Goal: Book appointment/travel/reservation

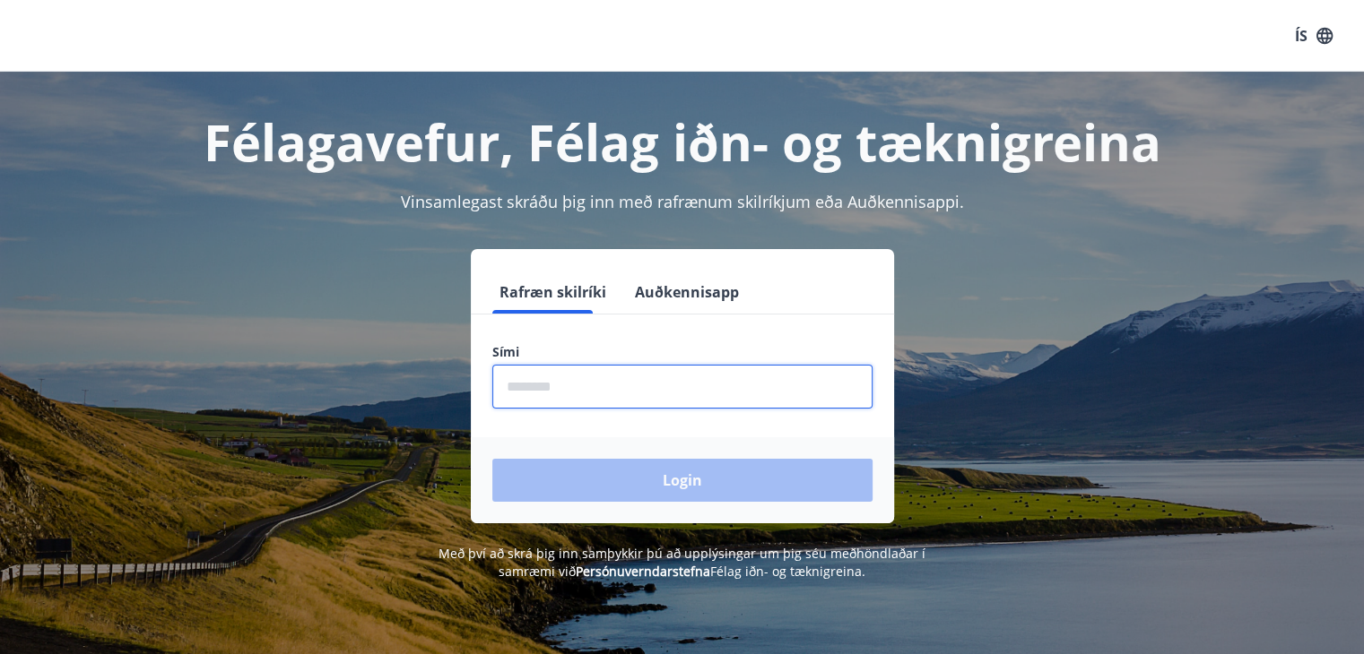
click at [576, 388] on input "phone" at bounding box center [682, 387] width 380 height 44
type input "********"
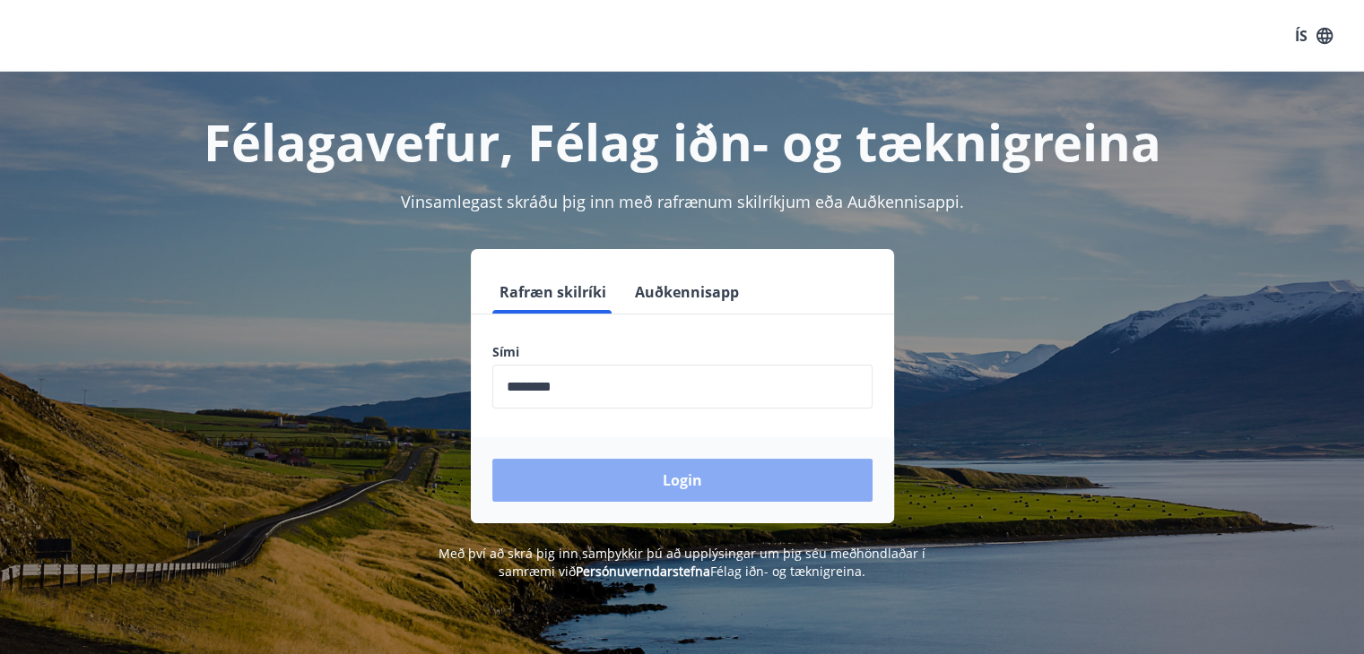
click at [638, 473] on button "Login" at bounding box center [682, 480] width 380 height 43
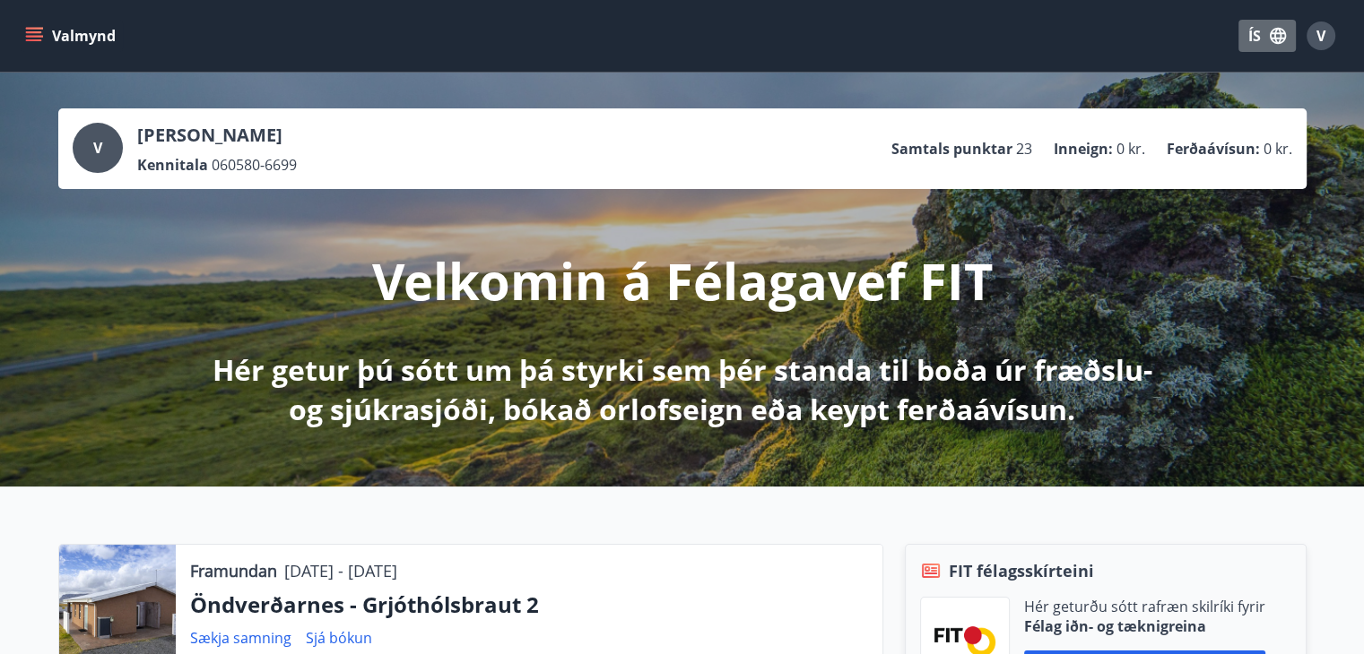
click at [1248, 34] on button "ÍS" at bounding box center [1266, 36] width 57 height 32
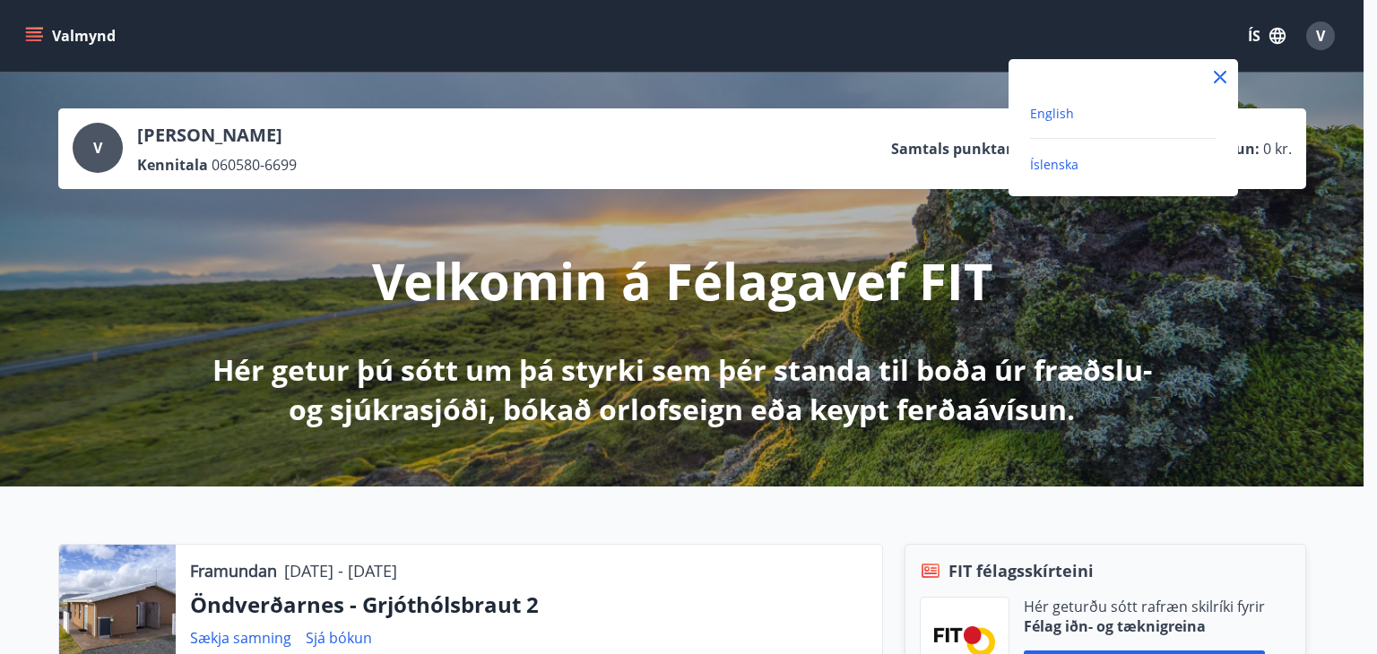
click at [1063, 119] on span "English" at bounding box center [1052, 113] width 44 height 17
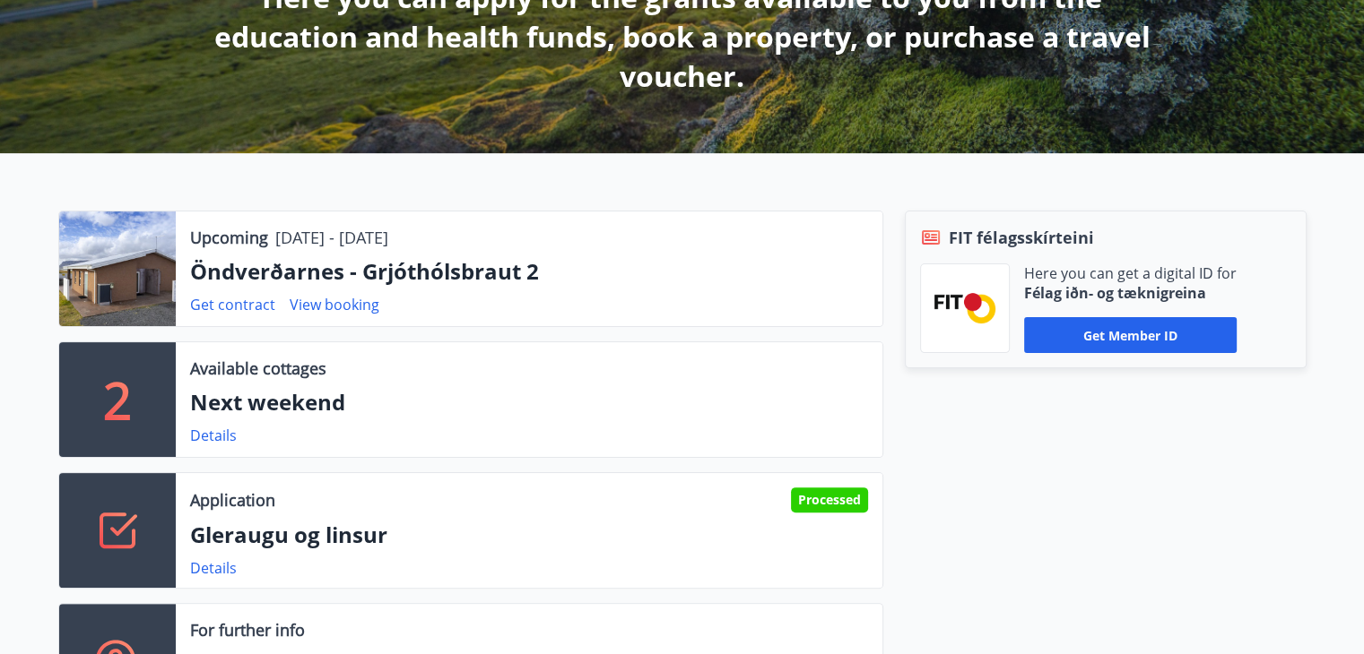
scroll to position [377, 0]
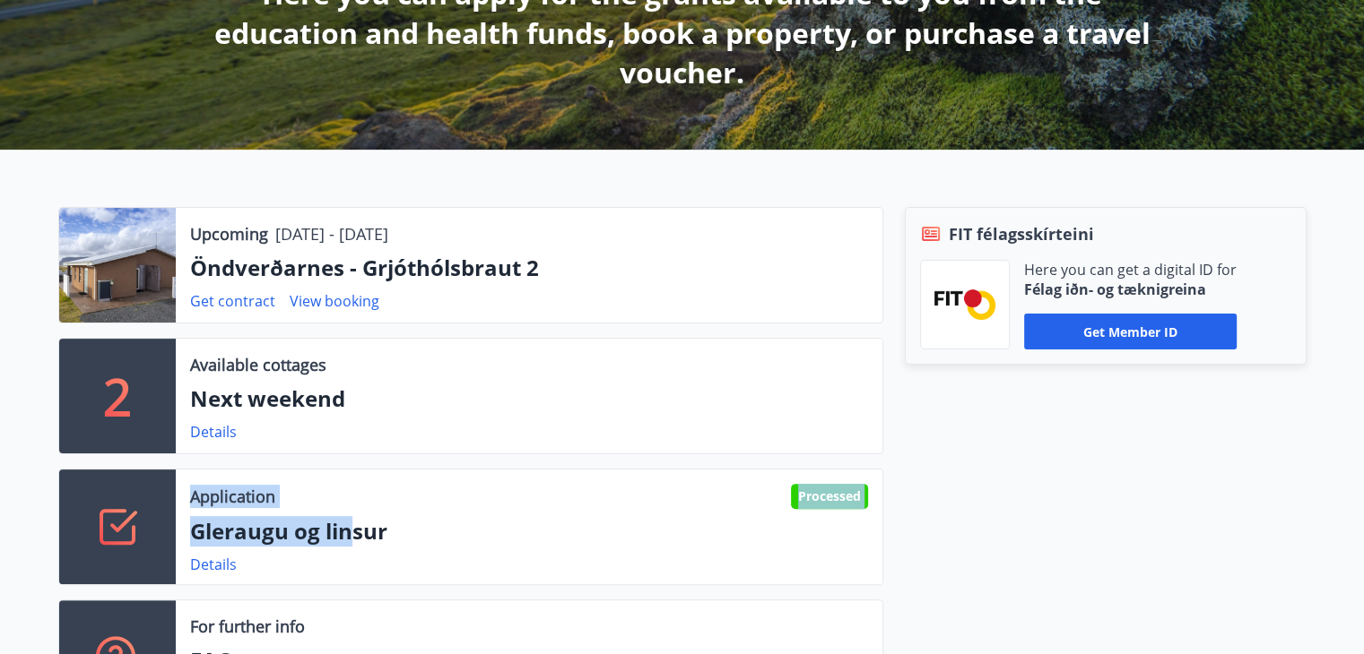
drag, startPoint x: 347, startPoint y: 535, endPoint x: 36, endPoint y: 534, distance: 311.1
click at [37, 534] on div "Upcoming [DATE] - [DATE] Öndverðarnes - Grjóthólsbraut 2 Get contract View book…" at bounding box center [460, 469] width 846 height 524
click at [112, 533] on icon at bounding box center [117, 527] width 43 height 43
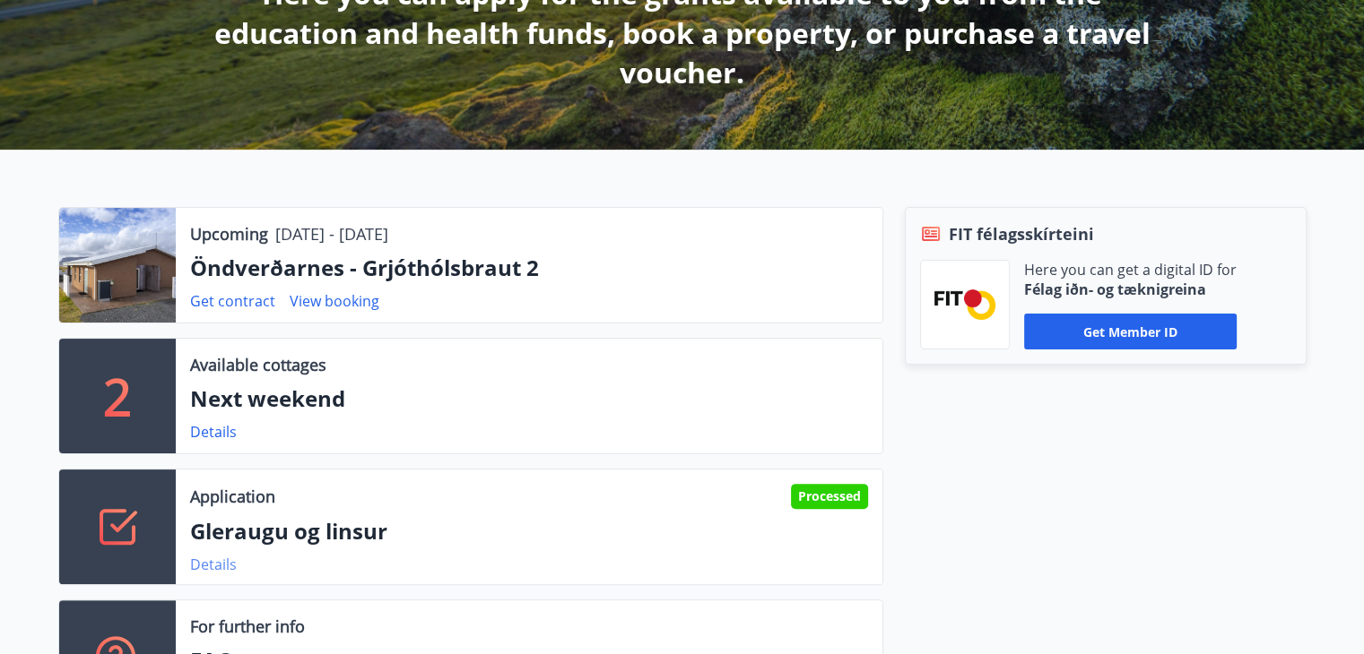
click at [207, 563] on link "Details" at bounding box center [213, 565] width 47 height 20
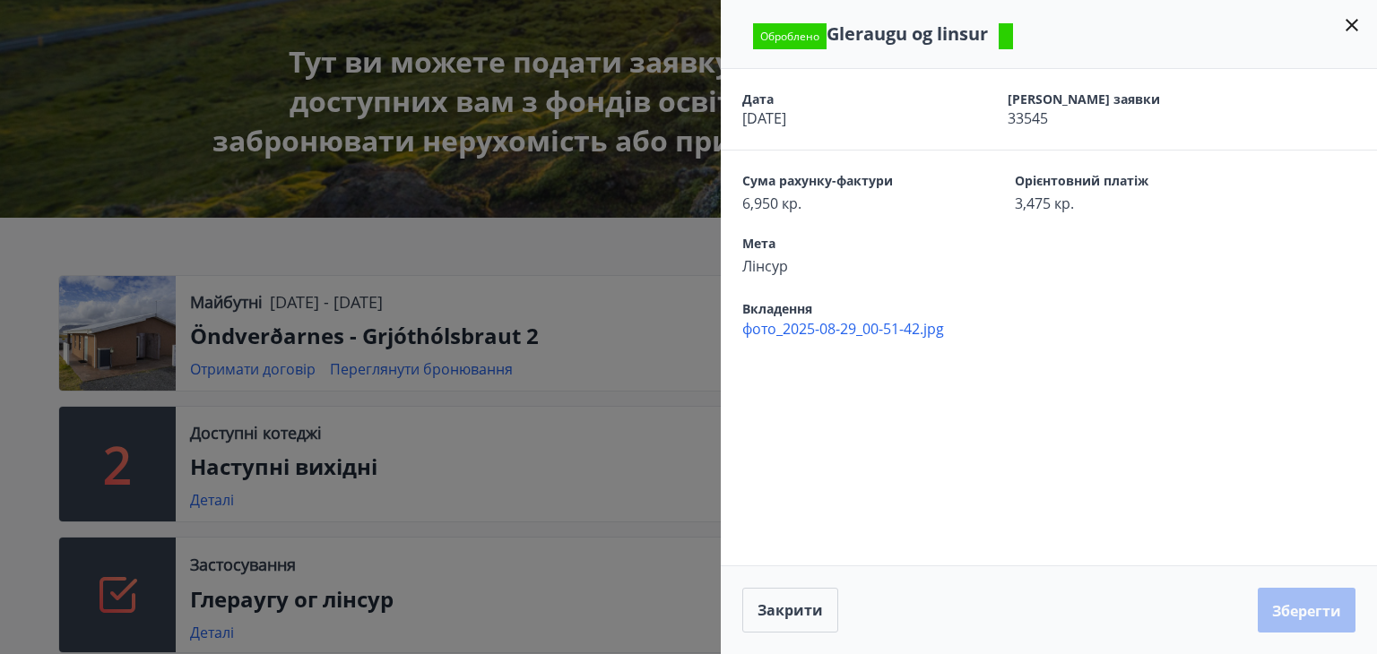
click at [1162, 127] on span "33545" at bounding box center [1109, 118] width 203 height 20
click at [1352, 20] on icon at bounding box center [1352, 25] width 22 height 22
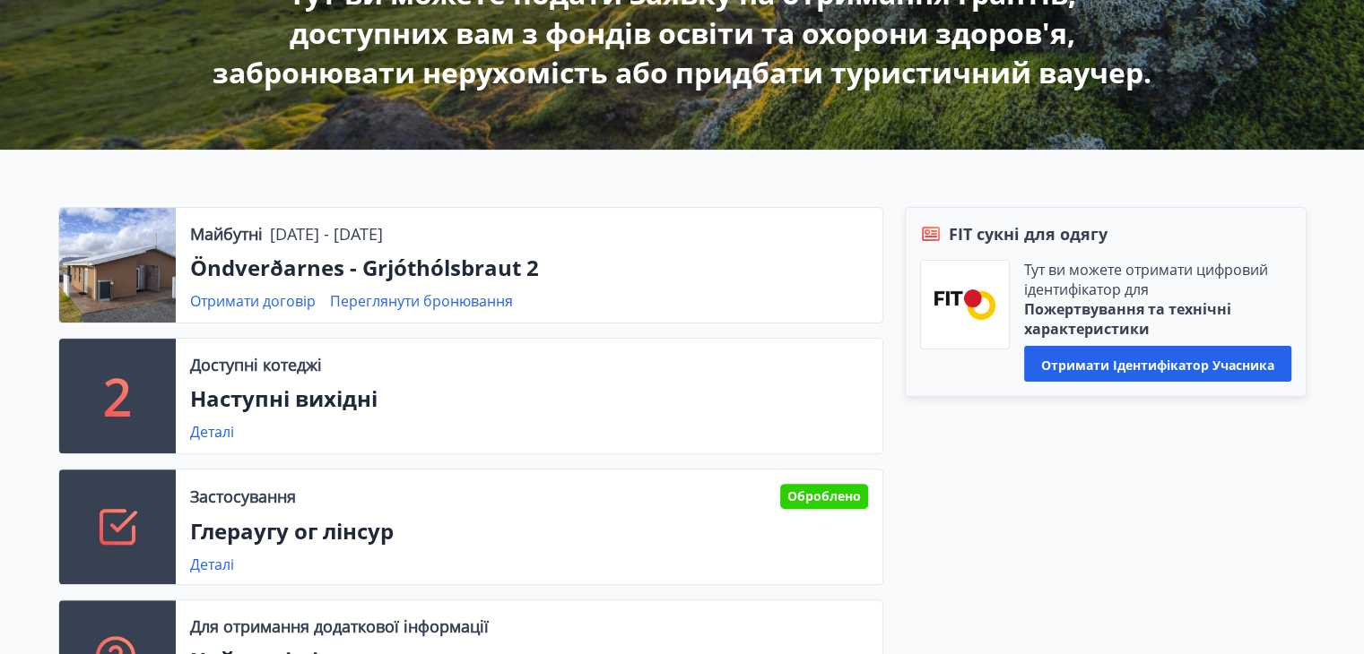
scroll to position [445, 0]
click at [212, 430] on font "Деталі" at bounding box center [212, 432] width 44 height 20
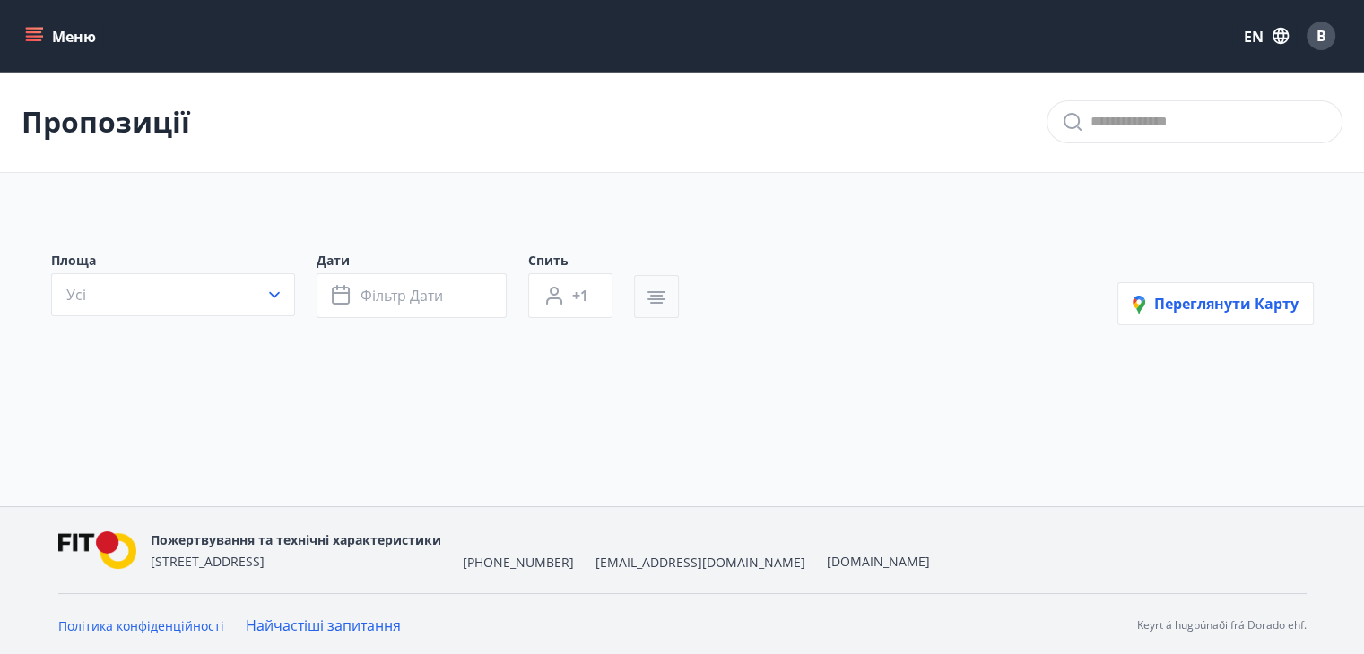
type input "*"
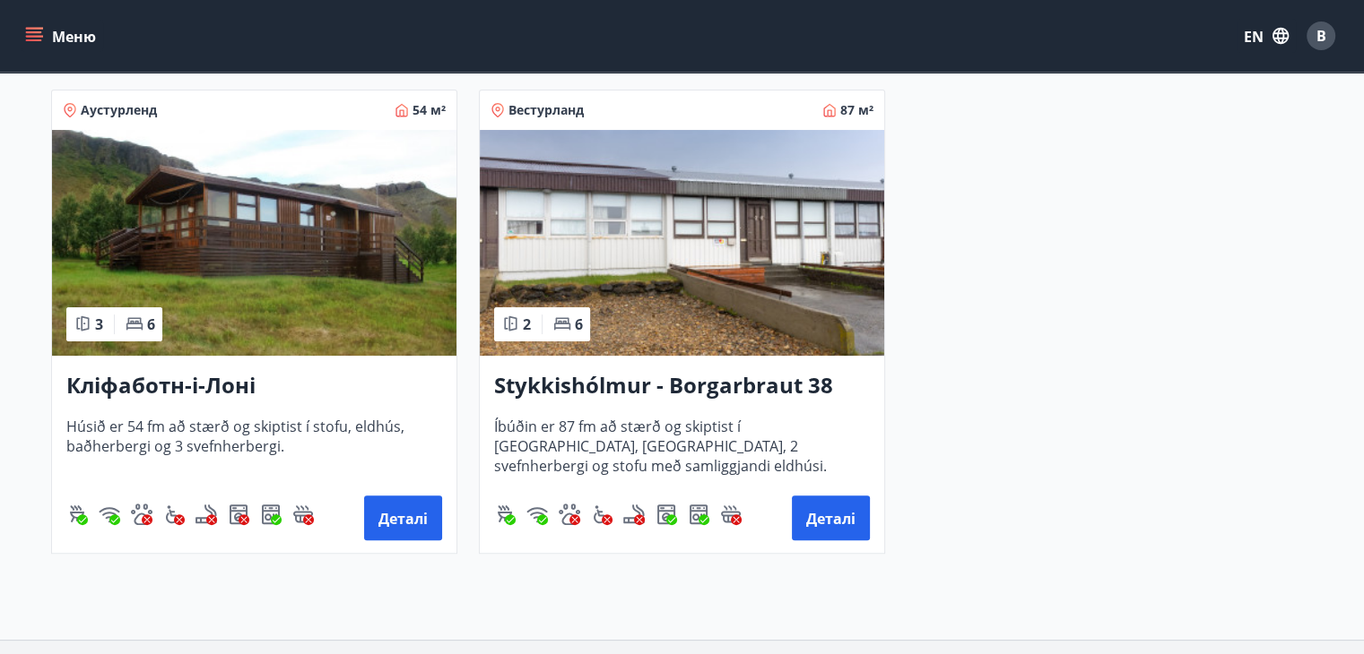
scroll to position [358, 0]
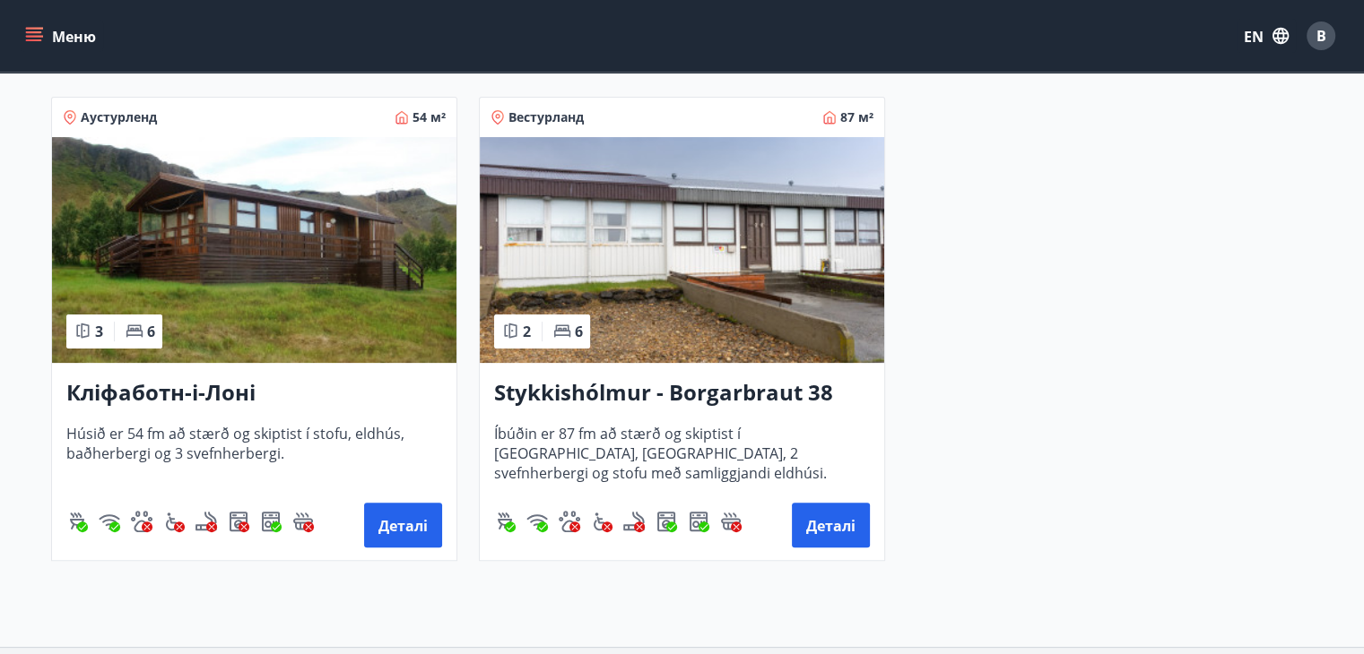
click at [271, 319] on img at bounding box center [254, 250] width 404 height 226
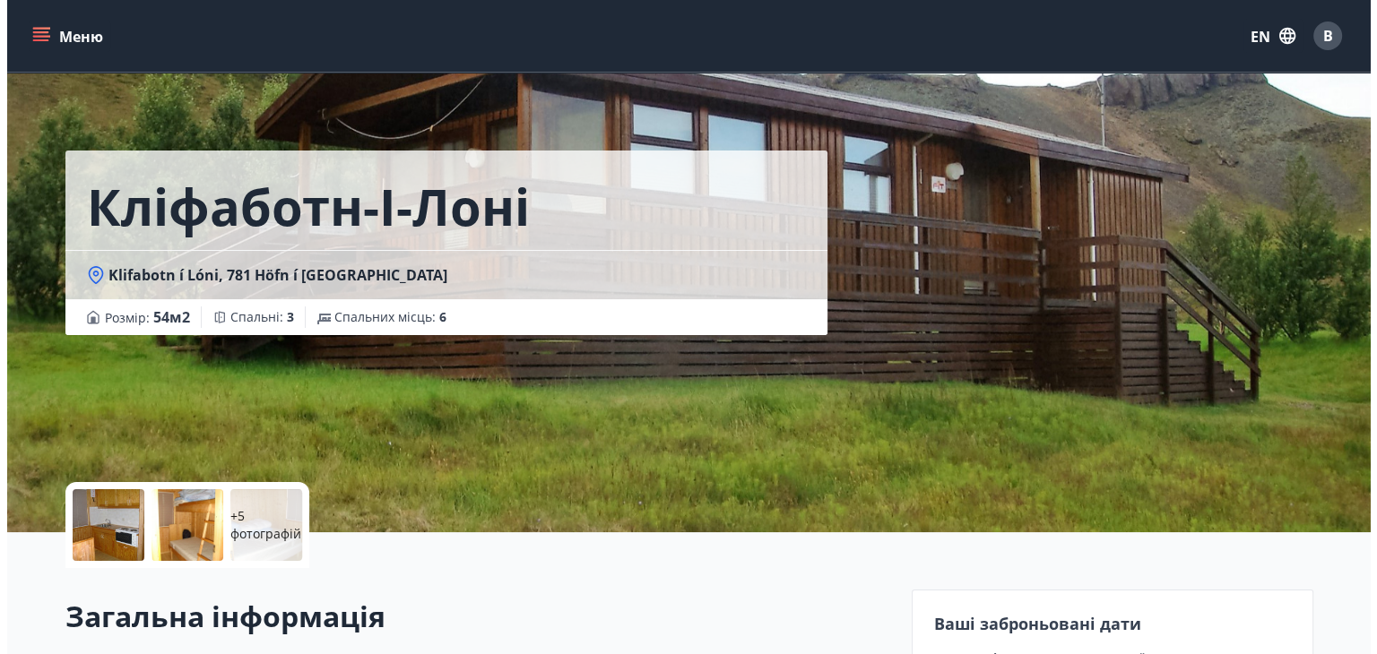
scroll to position [4, 0]
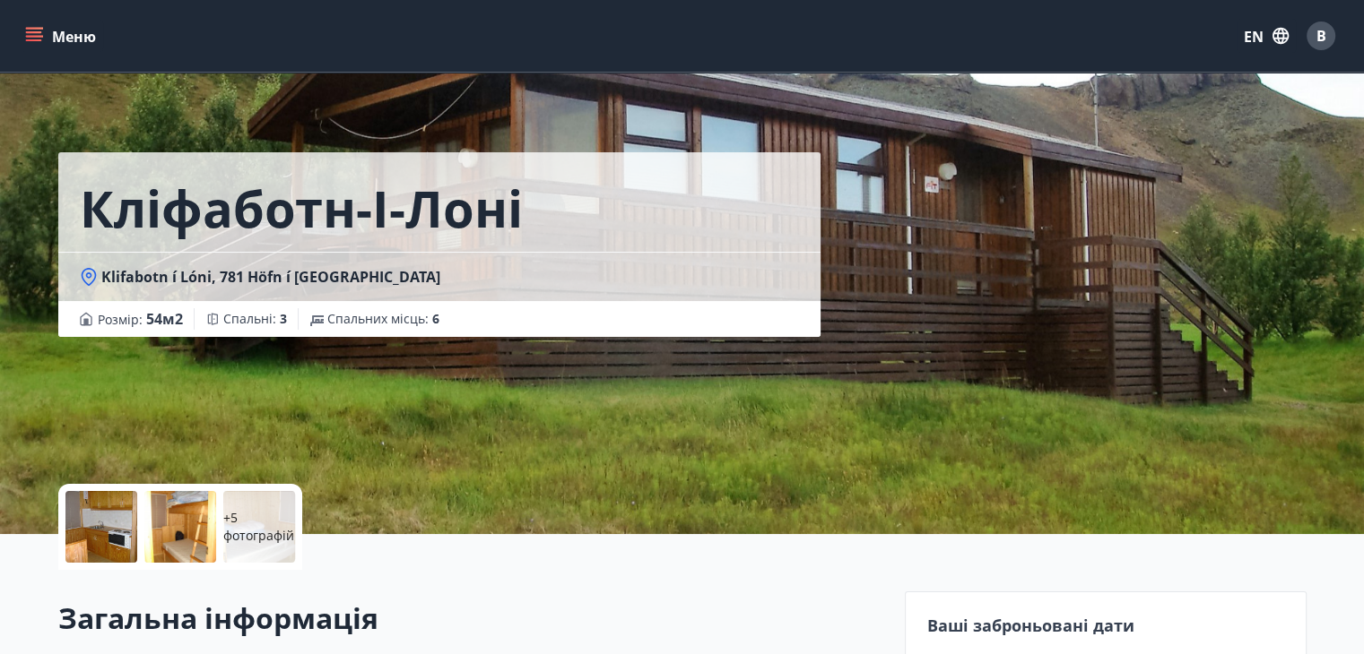
click at [88, 527] on div at bounding box center [101, 527] width 72 height 72
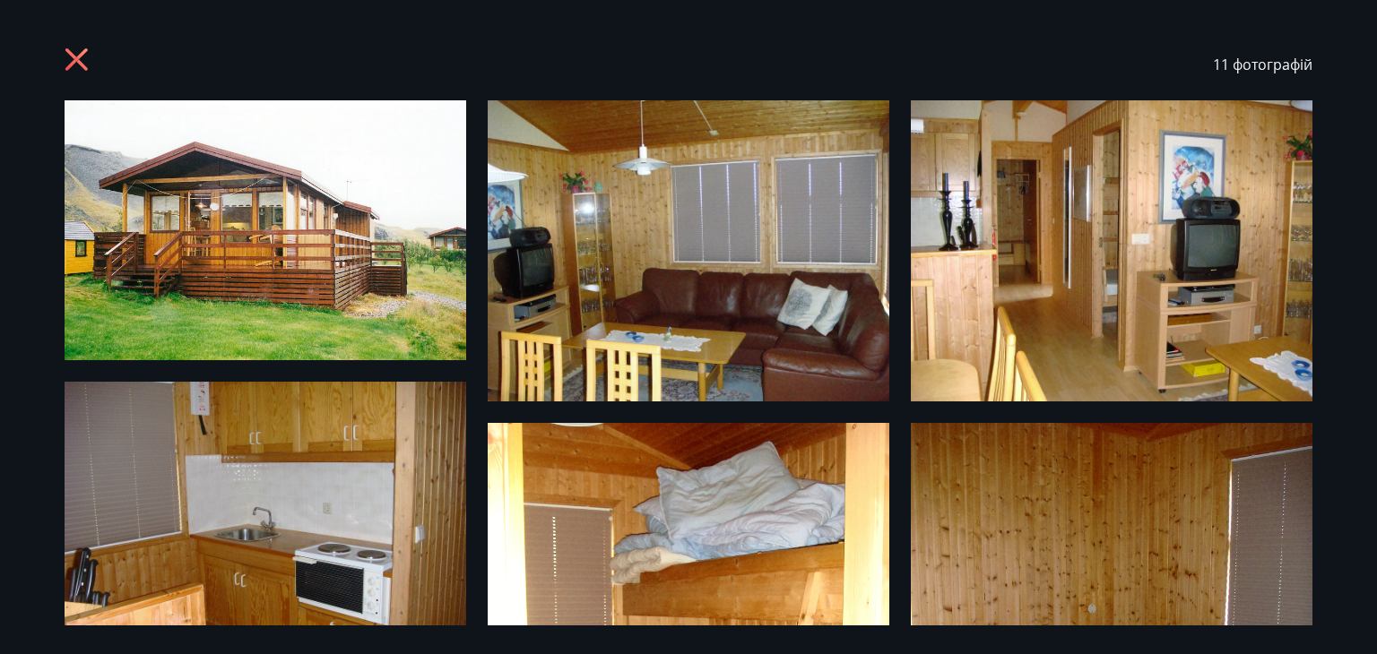
click at [312, 284] on img at bounding box center [266, 230] width 402 height 260
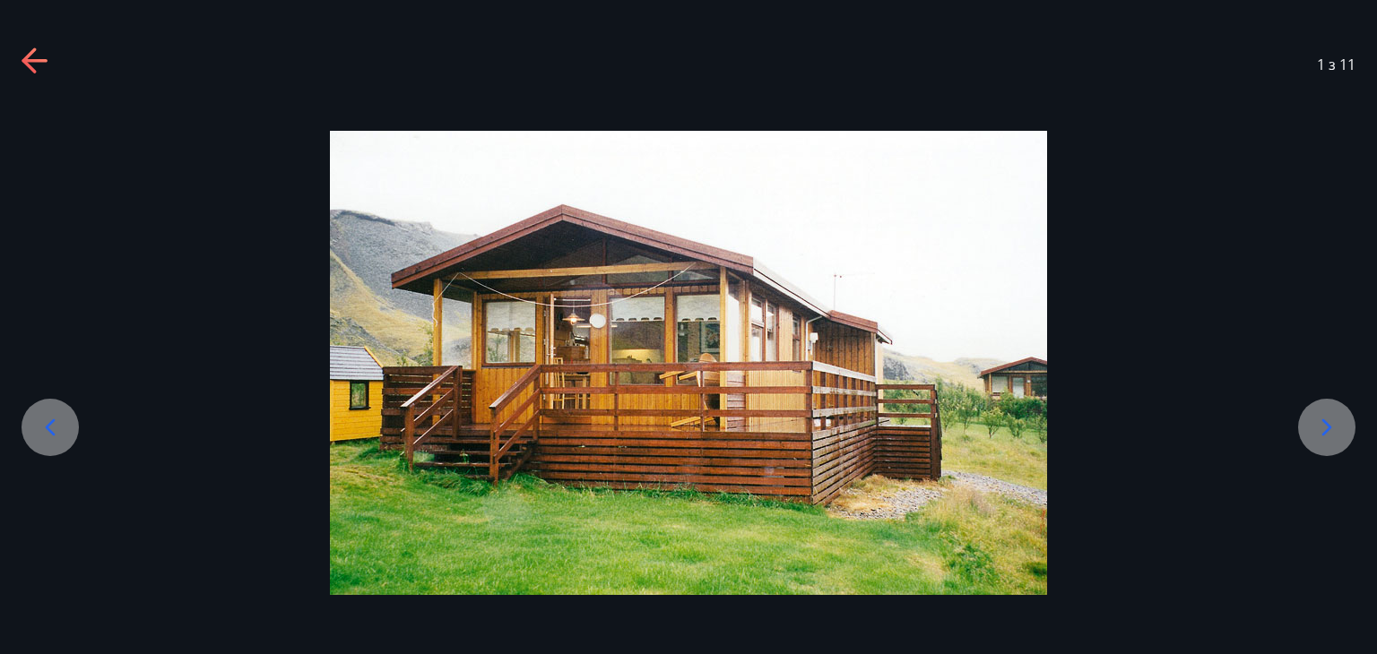
click at [1338, 426] on icon at bounding box center [1326, 427] width 29 height 29
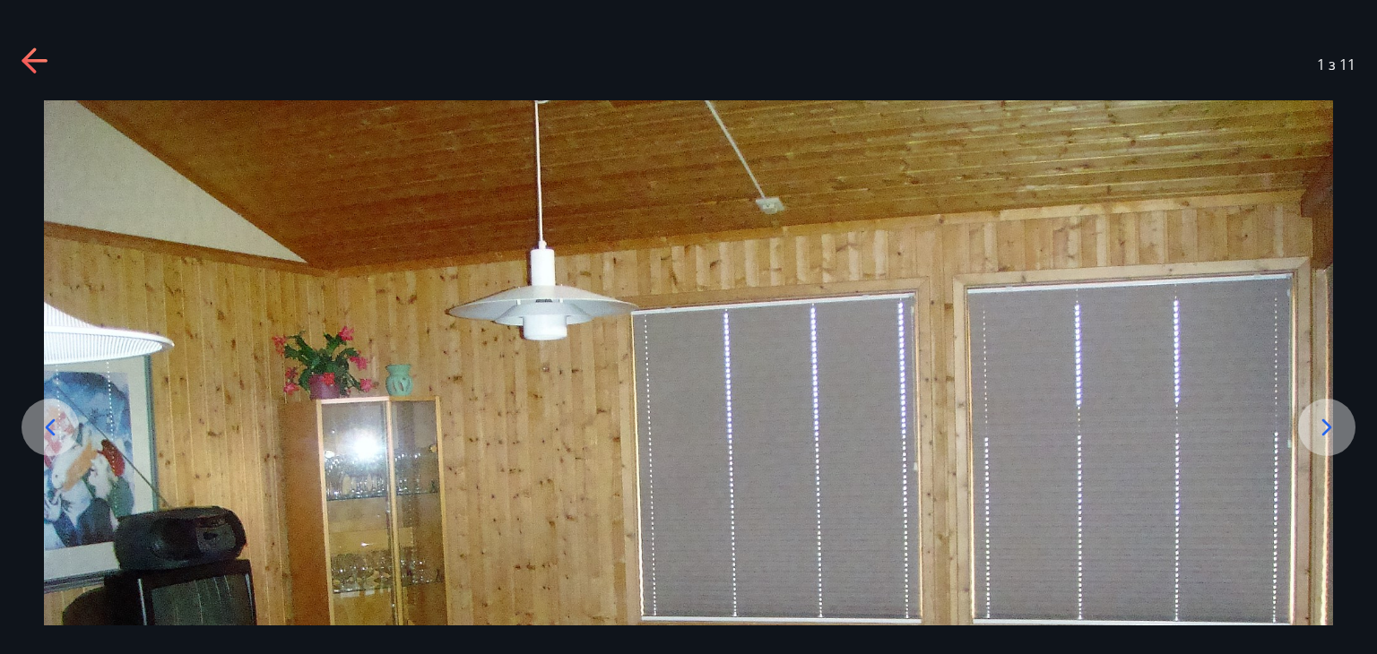
click at [1338, 426] on icon at bounding box center [1326, 427] width 29 height 29
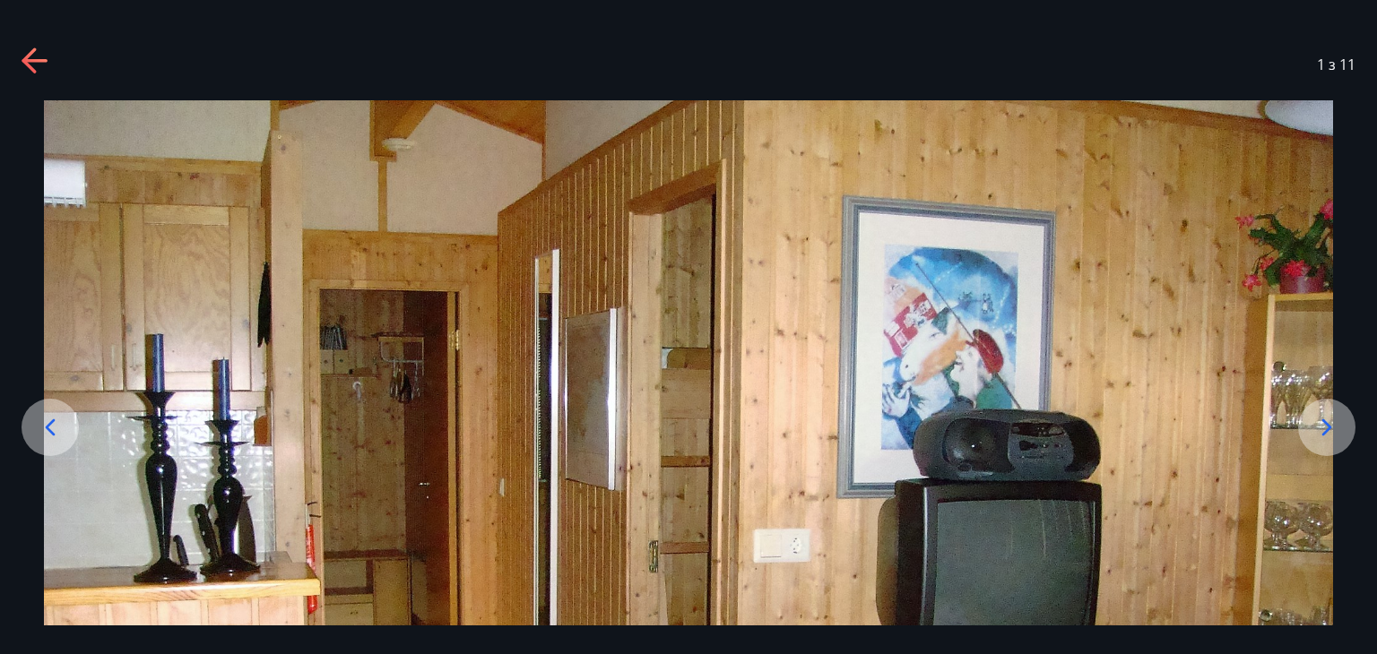
click at [1345, 424] on div at bounding box center [1326, 427] width 57 height 57
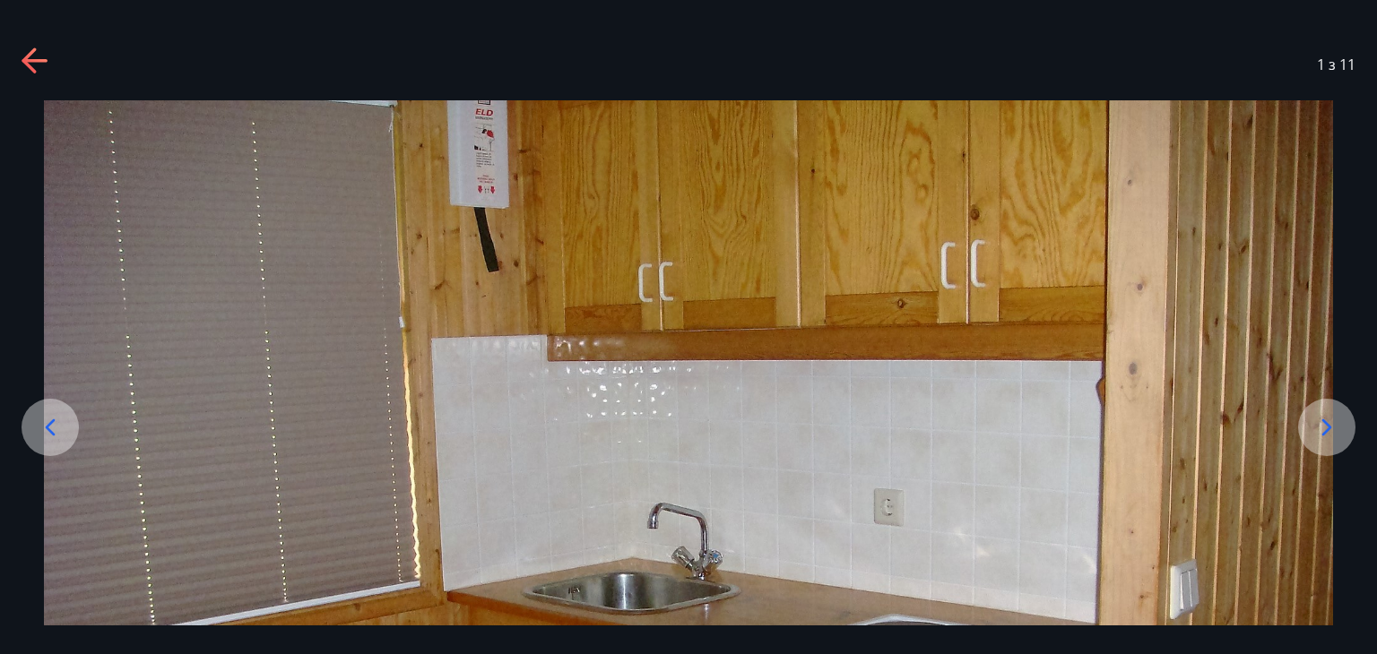
click at [1345, 424] on div at bounding box center [1326, 427] width 57 height 57
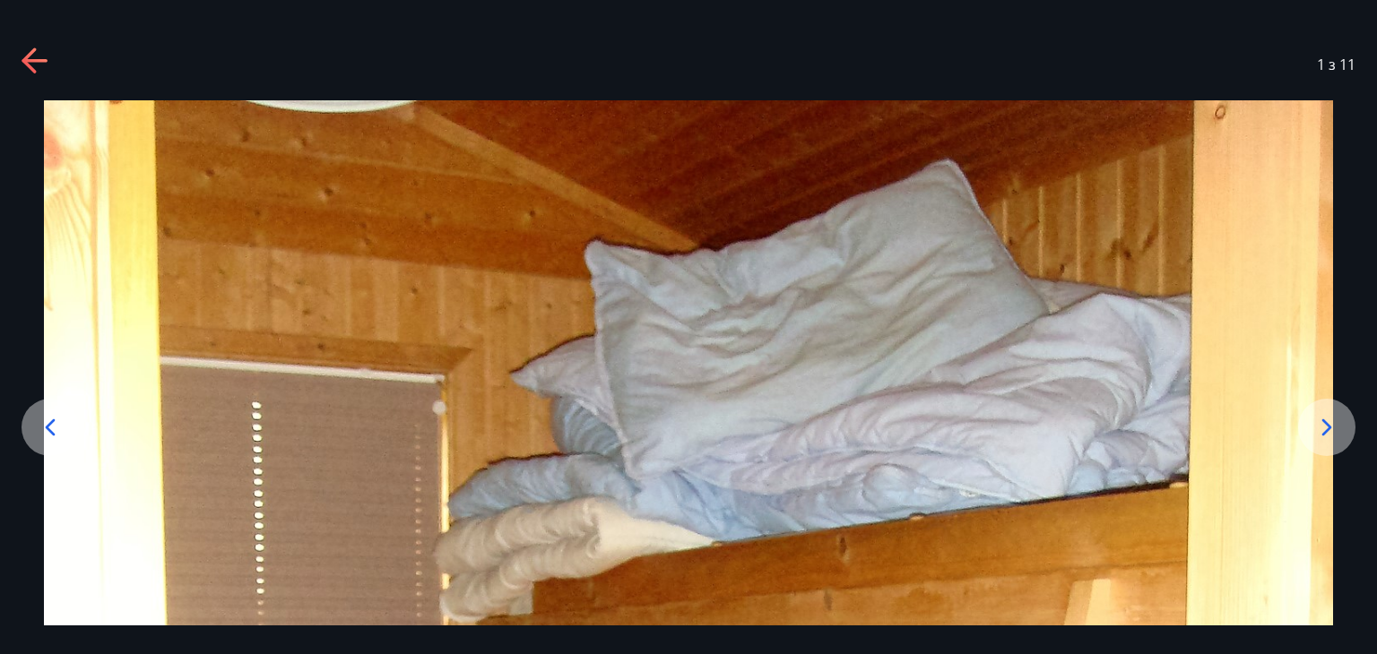
click at [1343, 420] on div at bounding box center [1326, 427] width 57 height 57
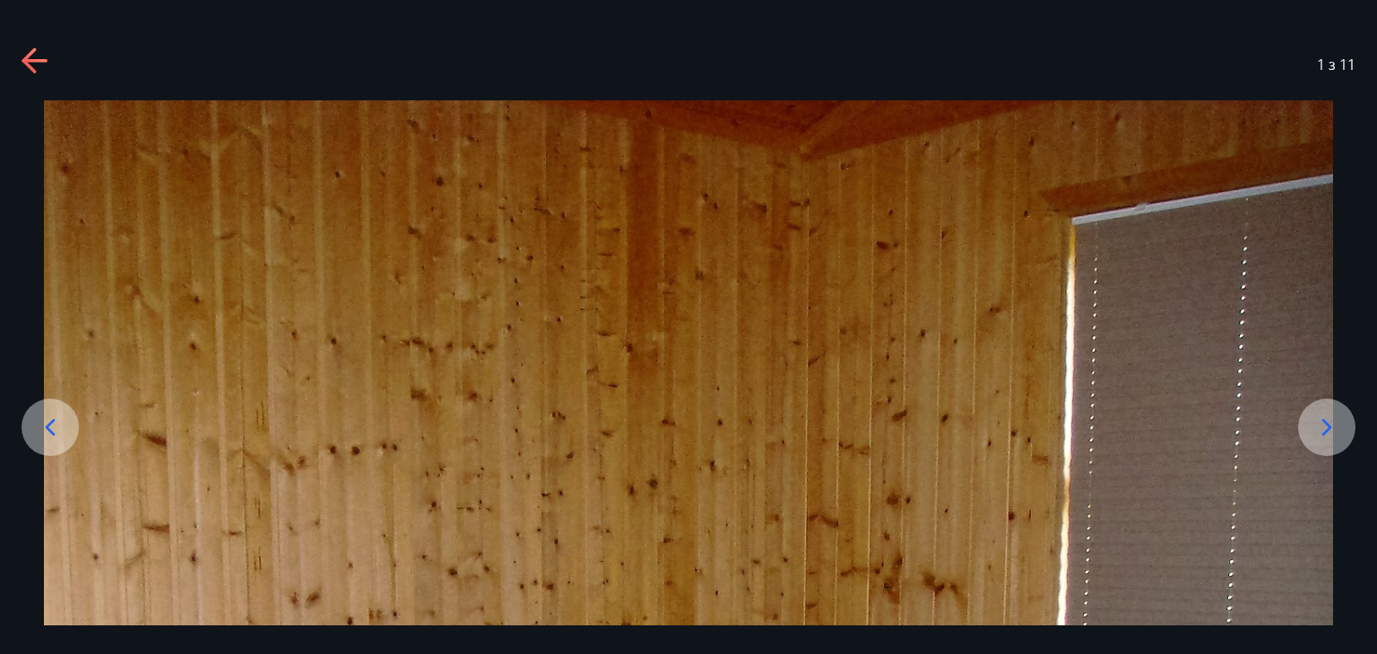
click at [333, 70] on div "1 з 11" at bounding box center [688, 65] width 1377 height 72
click at [39, 54] on icon at bounding box center [36, 62] width 29 height 29
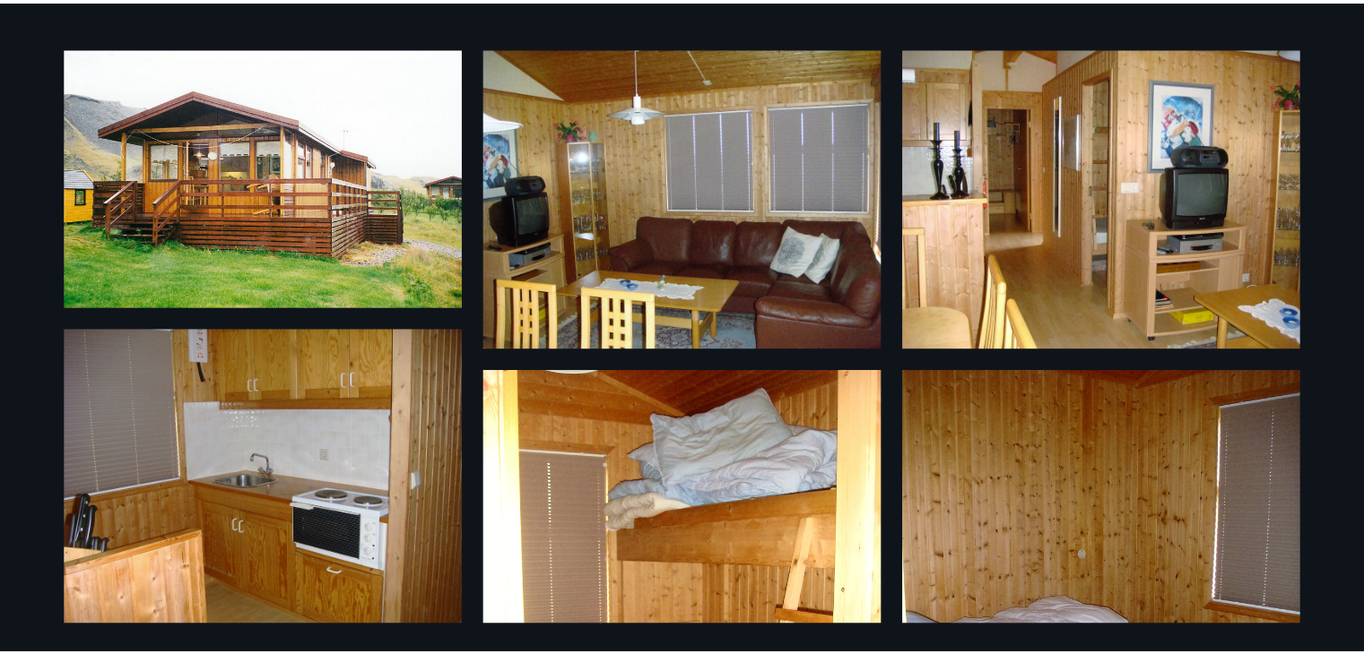
scroll to position [0, 0]
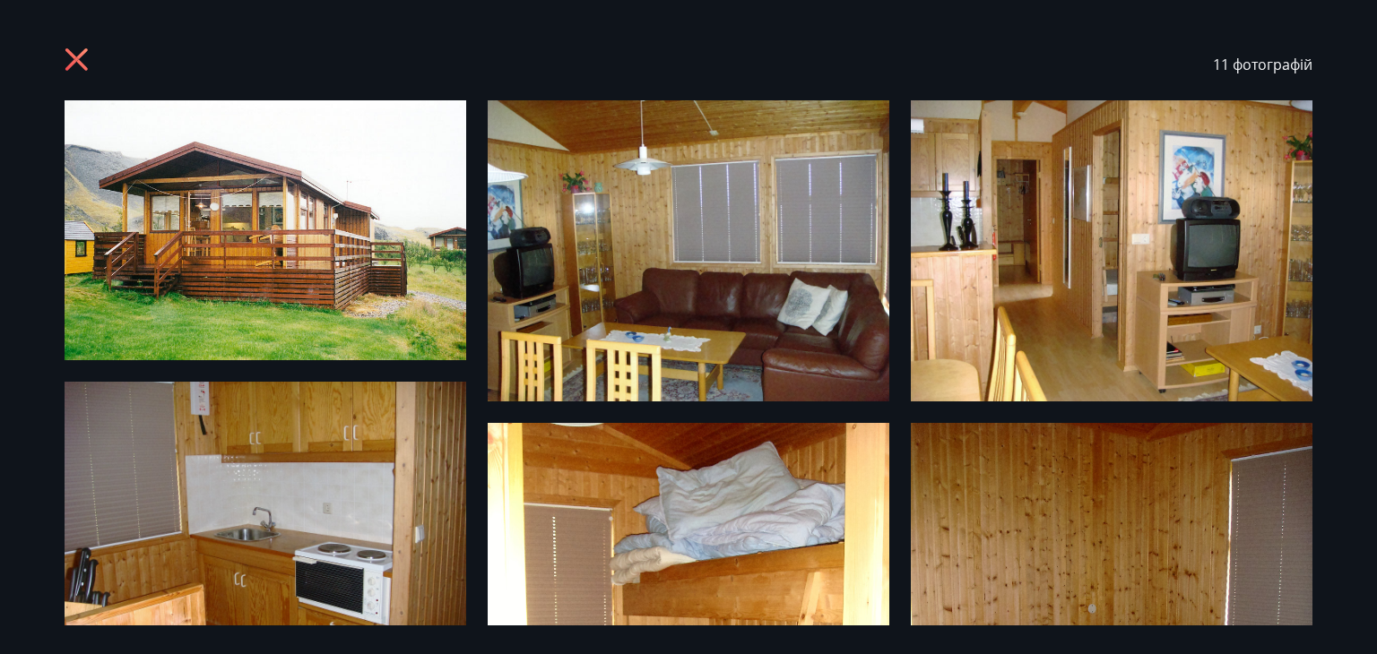
click at [66, 61] on icon at bounding box center [79, 62] width 29 height 29
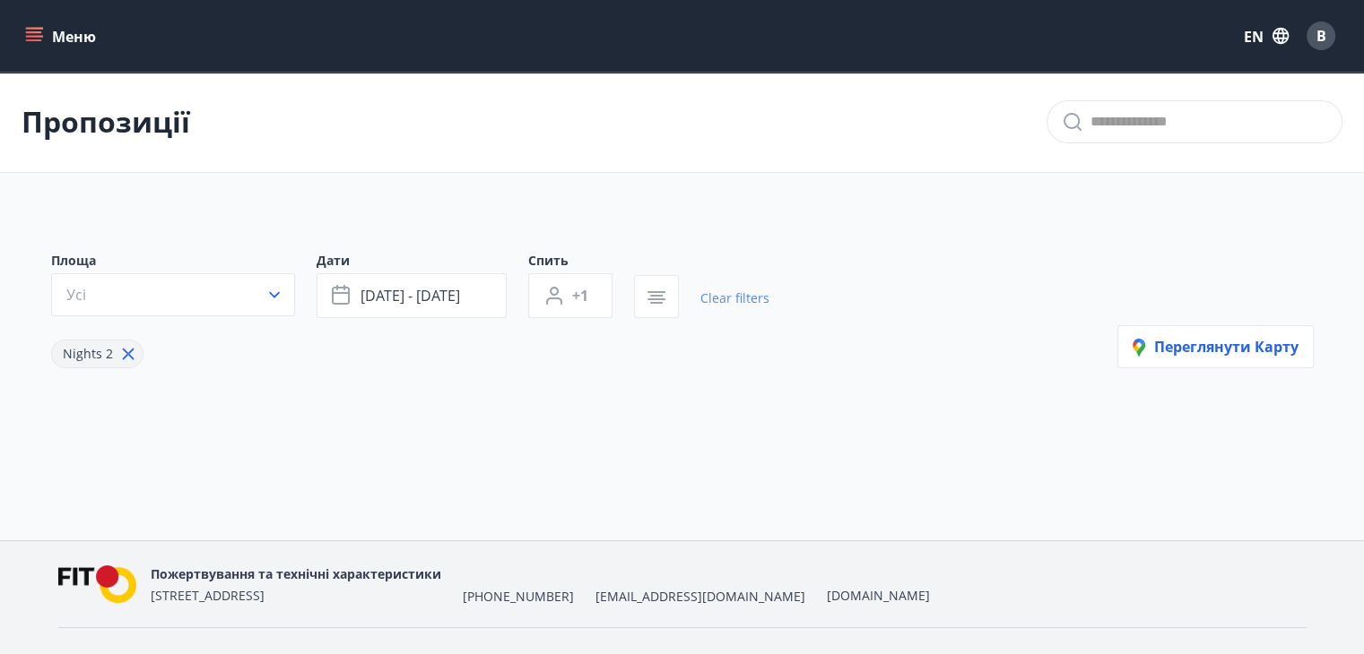
type input "*"
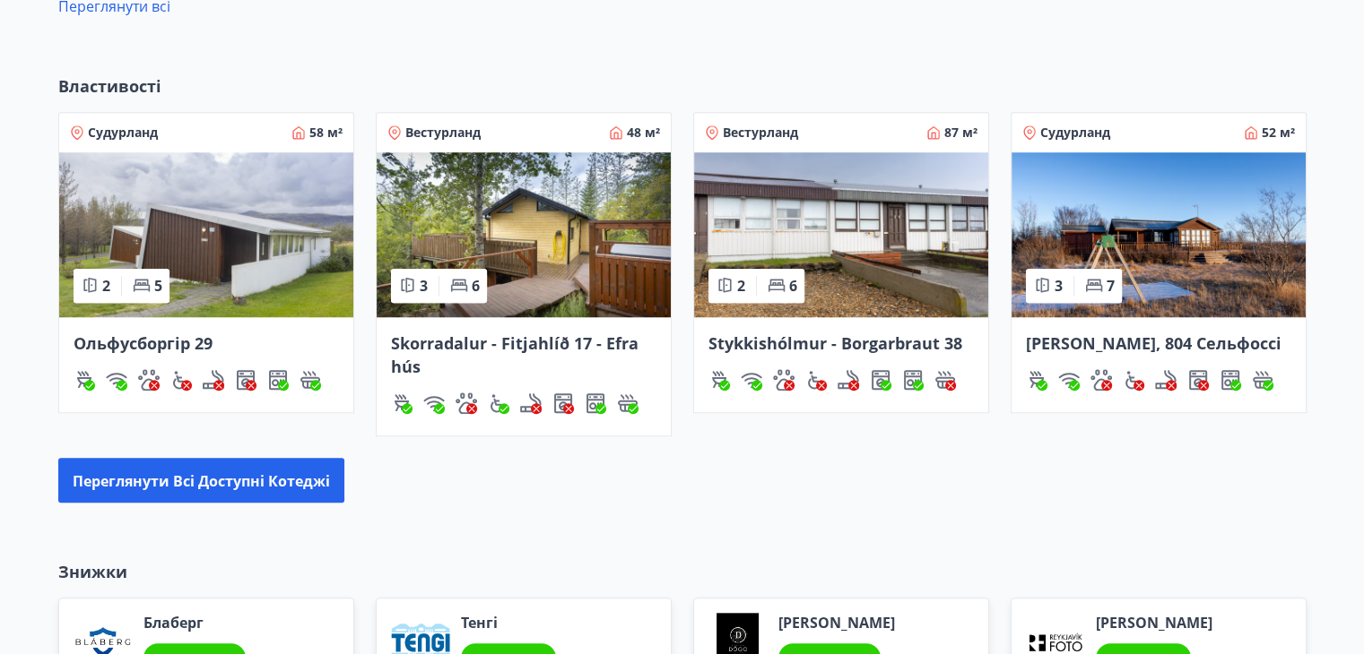
scroll to position [1506, 0]
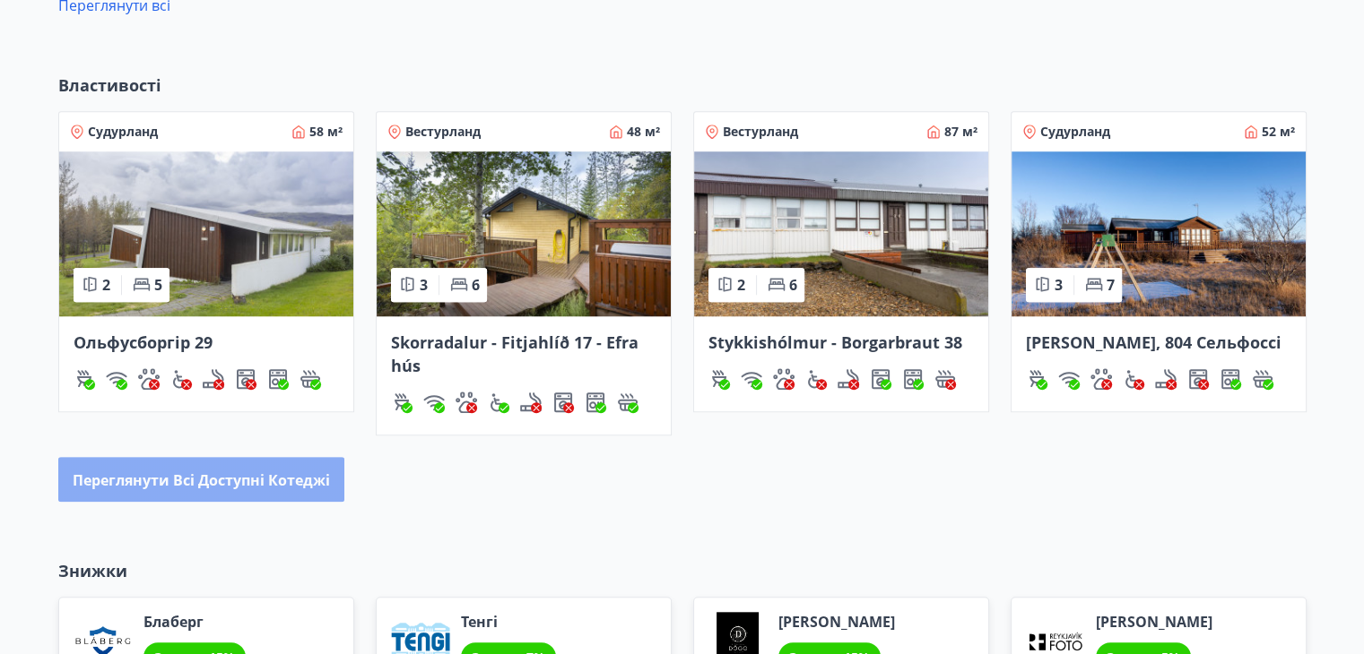
click at [298, 487] on font "Переглянути всі доступні котеджі" at bounding box center [201, 481] width 257 height 20
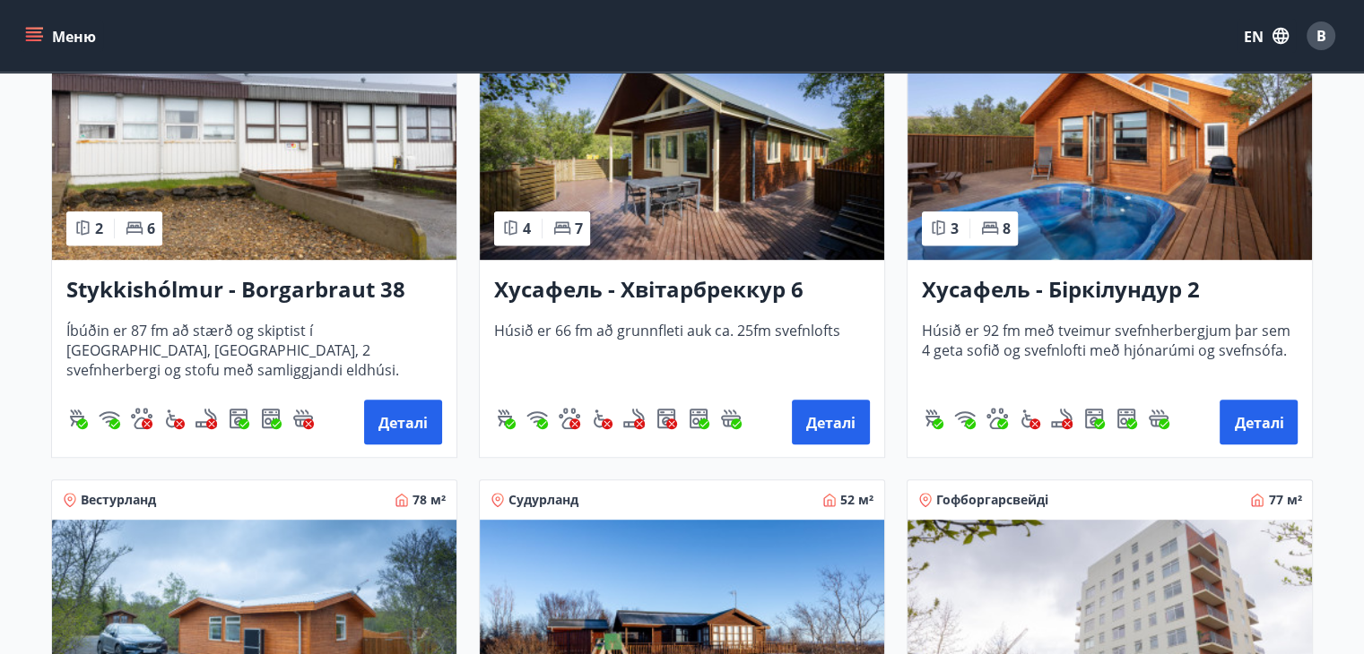
scroll to position [748, 0]
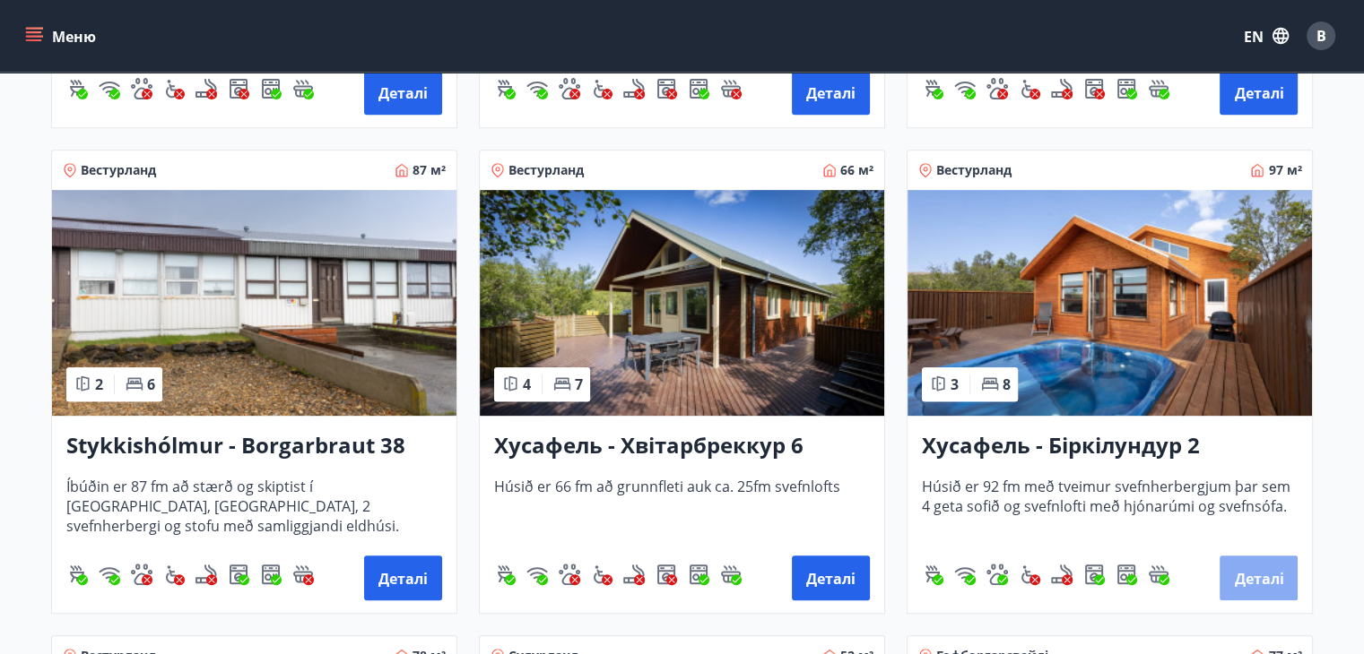
click at [1266, 577] on font "Деталі" at bounding box center [1258, 579] width 49 height 20
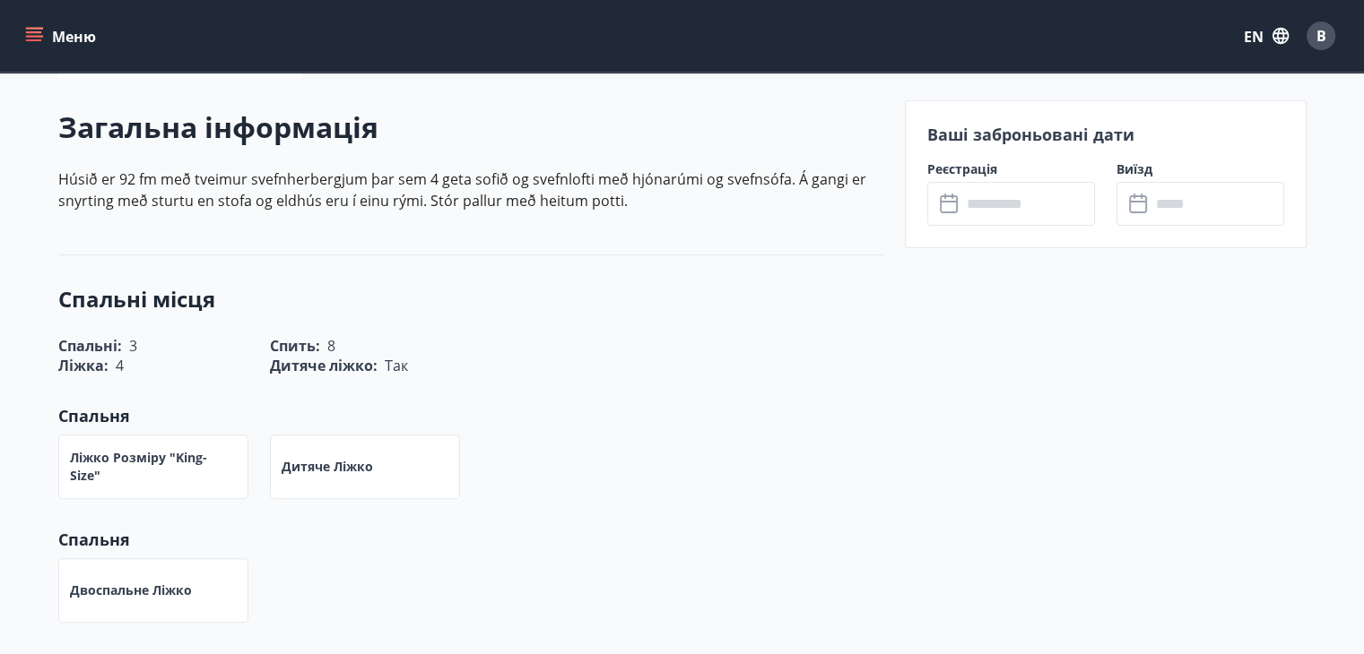
scroll to position [472, 0]
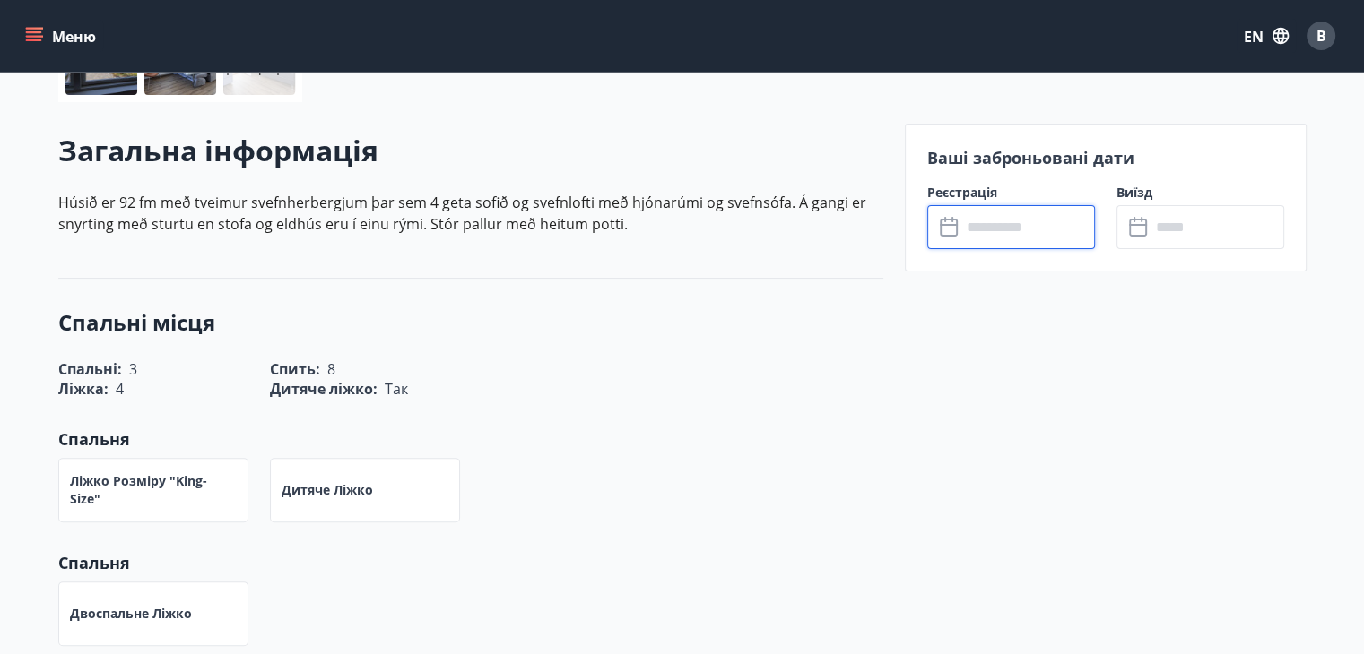
click at [1038, 229] on input "text" at bounding box center [1028, 227] width 134 height 44
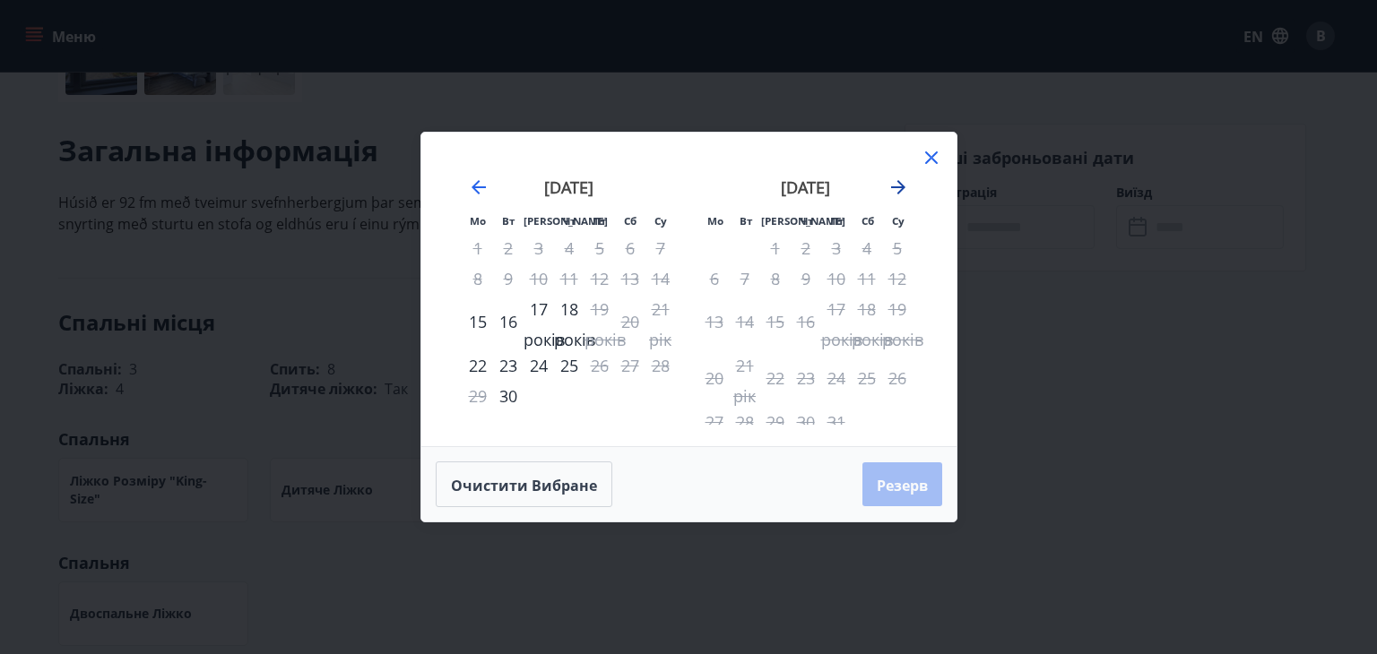
click at [895, 188] on icon "Рухайтеся далі, щоб перейти до наступного місяця." at bounding box center [899, 188] width 22 height 22
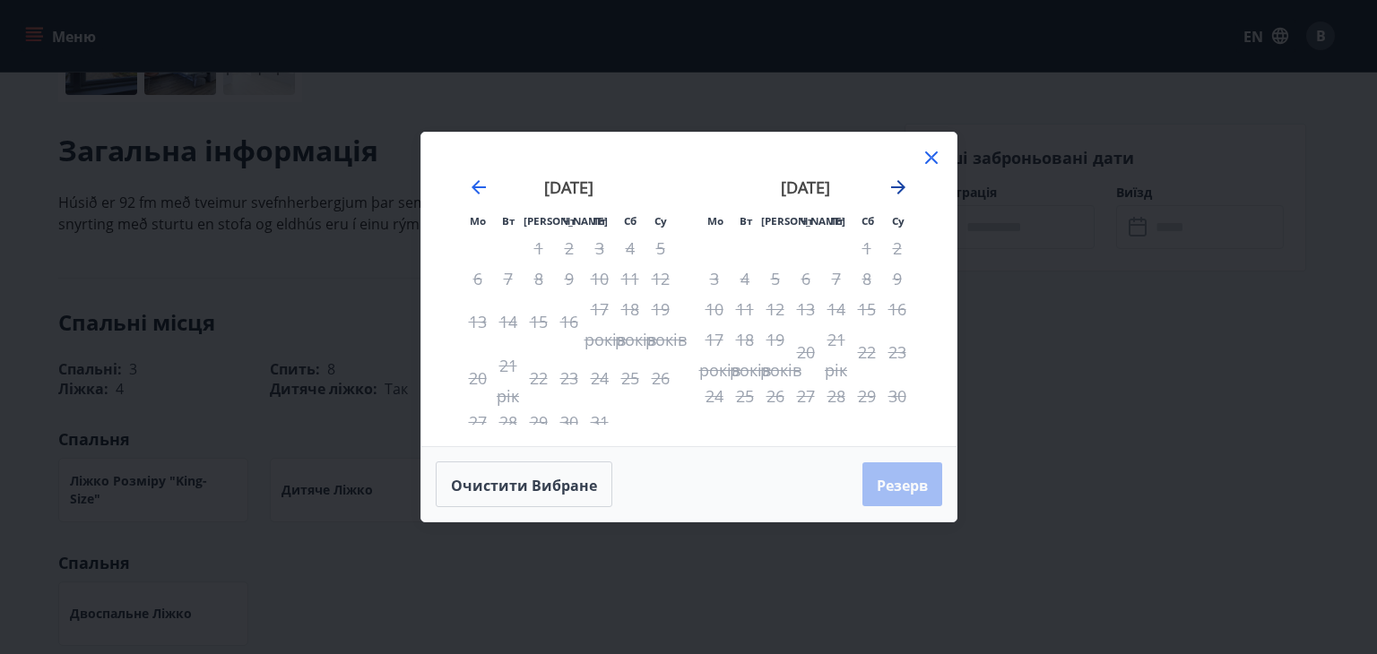
click at [895, 188] on icon "Рухайтеся далі, щоб перейти до наступного місяця." at bounding box center [899, 188] width 22 height 22
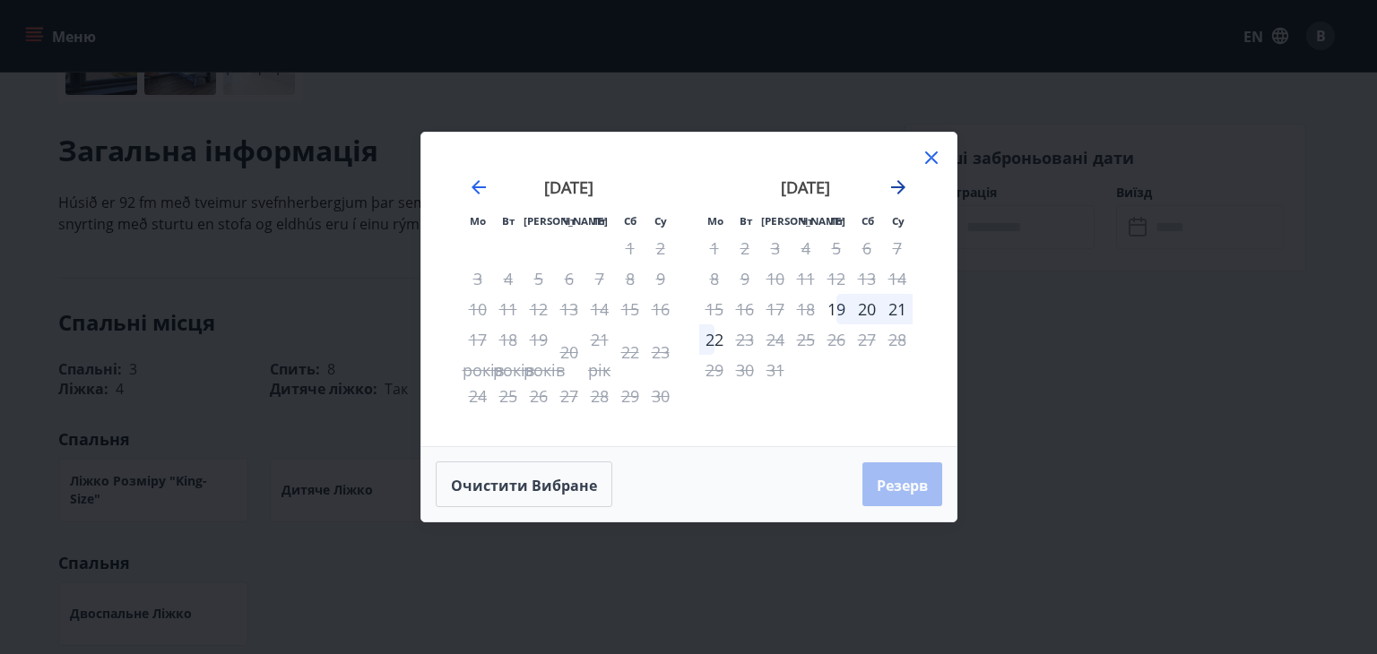
click at [895, 188] on icon "Рухайтеся далі, щоб перейти до наступного місяця." at bounding box center [899, 188] width 22 height 22
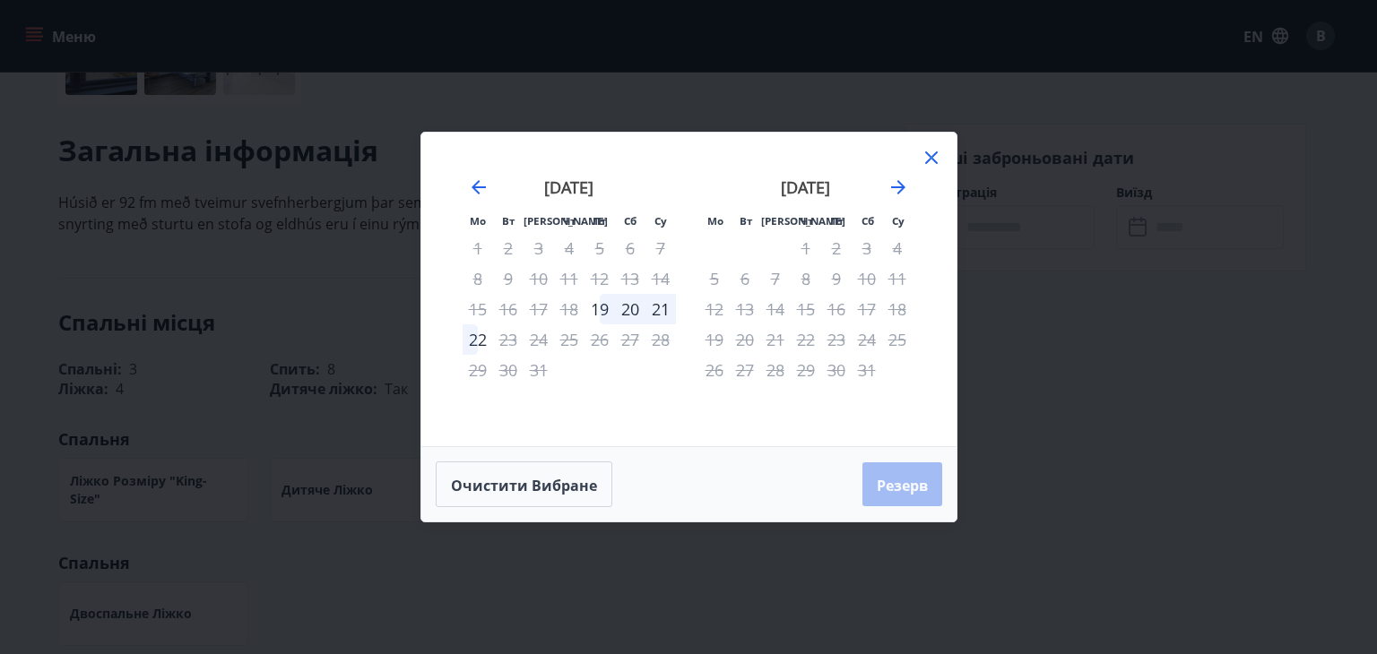
click at [935, 166] on icon at bounding box center [932, 158] width 22 height 22
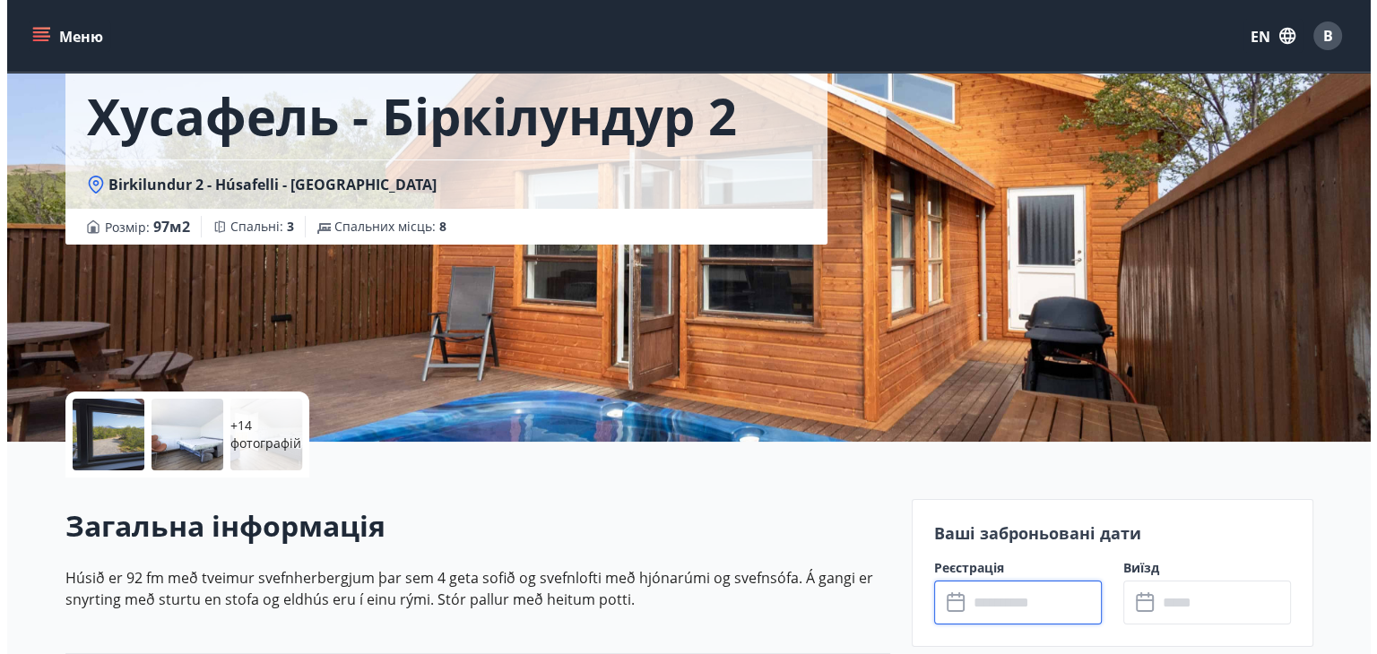
scroll to position [90, 0]
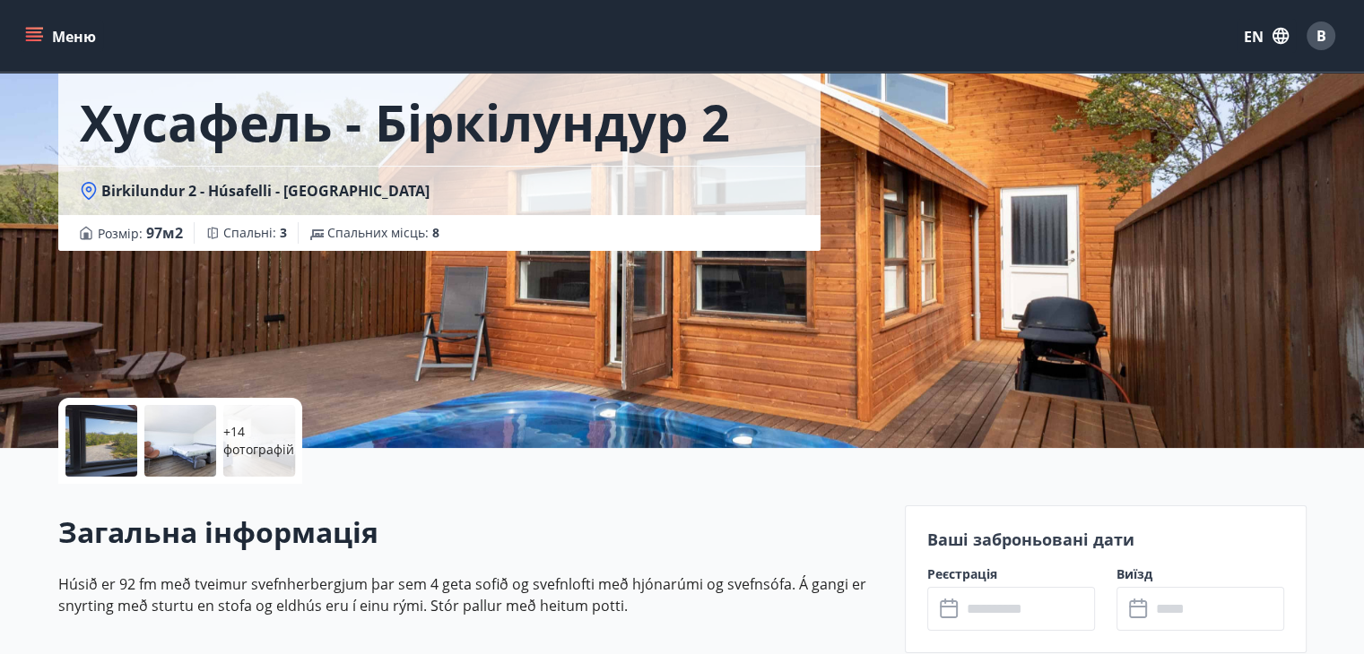
click at [95, 438] on div at bounding box center [101, 441] width 72 height 72
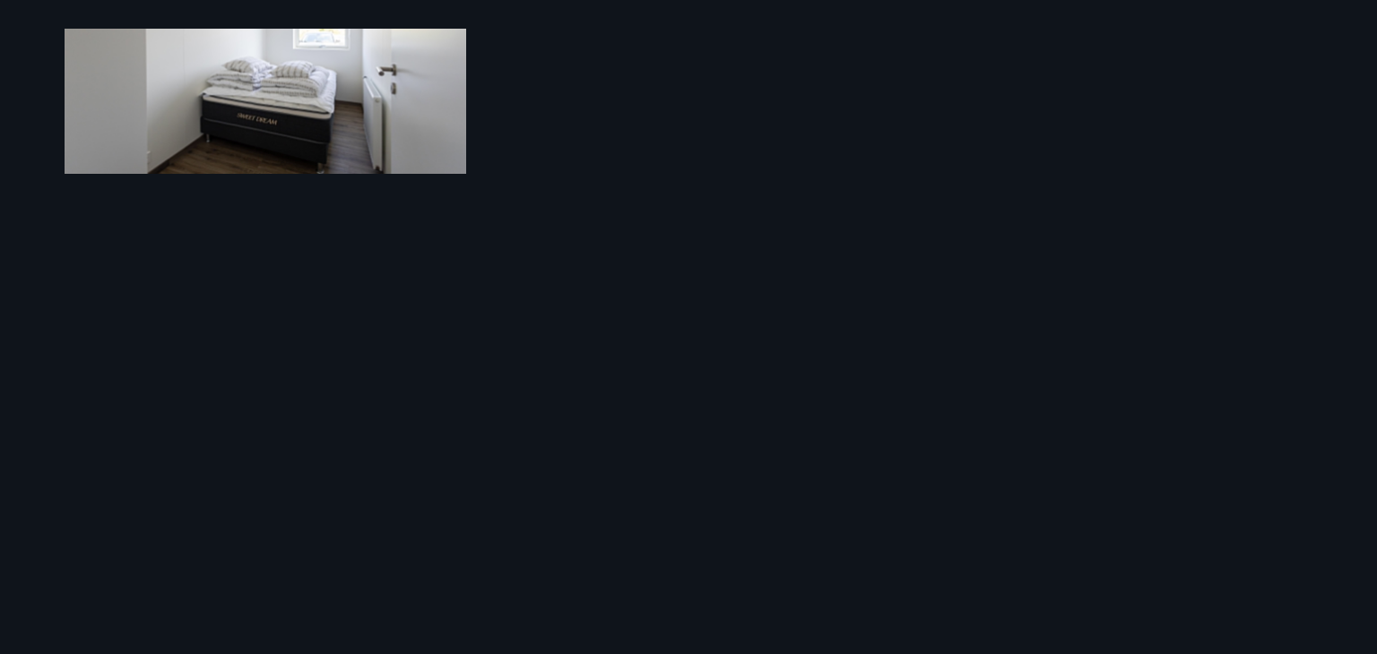
scroll to position [1173, 0]
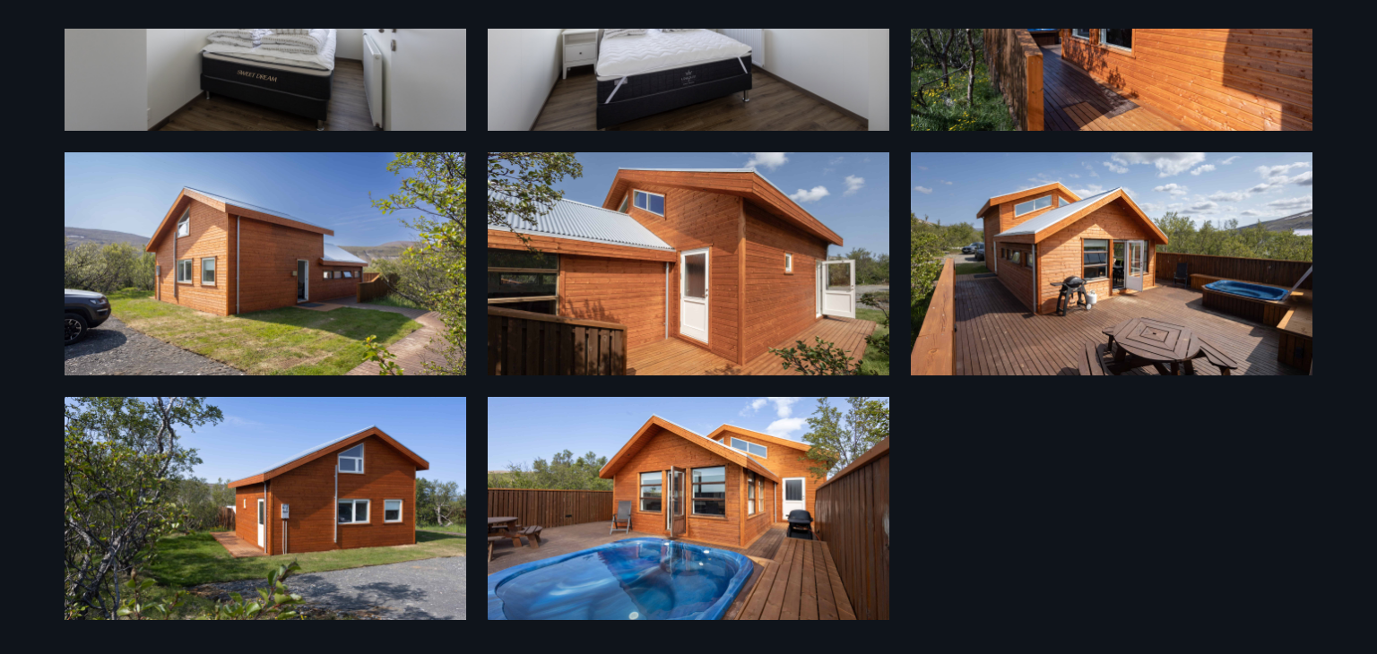
click at [630, 486] on img at bounding box center [689, 508] width 402 height 223
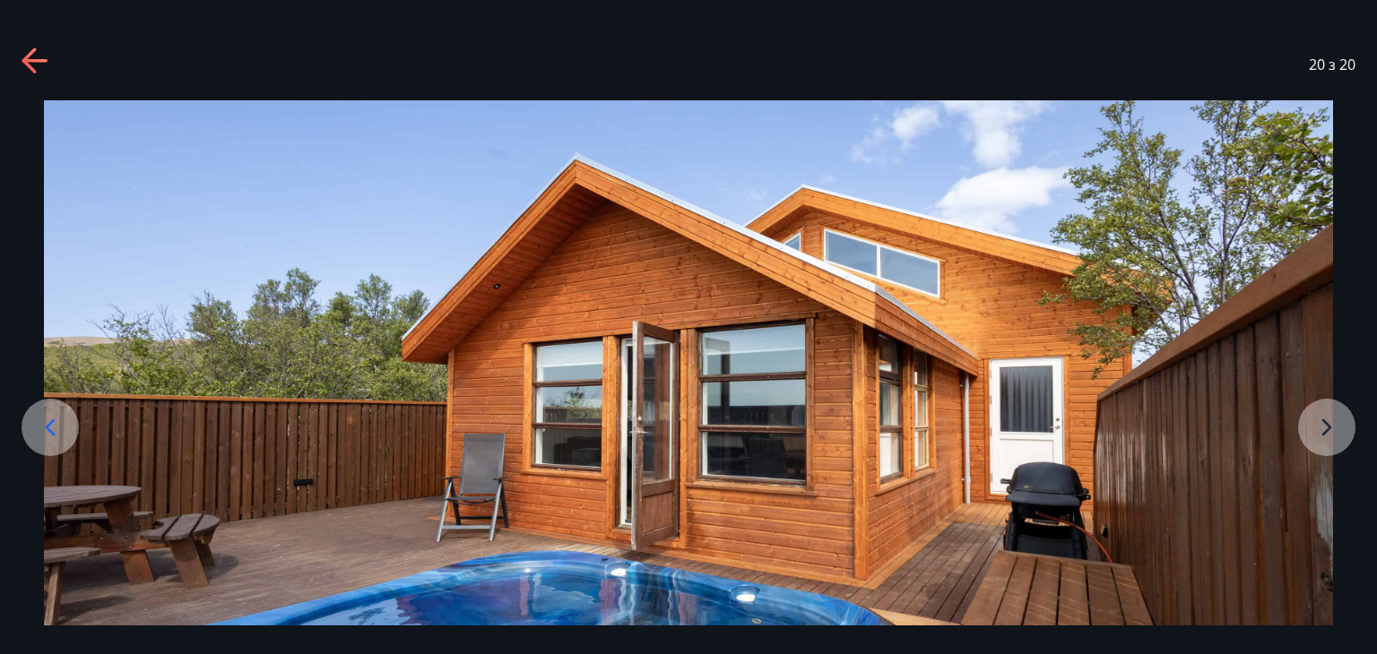
click at [1008, 371] on img at bounding box center [688, 458] width 1289 height 716
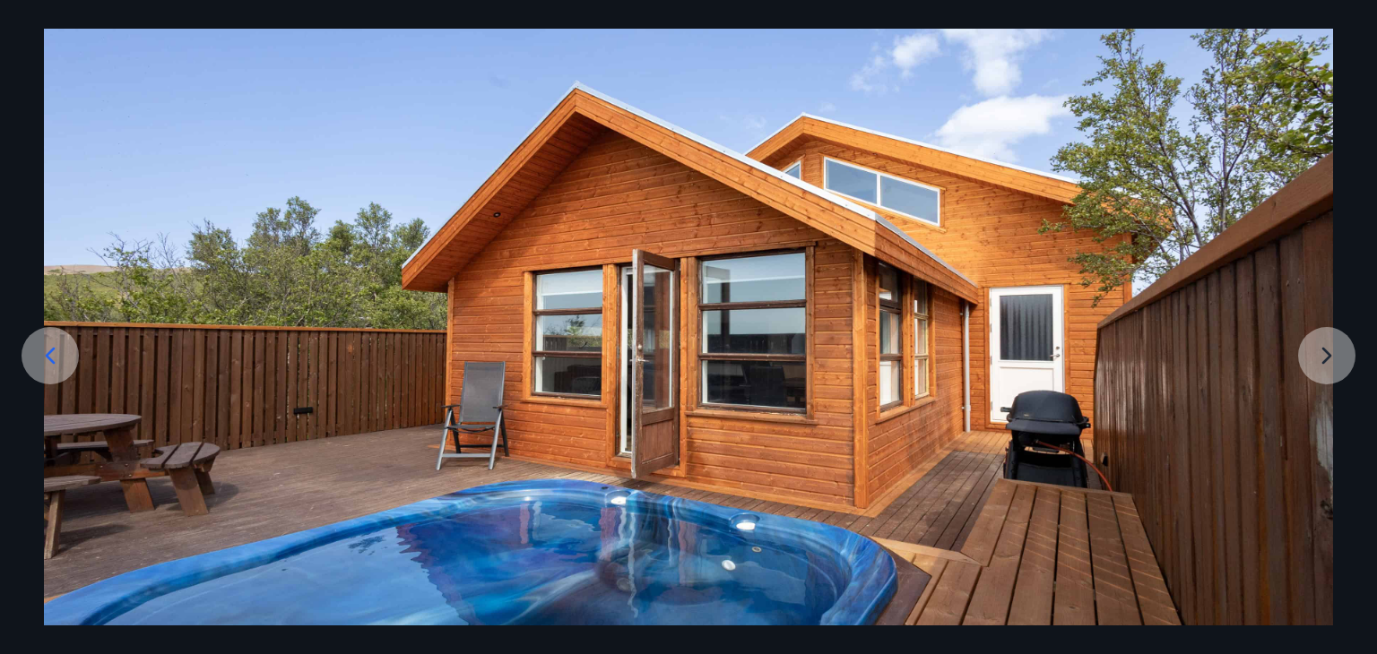
click at [1338, 364] on div at bounding box center [688, 387] width 1377 height 716
click at [1327, 363] on img at bounding box center [688, 387] width 1289 height 716
click at [1317, 347] on img at bounding box center [688, 387] width 1289 height 716
click at [916, 140] on img at bounding box center [688, 387] width 1289 height 716
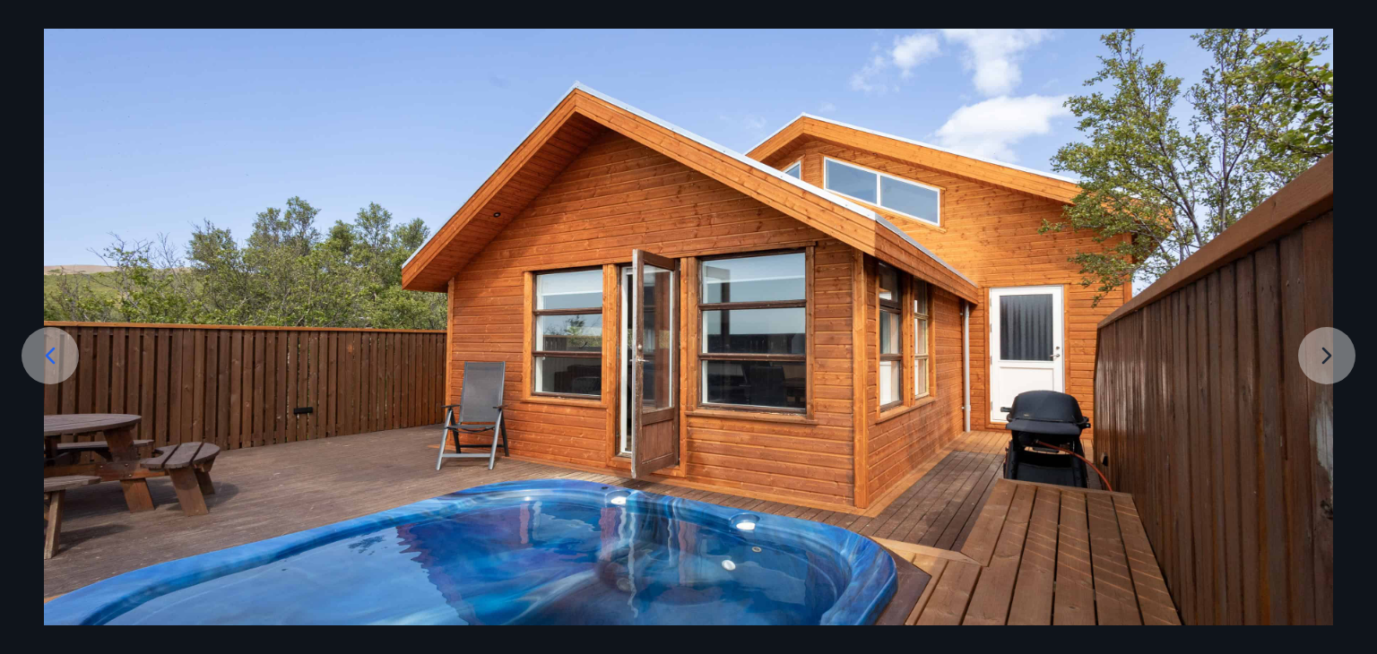
click at [916, 140] on img at bounding box center [688, 387] width 1289 height 716
drag, startPoint x: 874, startPoint y: 257, endPoint x: 845, endPoint y: 382, distance: 127.9
click at [845, 382] on img at bounding box center [688, 387] width 1289 height 716
drag, startPoint x: 0, startPoint y: 81, endPoint x: 43, endPoint y: 208, distance: 134.4
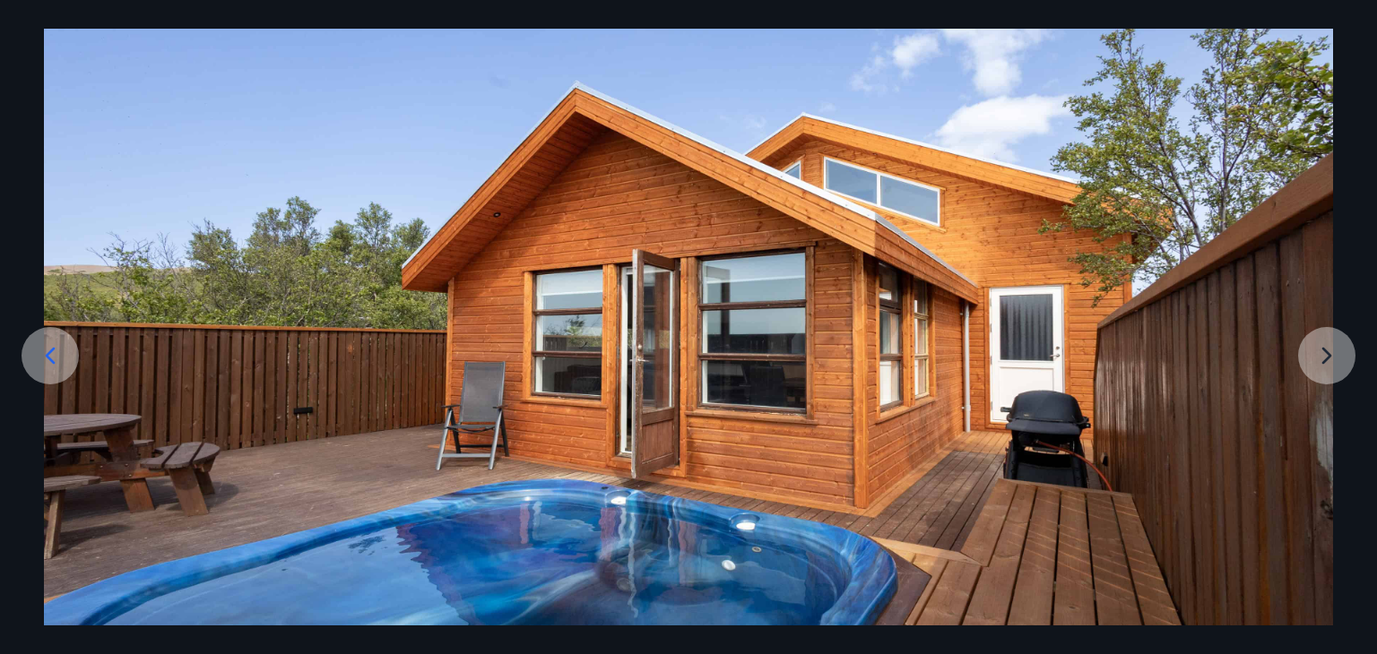
click at [43, 208] on div at bounding box center [688, 387] width 1377 height 716
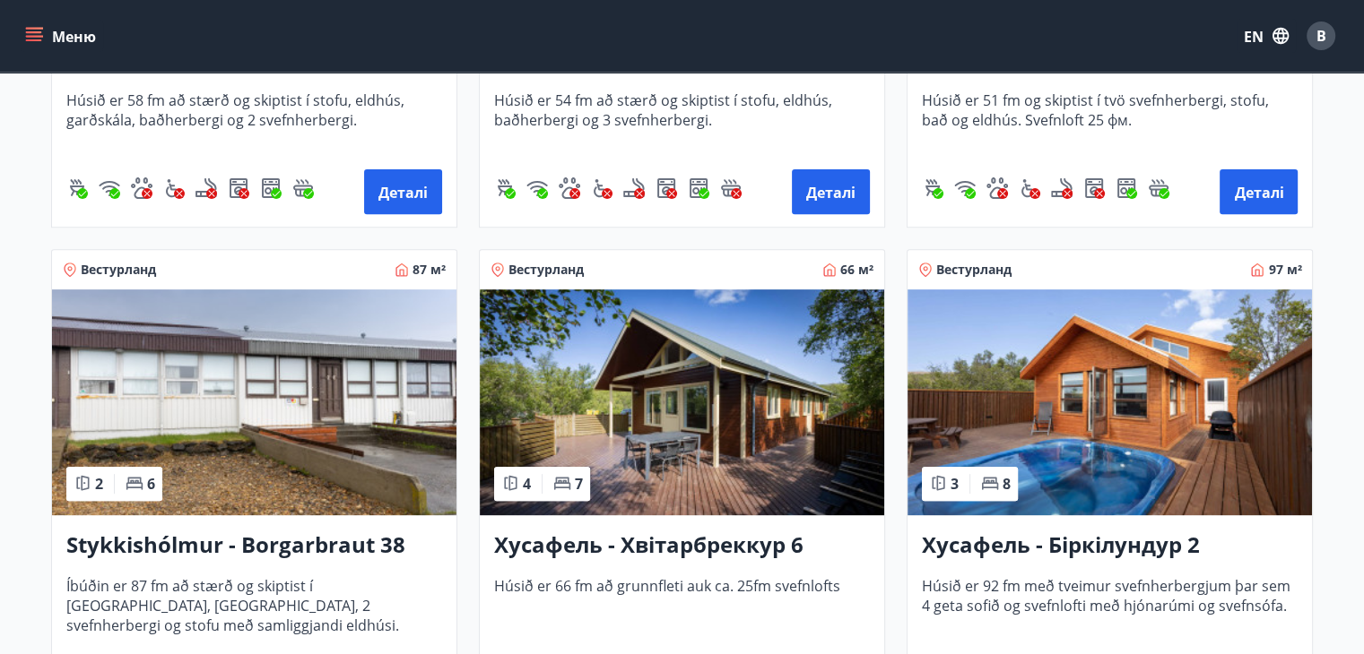
scroll to position [653, 0]
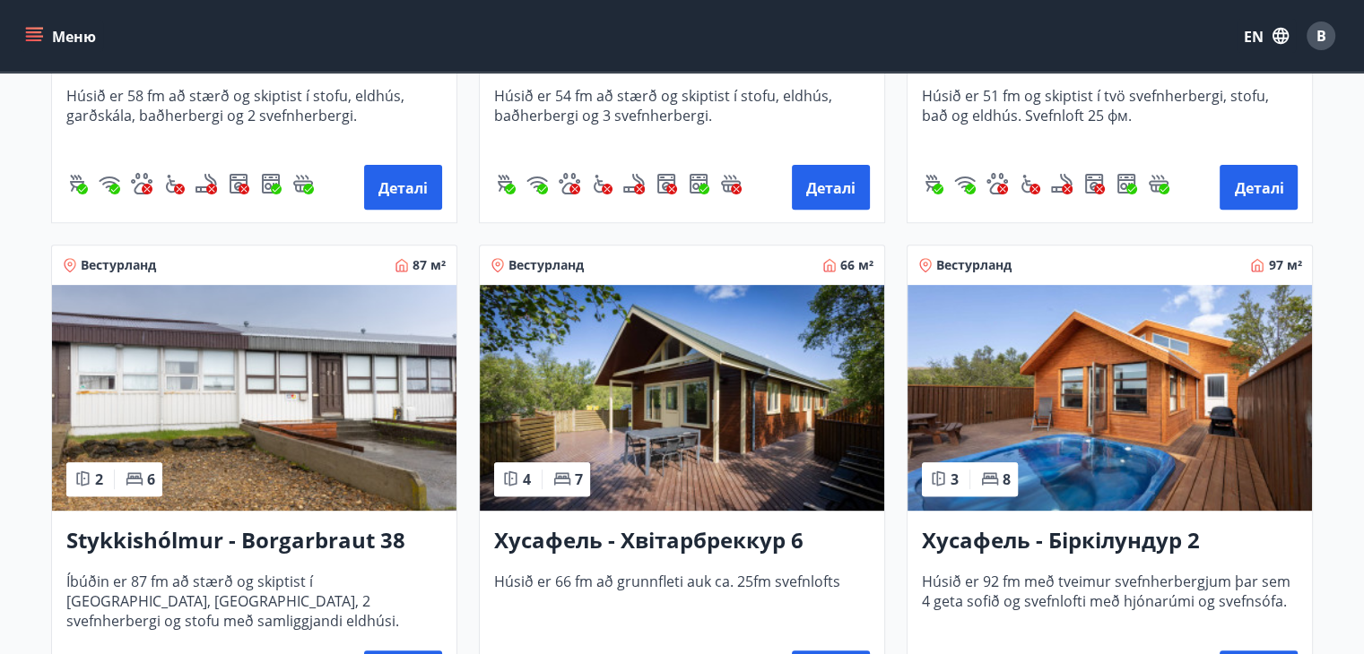
click at [1059, 362] on img at bounding box center [1109, 398] width 404 height 226
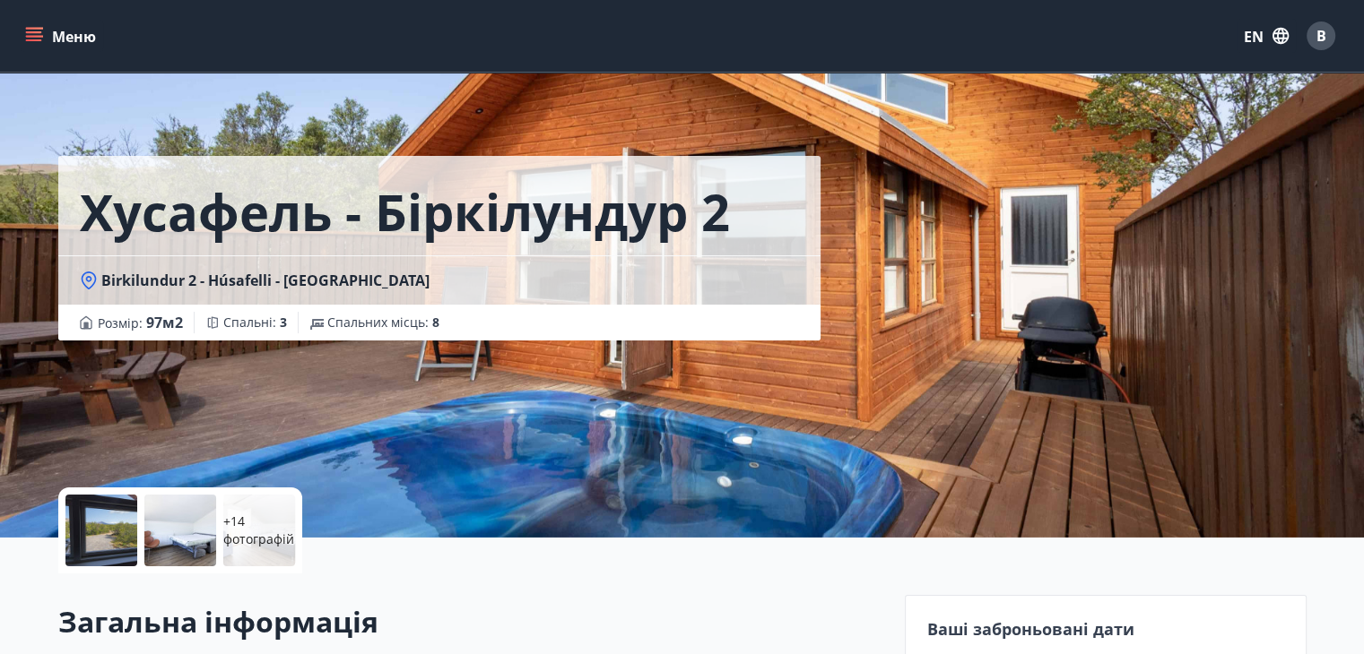
click at [98, 533] on div at bounding box center [101, 531] width 72 height 72
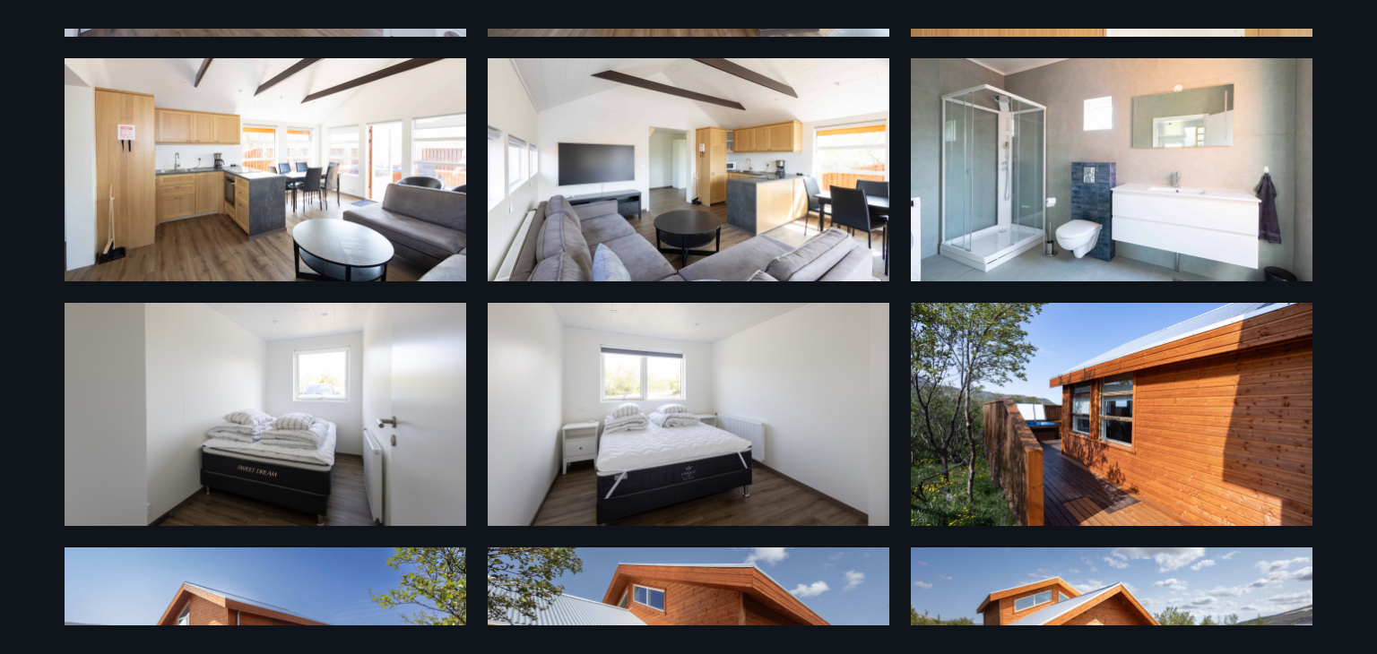
scroll to position [763, 0]
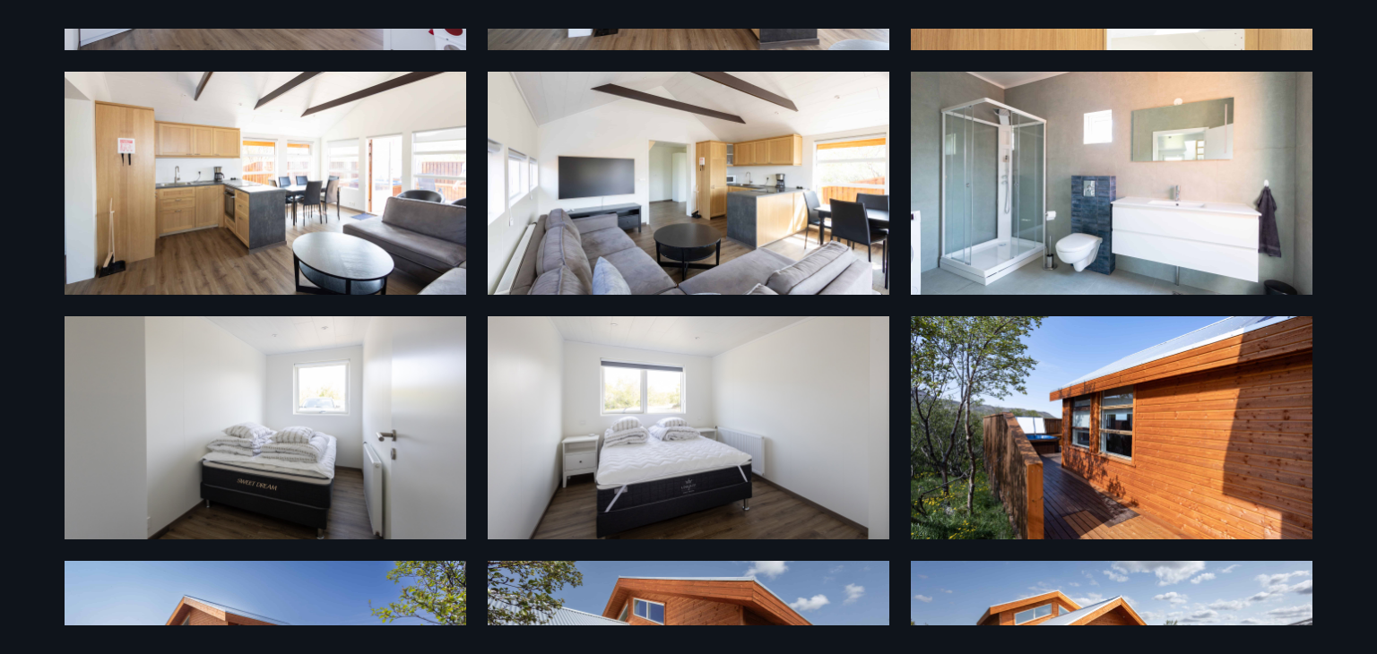
click at [348, 187] on img at bounding box center [266, 183] width 402 height 223
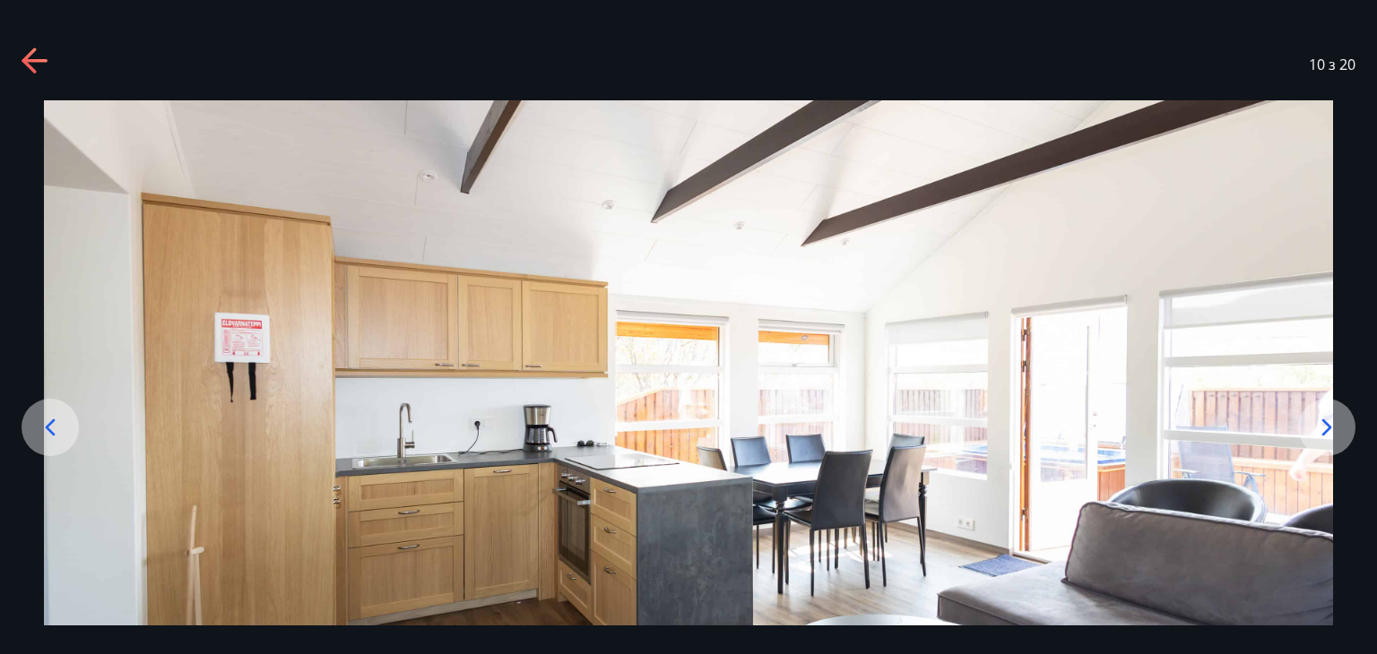
click at [1320, 424] on icon at bounding box center [1326, 427] width 29 height 29
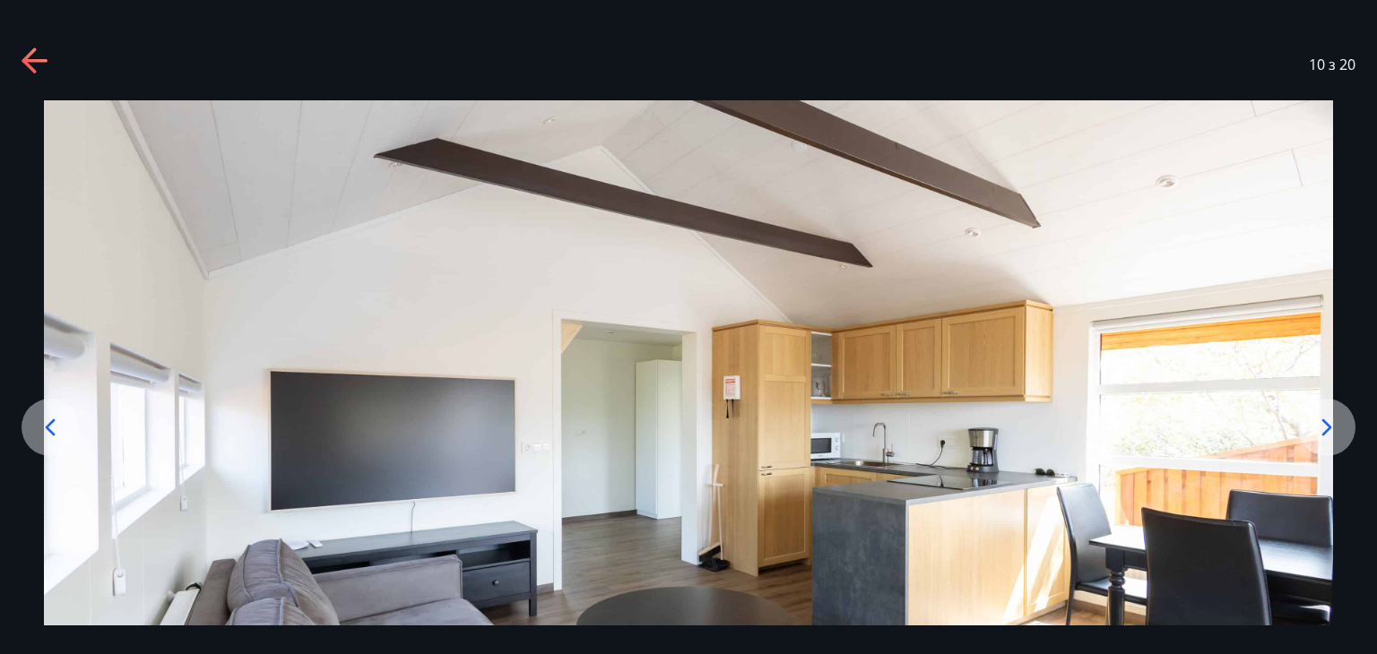
click at [1320, 431] on icon at bounding box center [1326, 427] width 29 height 29
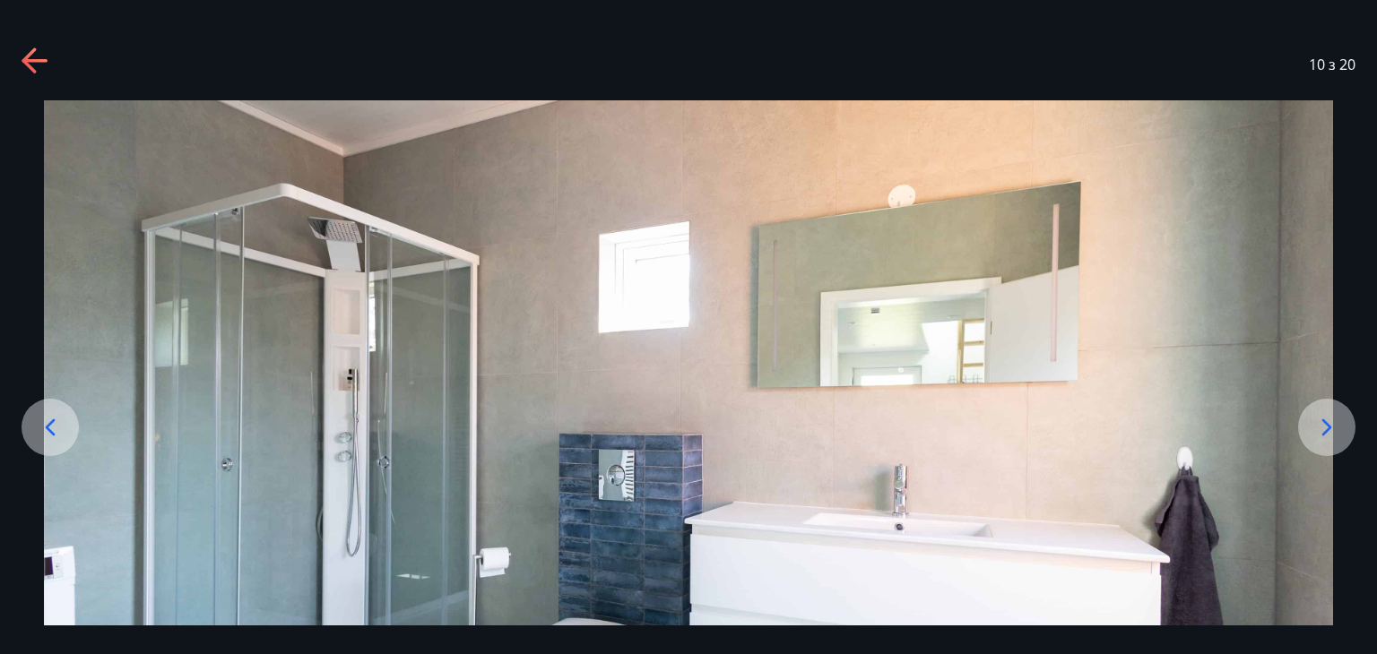
drag, startPoint x: 1046, startPoint y: 452, endPoint x: 1071, endPoint y: 200, distance: 253.2
click at [1071, 200] on img at bounding box center [688, 458] width 1289 height 716
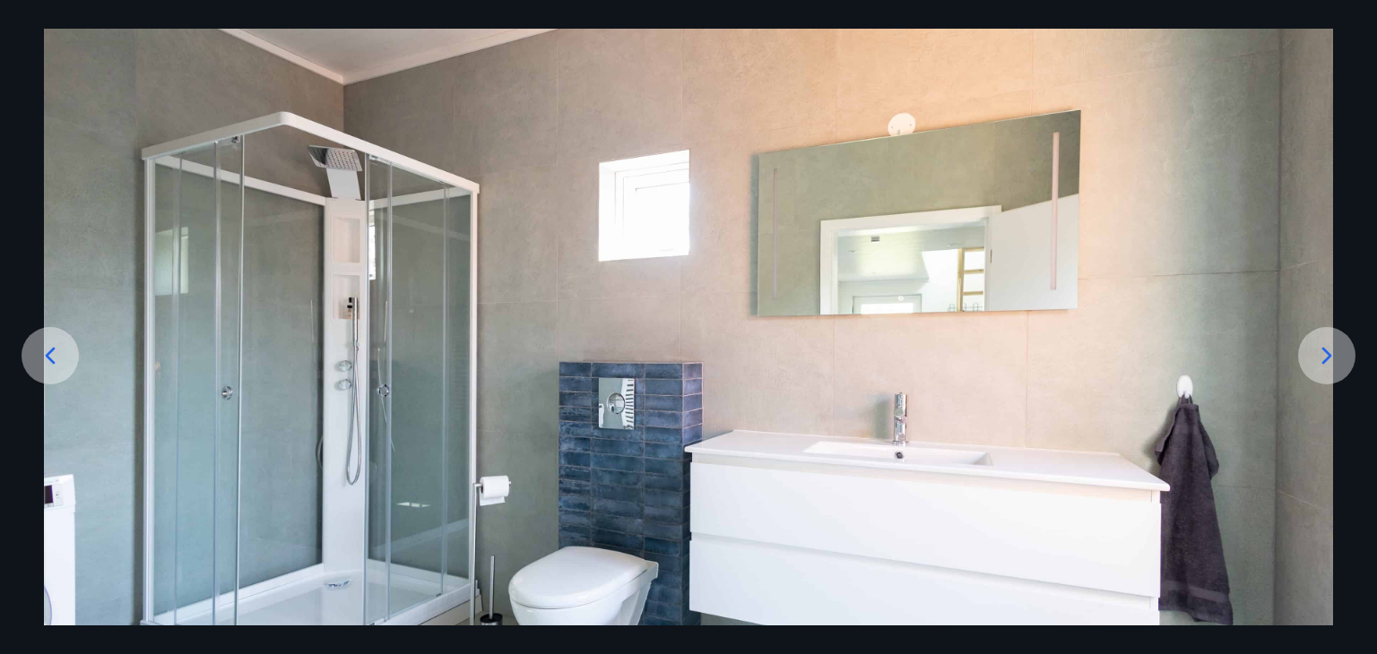
drag, startPoint x: 906, startPoint y: 422, endPoint x: 951, endPoint y: 194, distance: 233.0
click at [951, 194] on img at bounding box center [688, 387] width 1289 height 716
drag, startPoint x: 1147, startPoint y: 377, endPoint x: 1133, endPoint y: 653, distance: 276.5
click at [1133, 653] on div "10 з 20" at bounding box center [688, 327] width 1377 height 654
click at [25, 352] on div at bounding box center [50, 355] width 57 height 57
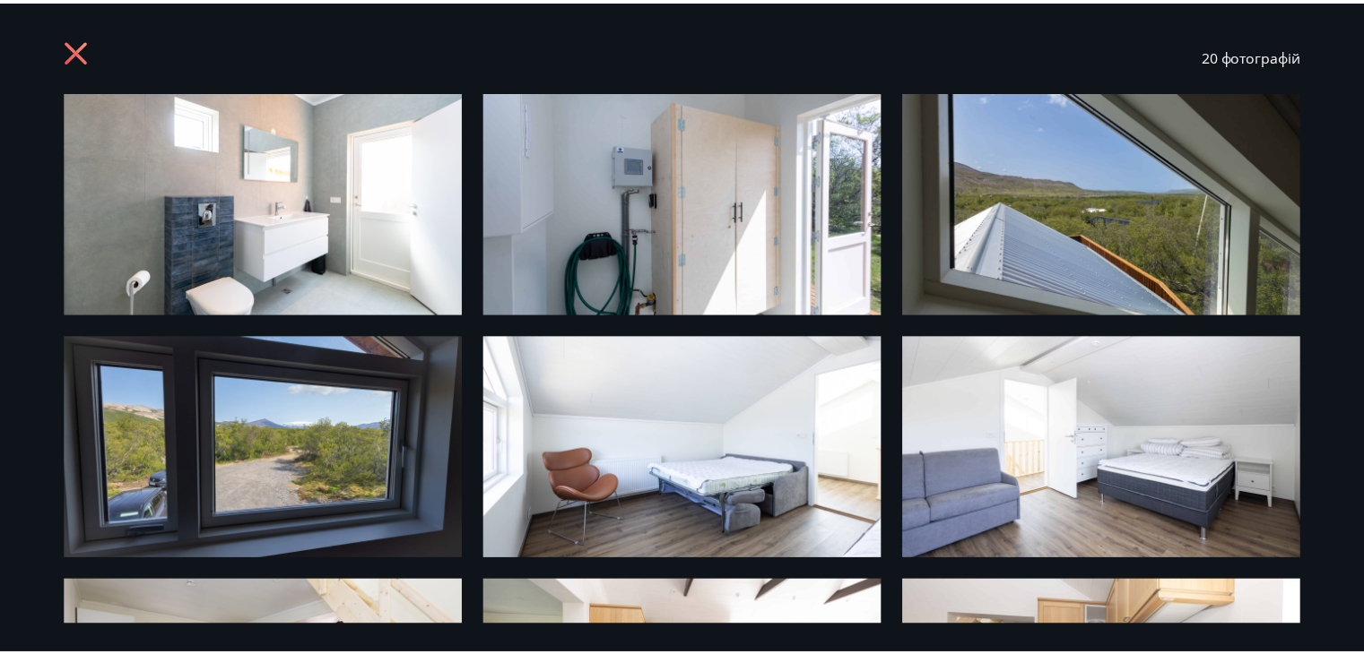
scroll to position [0, 0]
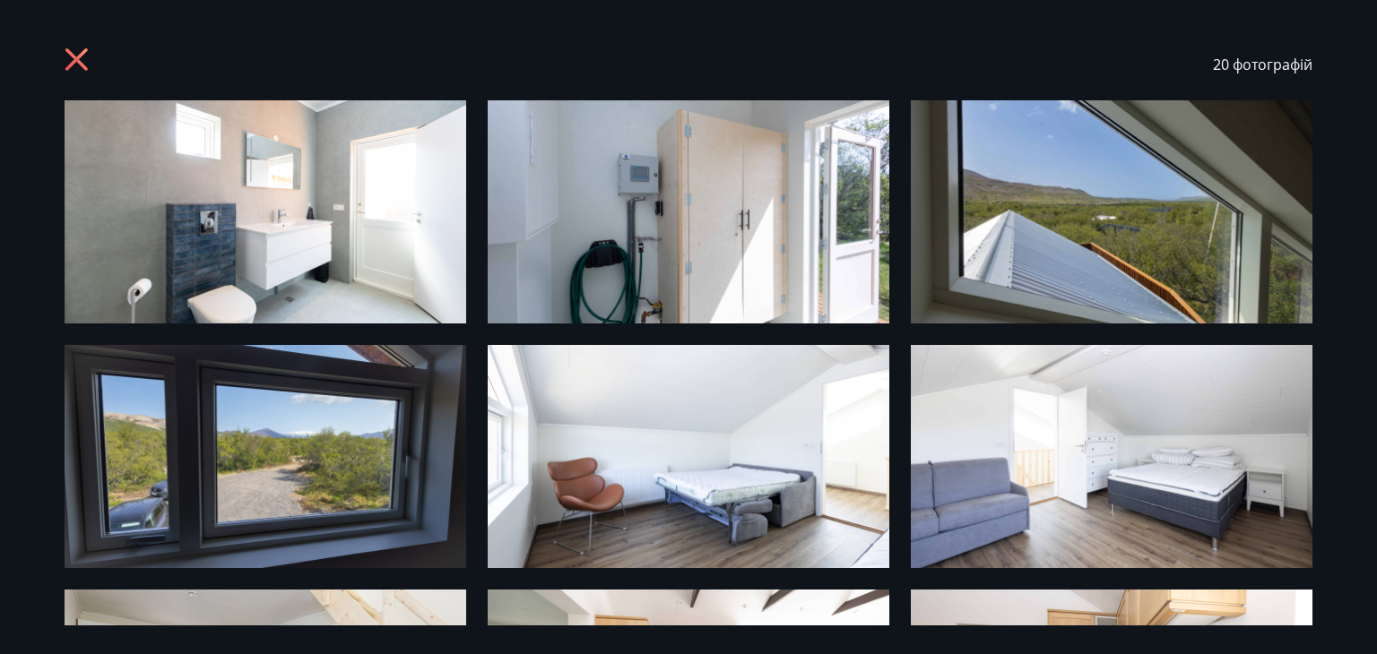
click at [75, 55] on icon at bounding box center [79, 62] width 29 height 29
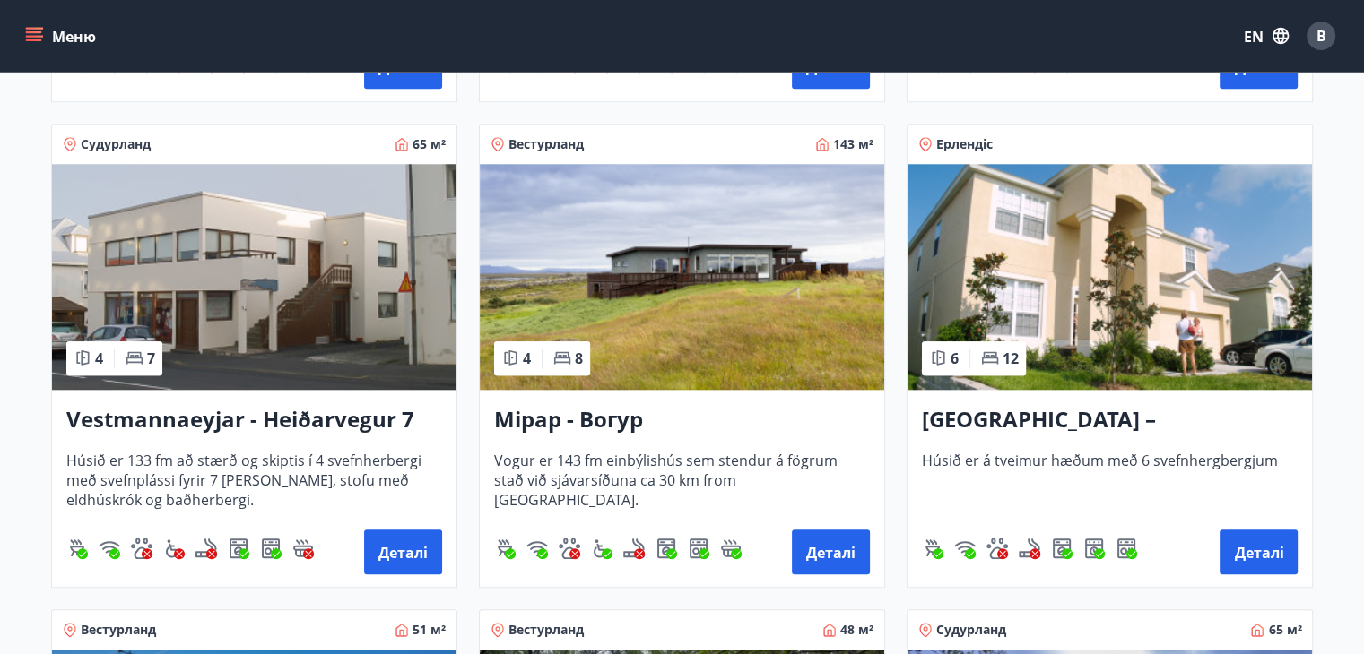
scroll to position [1745, 0]
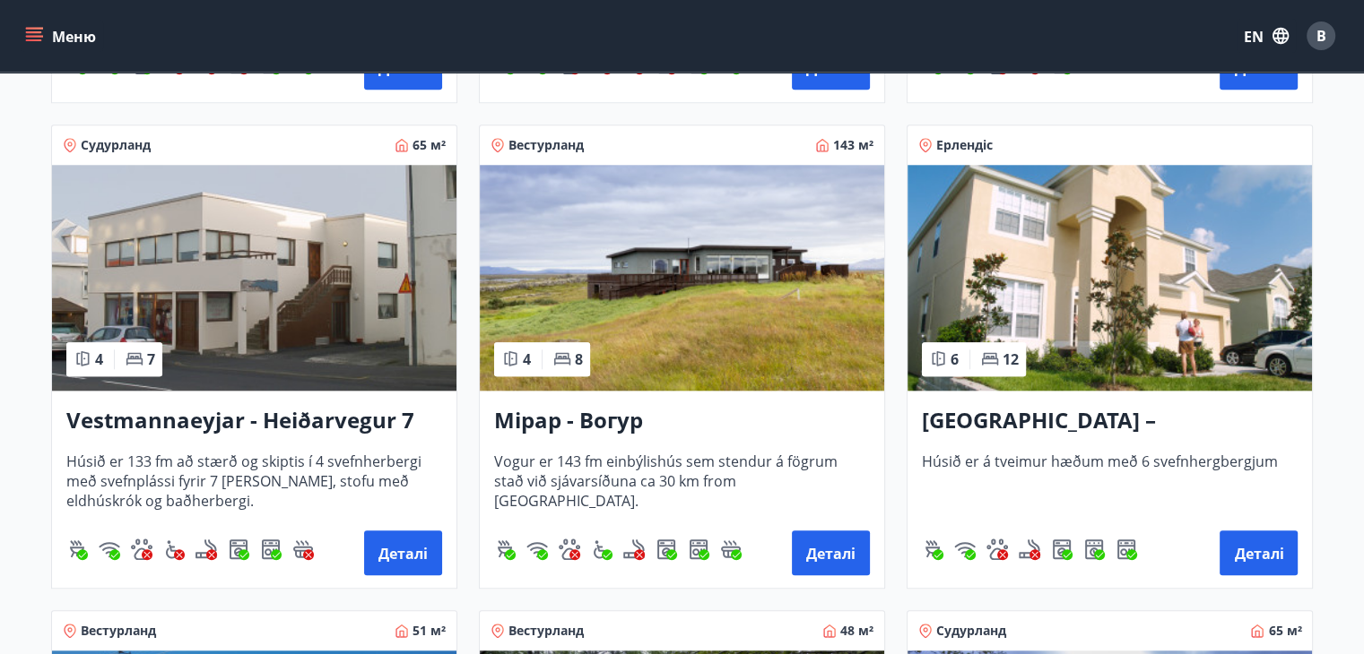
click at [660, 302] on img at bounding box center [682, 278] width 404 height 226
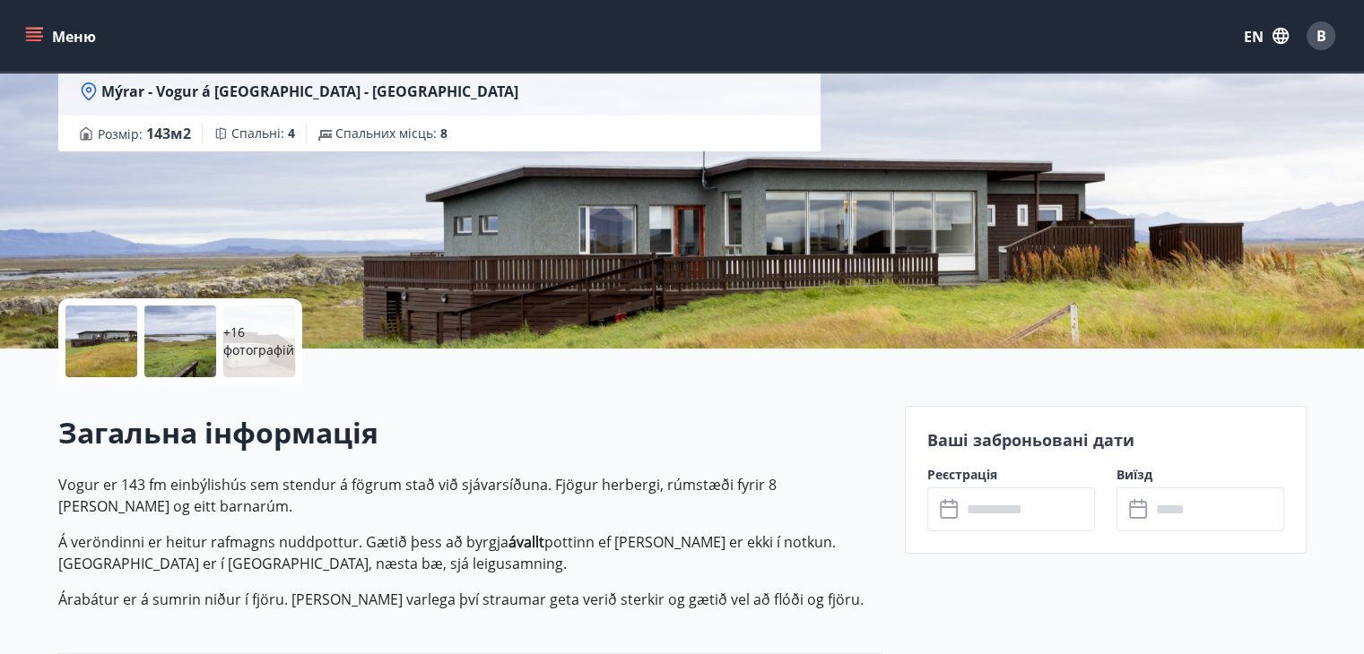
scroll to position [13, 0]
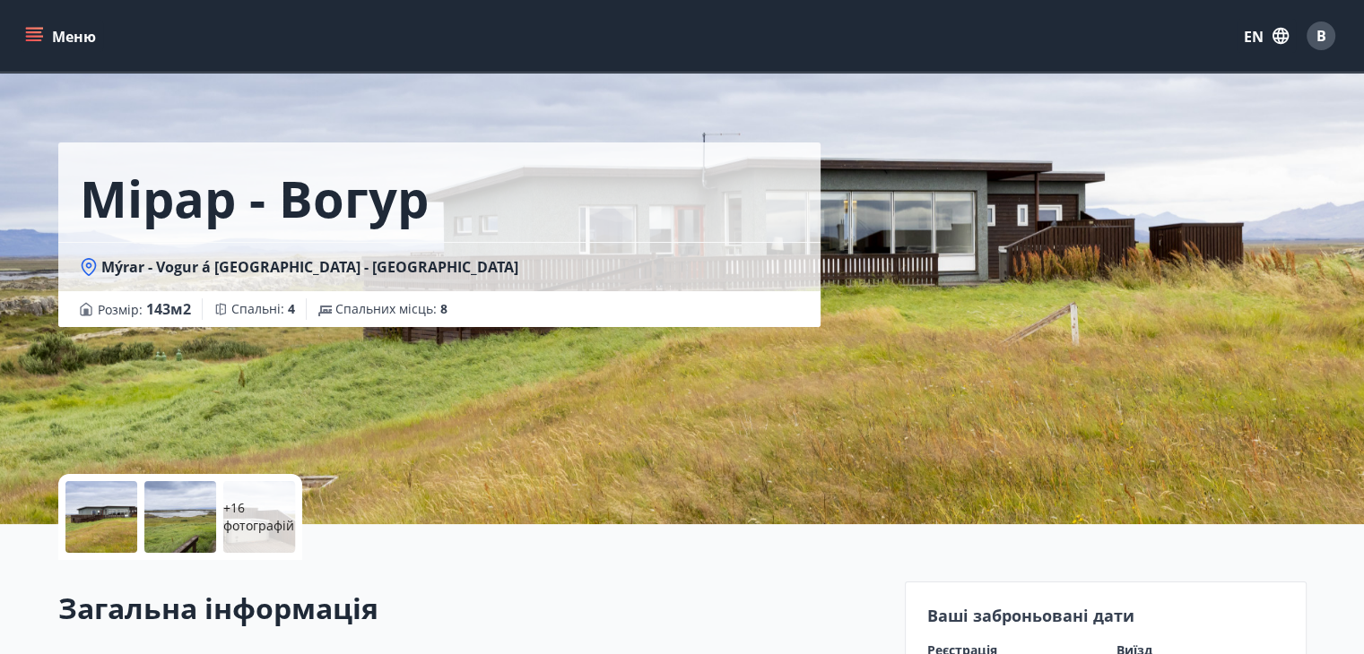
click at [91, 510] on div at bounding box center [101, 517] width 72 height 72
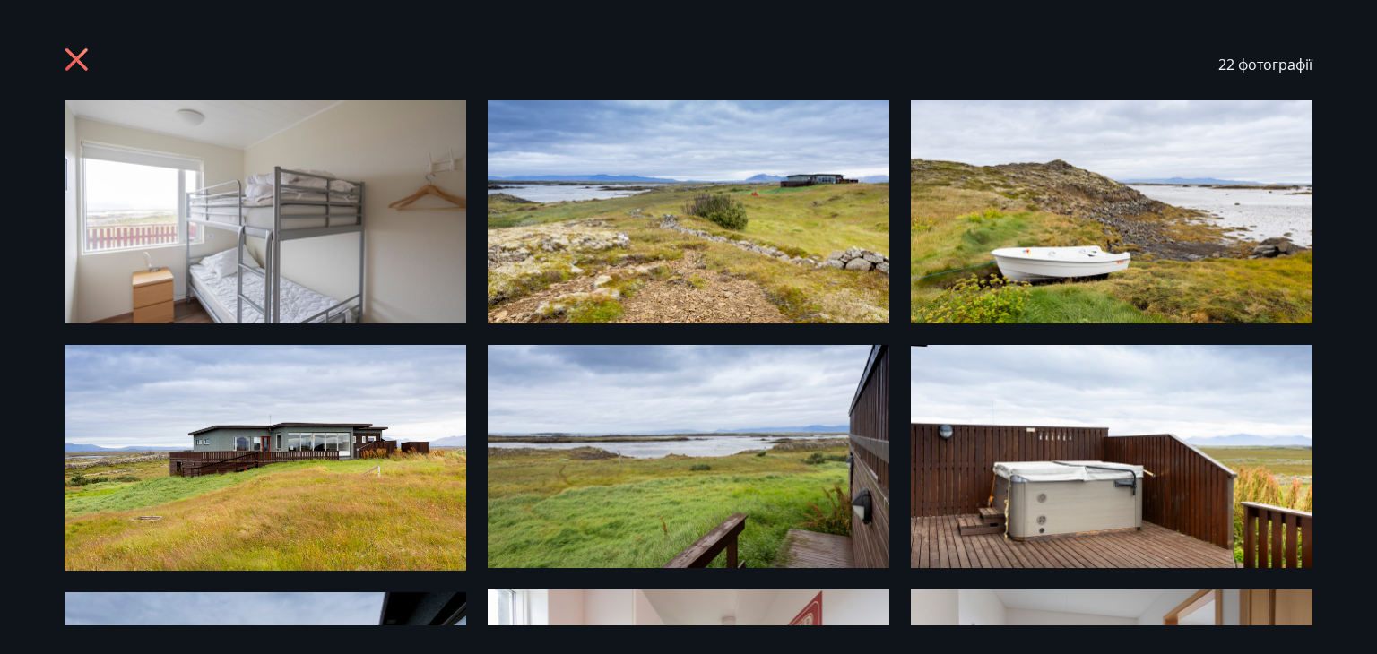
click at [273, 494] on img at bounding box center [266, 458] width 402 height 226
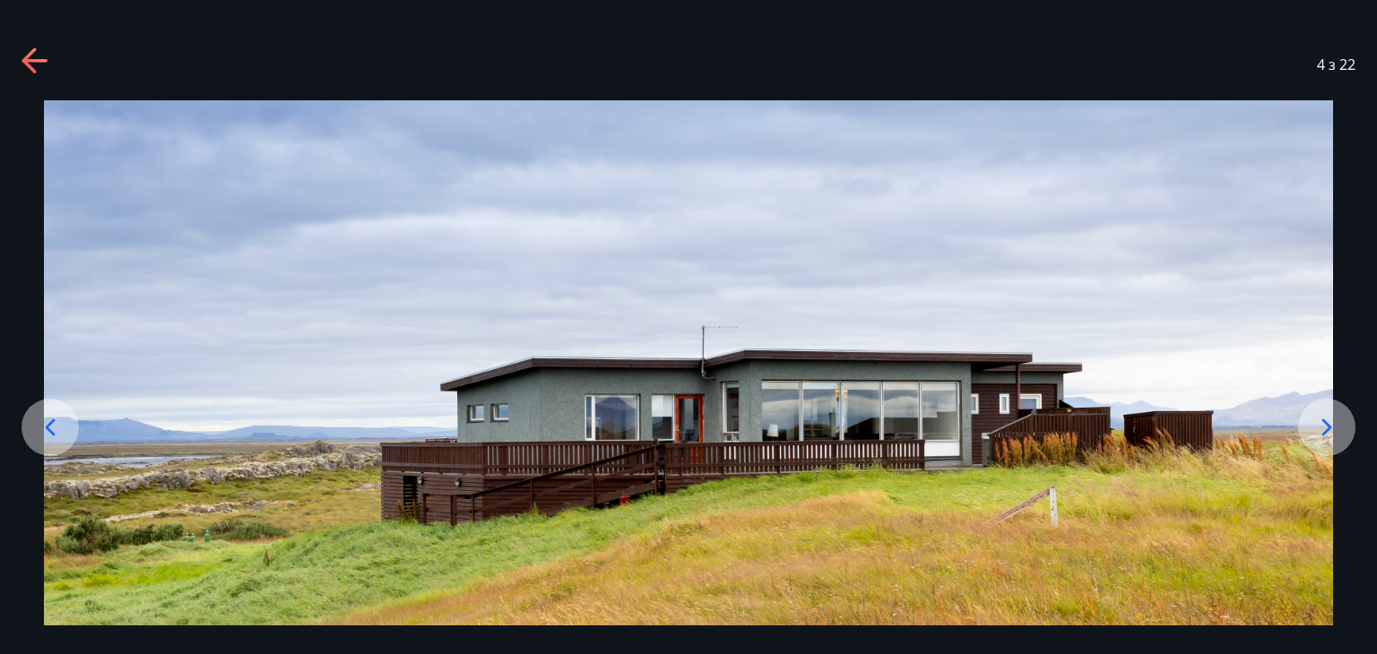
click at [29, 61] on icon at bounding box center [34, 61] width 25 height 4
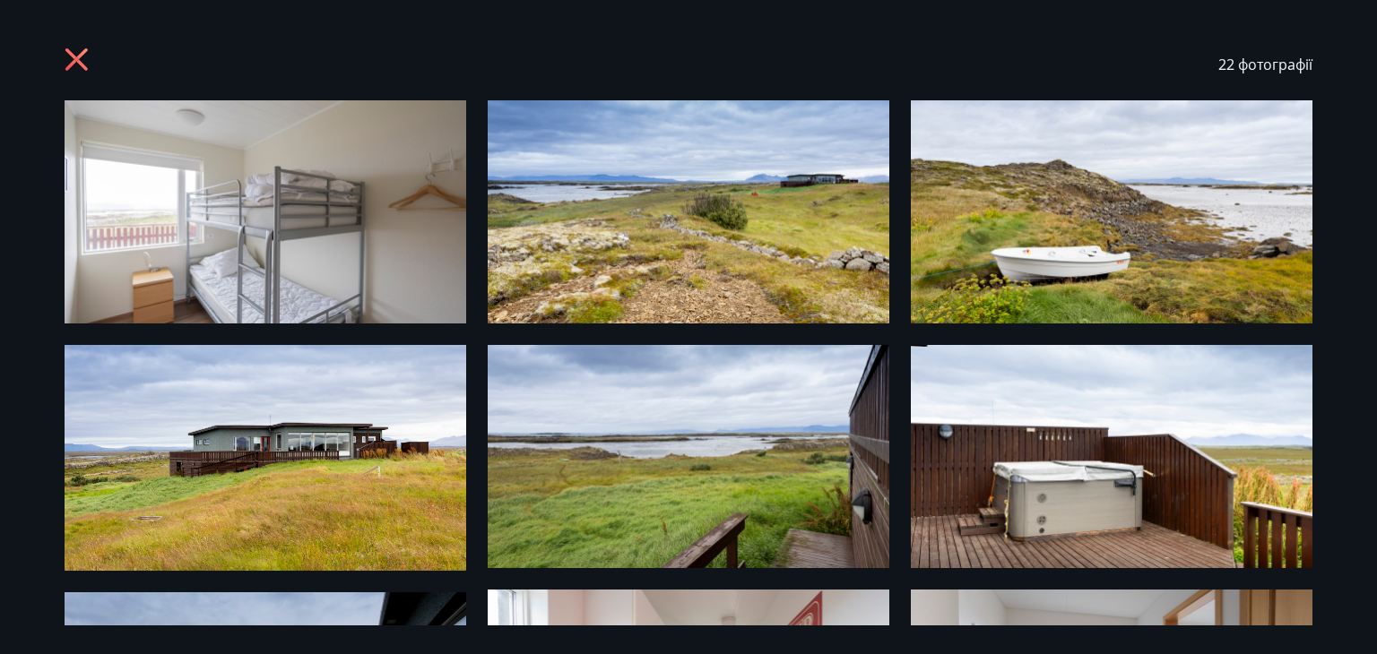
click at [72, 58] on icon at bounding box center [79, 62] width 29 height 29
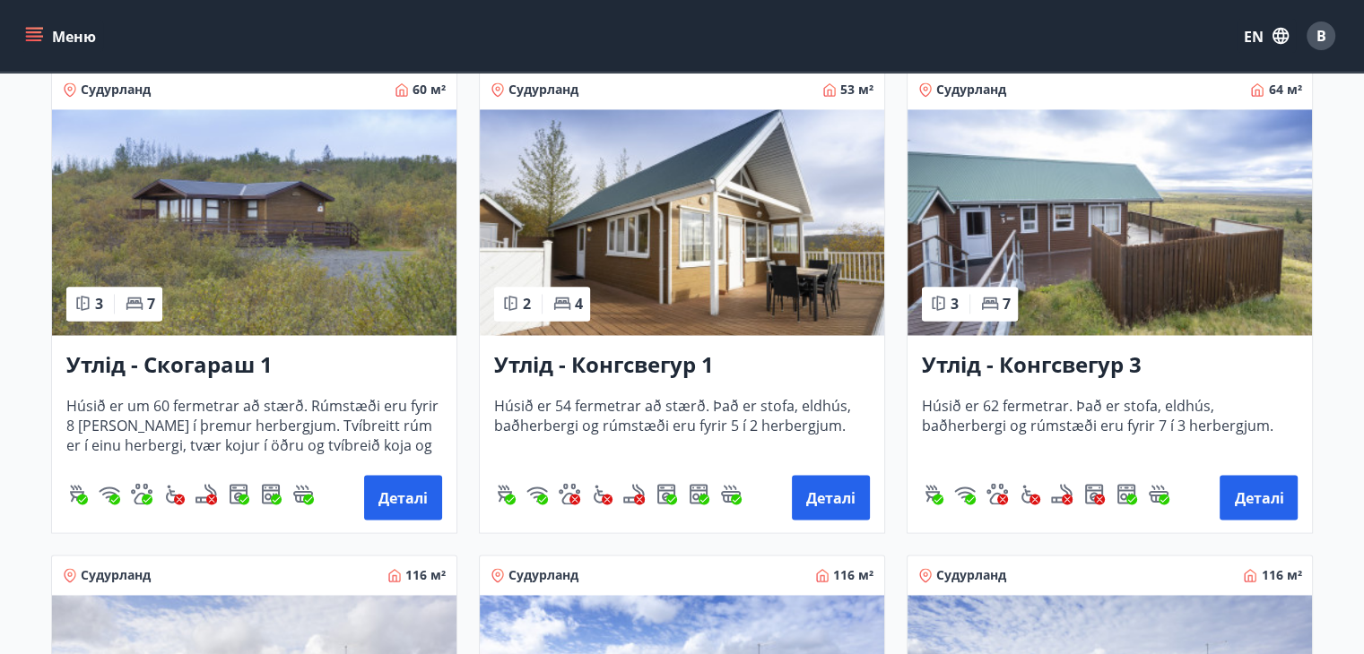
scroll to position [3222, 0]
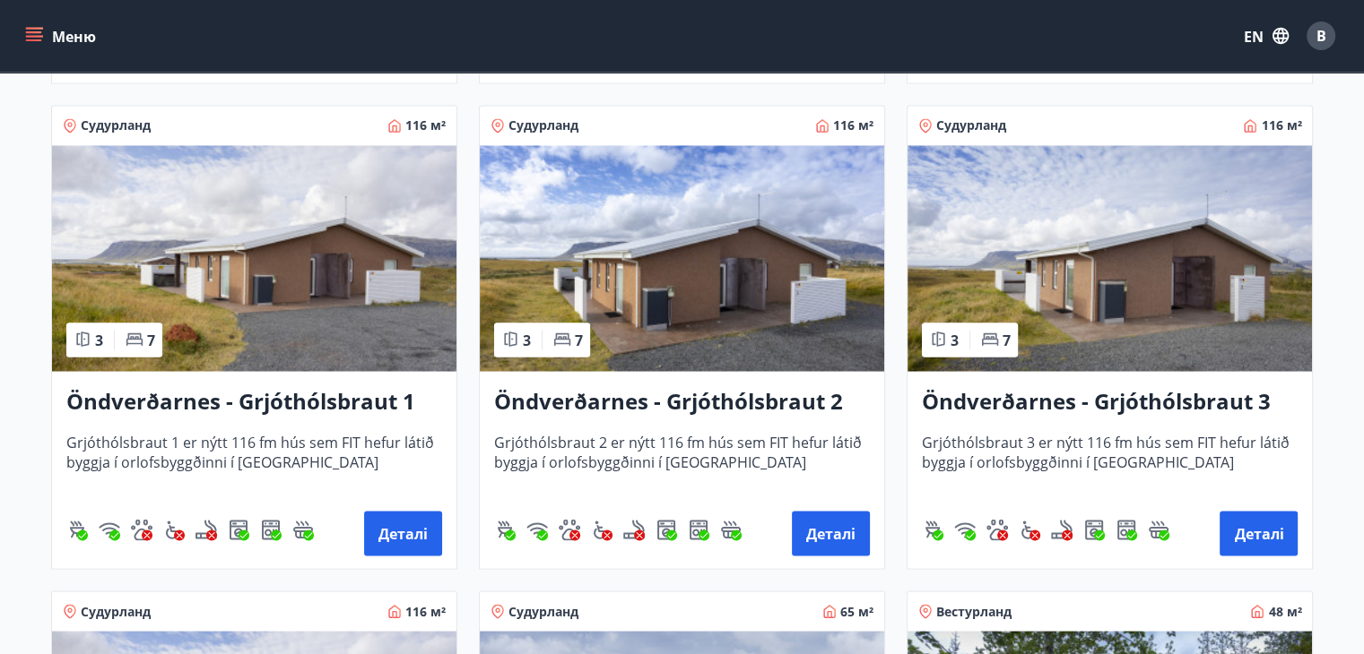
click at [282, 303] on img at bounding box center [254, 258] width 404 height 226
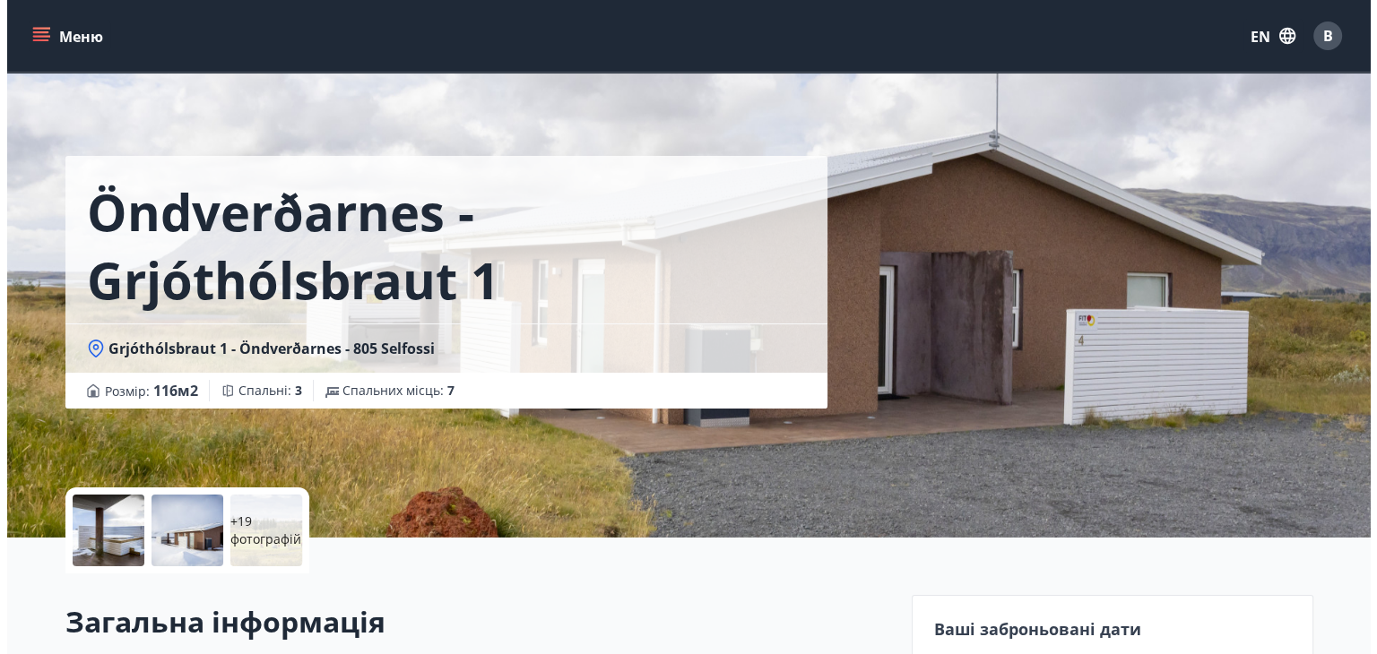
scroll to position [75, 0]
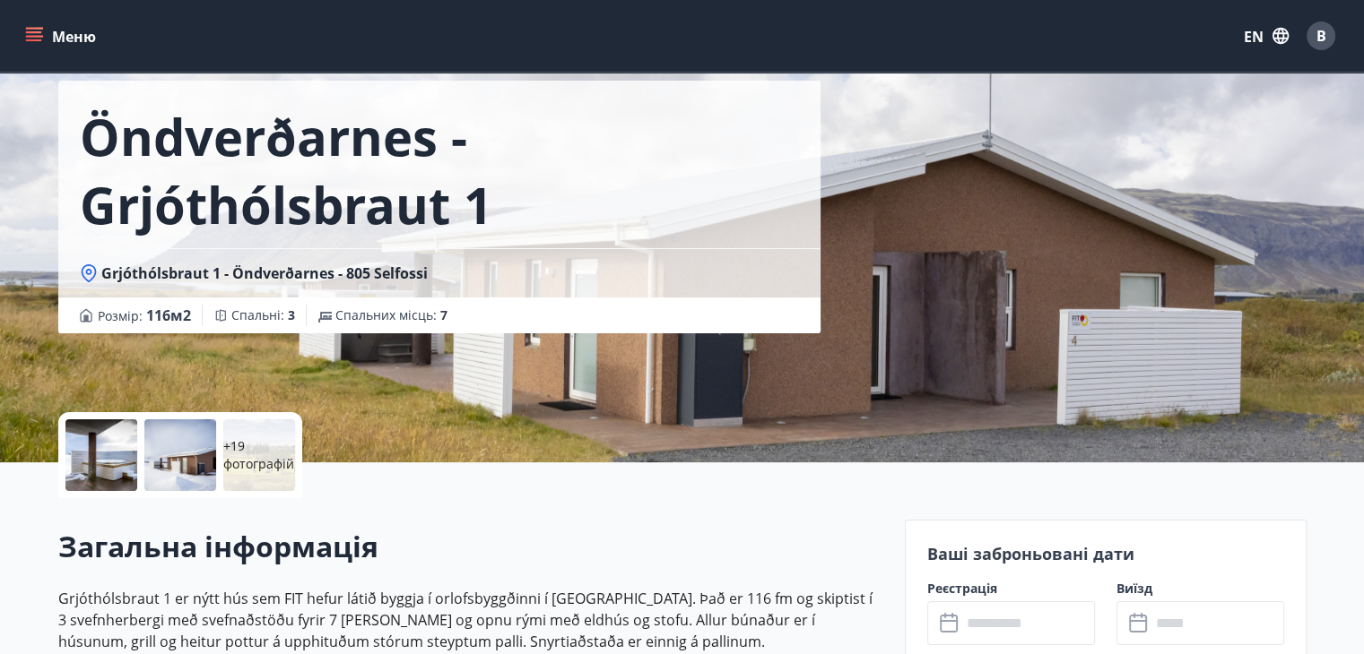
click at [107, 460] on div at bounding box center [101, 456] width 72 height 72
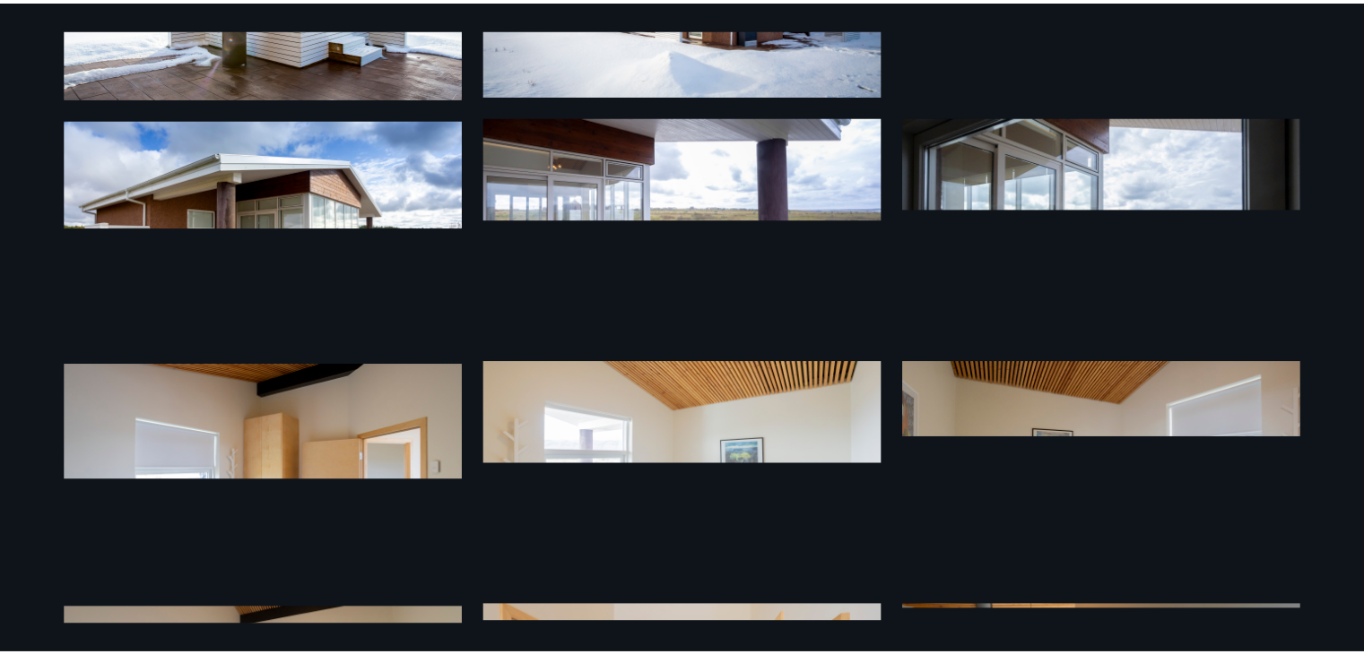
scroll to position [0, 0]
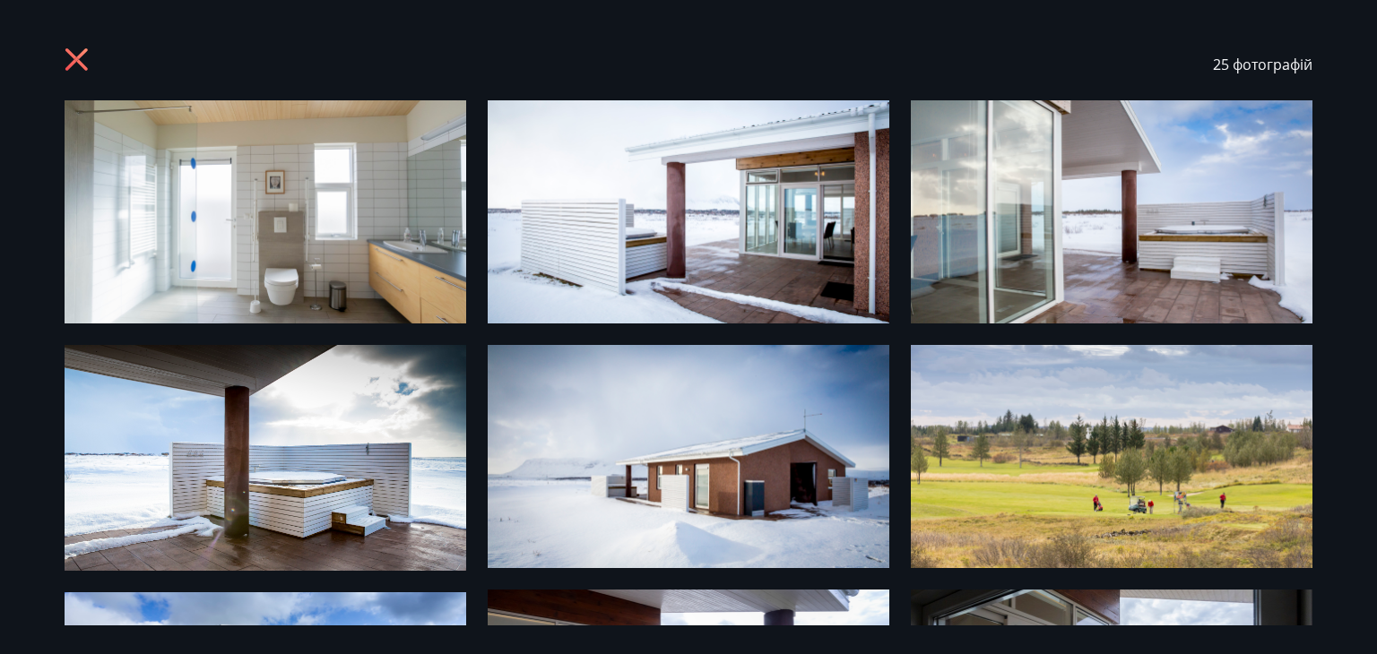
click at [82, 40] on div "25 фотографій" at bounding box center [689, 65] width 1248 height 72
click at [75, 56] on icon at bounding box center [76, 59] width 22 height 22
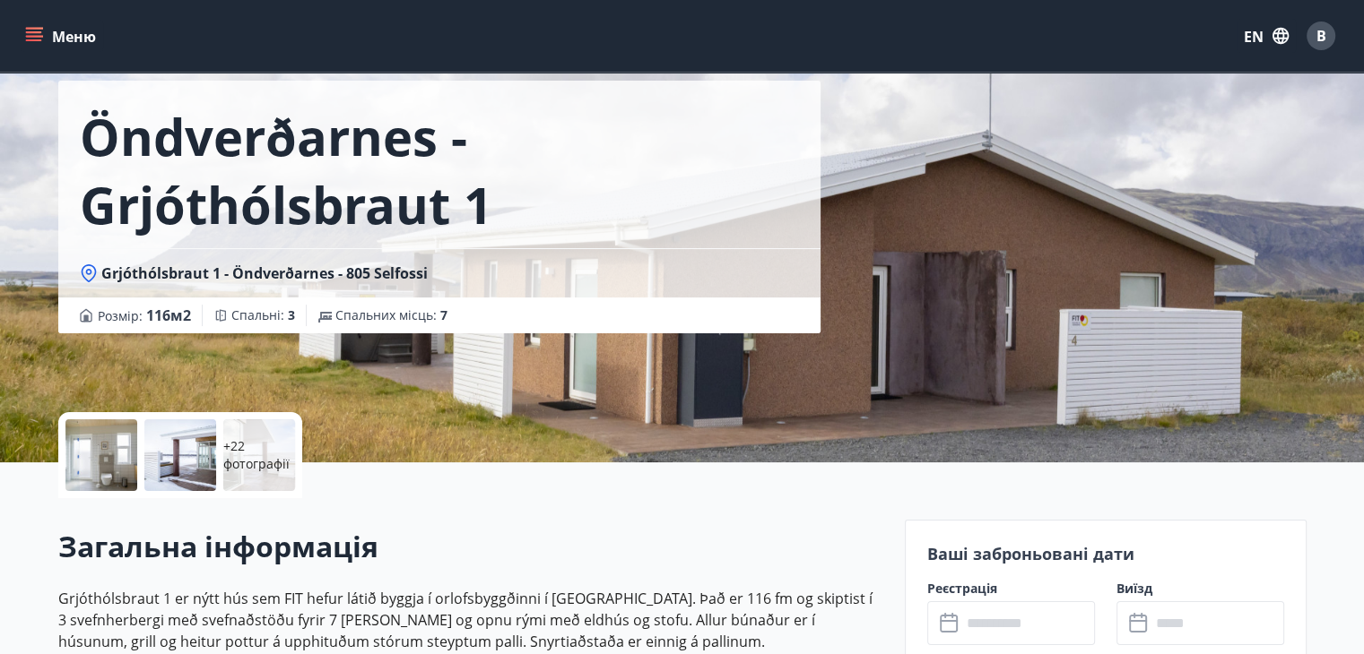
scroll to position [347, 0]
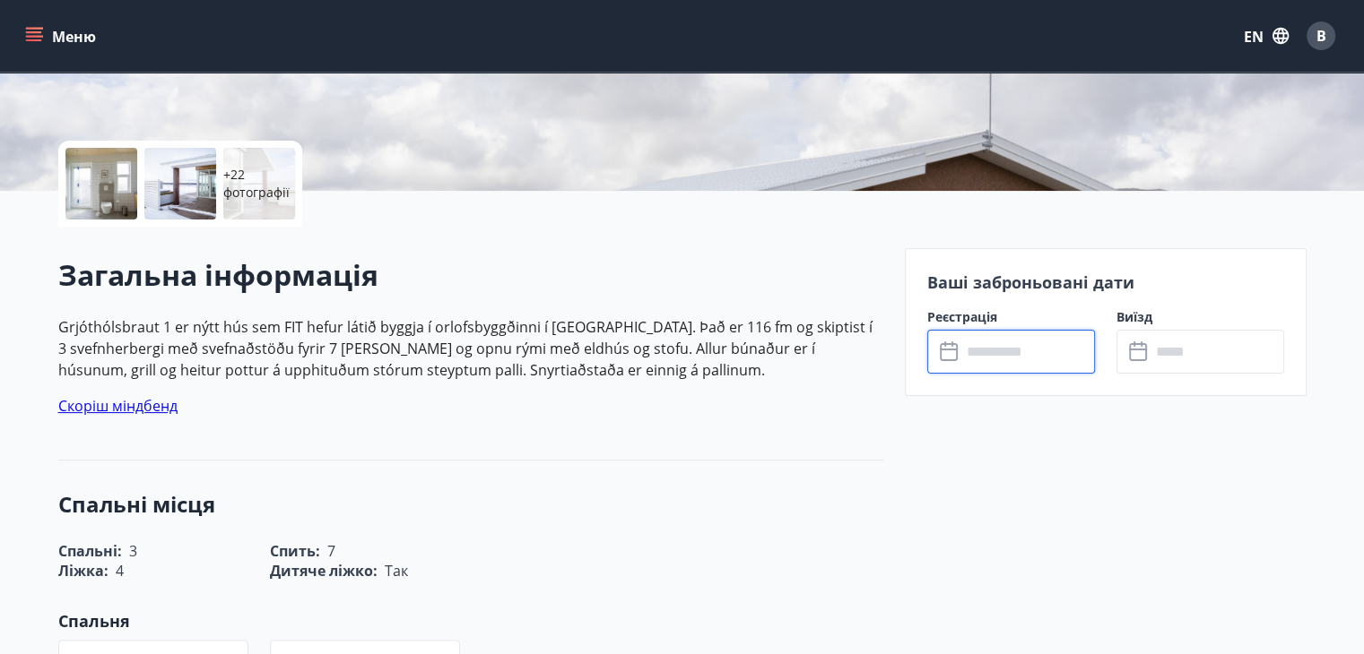
click at [986, 352] on input "text" at bounding box center [1028, 352] width 134 height 44
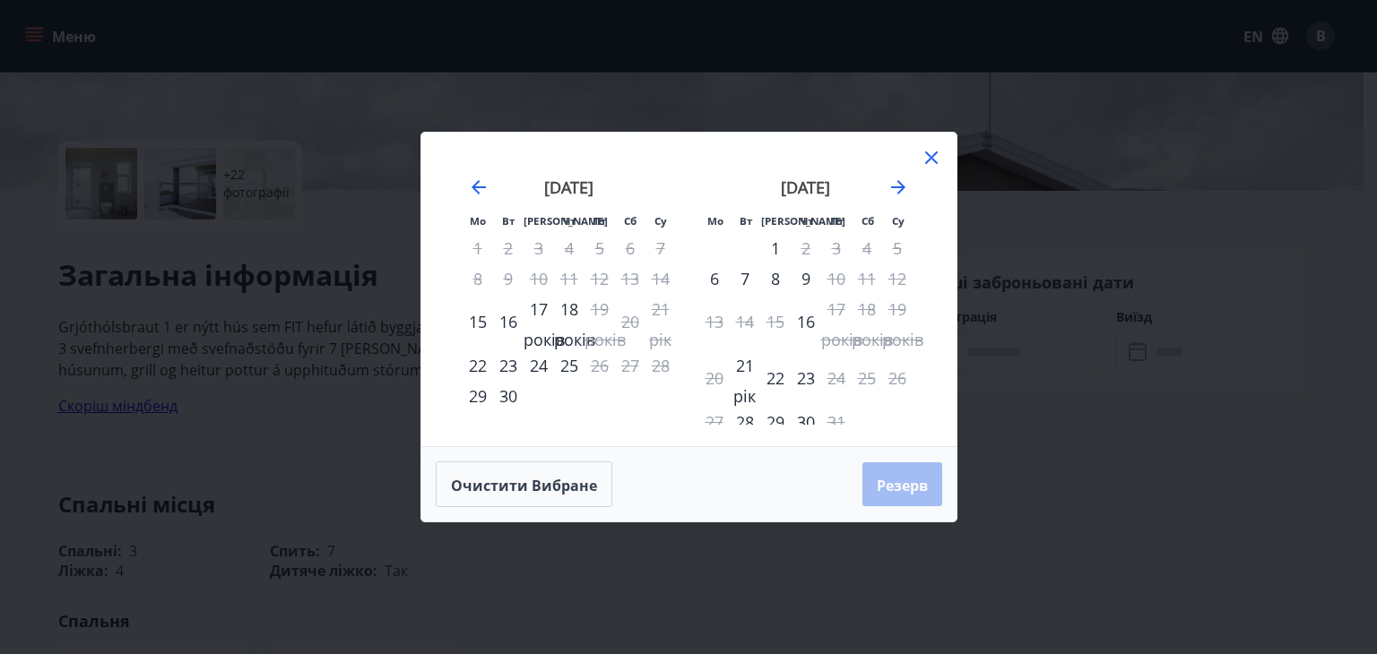
click at [1052, 123] on div "Мо Вт Ми Чт Пт Сб Су Мо Вт Ми Чт Пт Сб Су [DATE] 1 2 3 4 5 6 7 8 9 10 11 12 13 …" at bounding box center [688, 327] width 1377 height 654
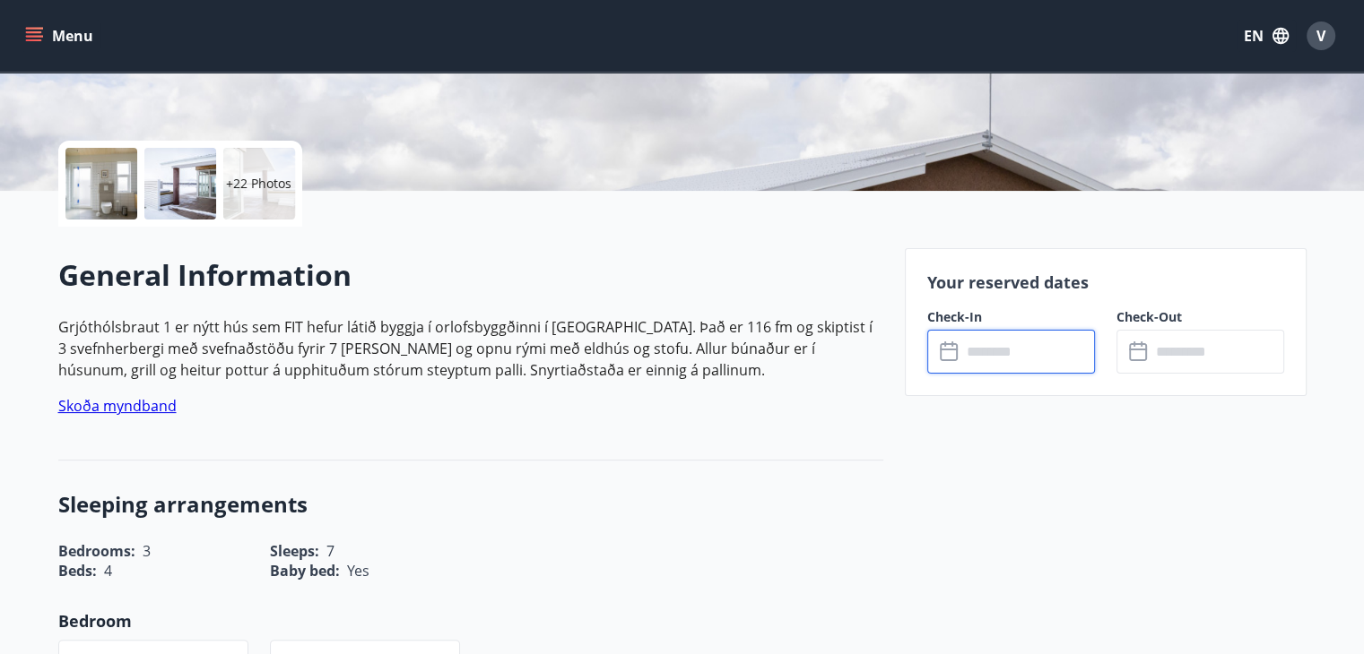
click at [991, 368] on input "text" at bounding box center [1028, 352] width 134 height 44
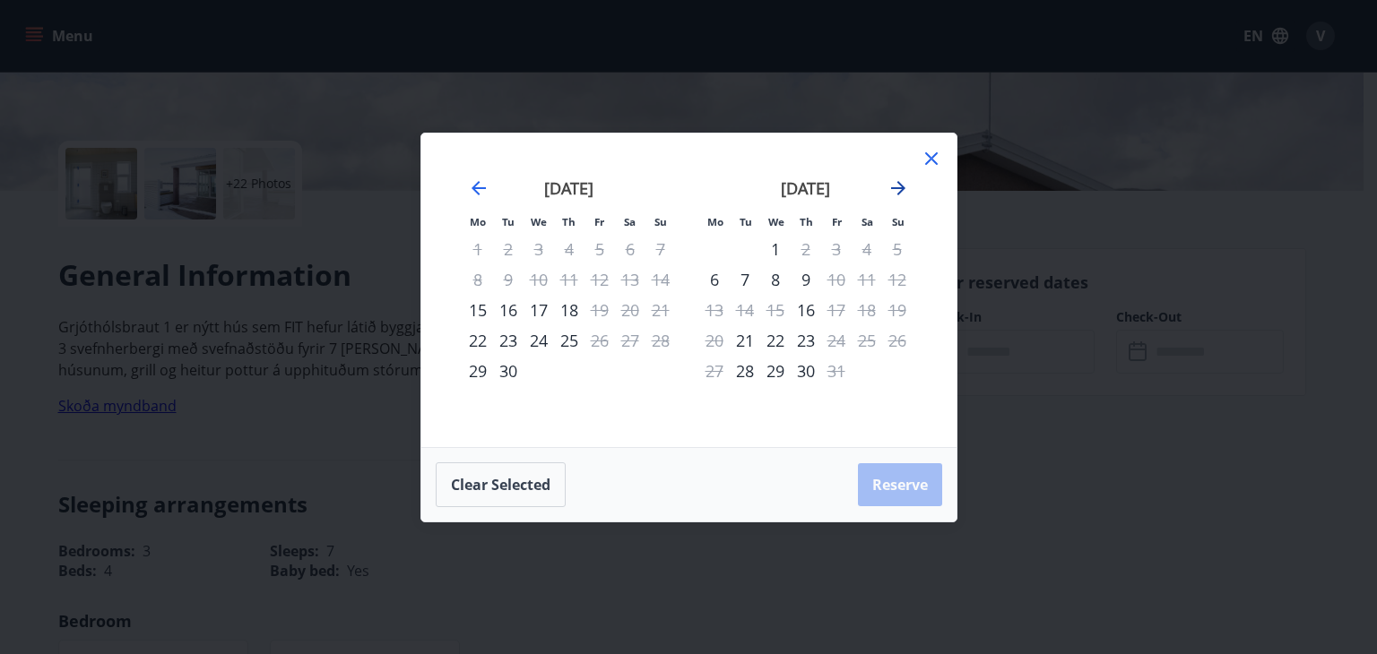
click at [900, 195] on icon "Move forward to switch to the next month." at bounding box center [899, 189] width 22 height 22
click at [936, 162] on icon at bounding box center [931, 158] width 13 height 13
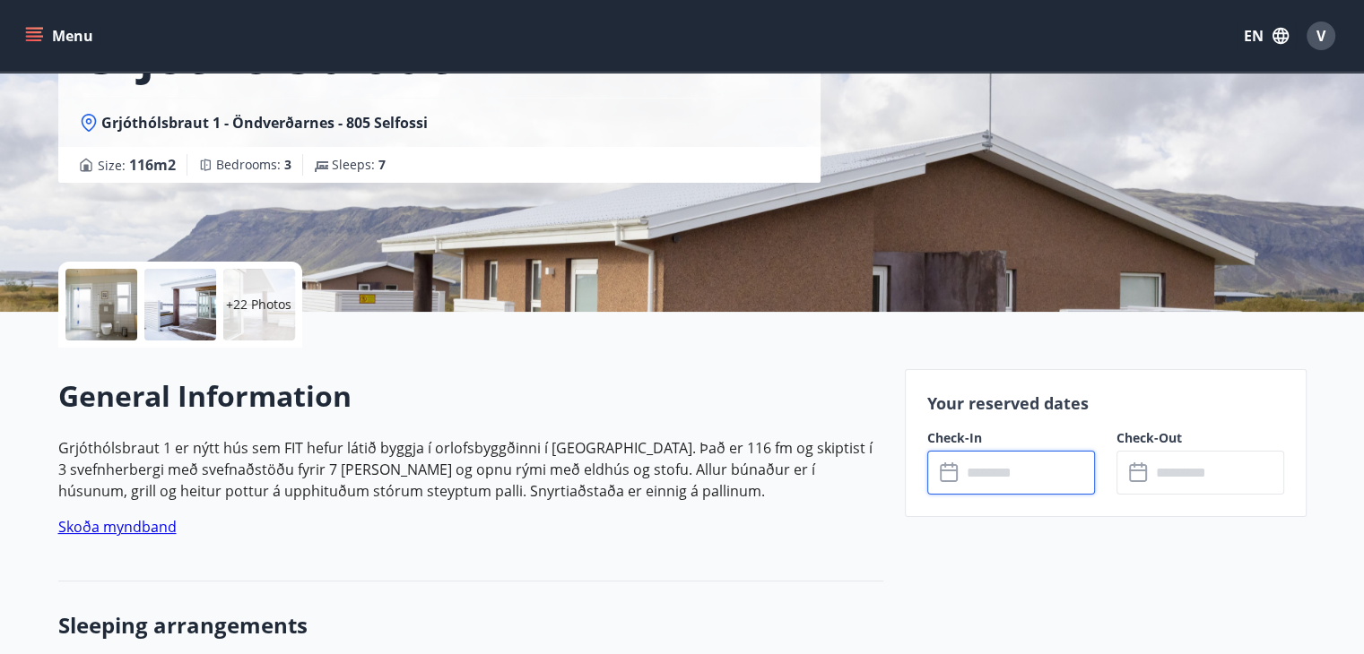
scroll to position [247, 0]
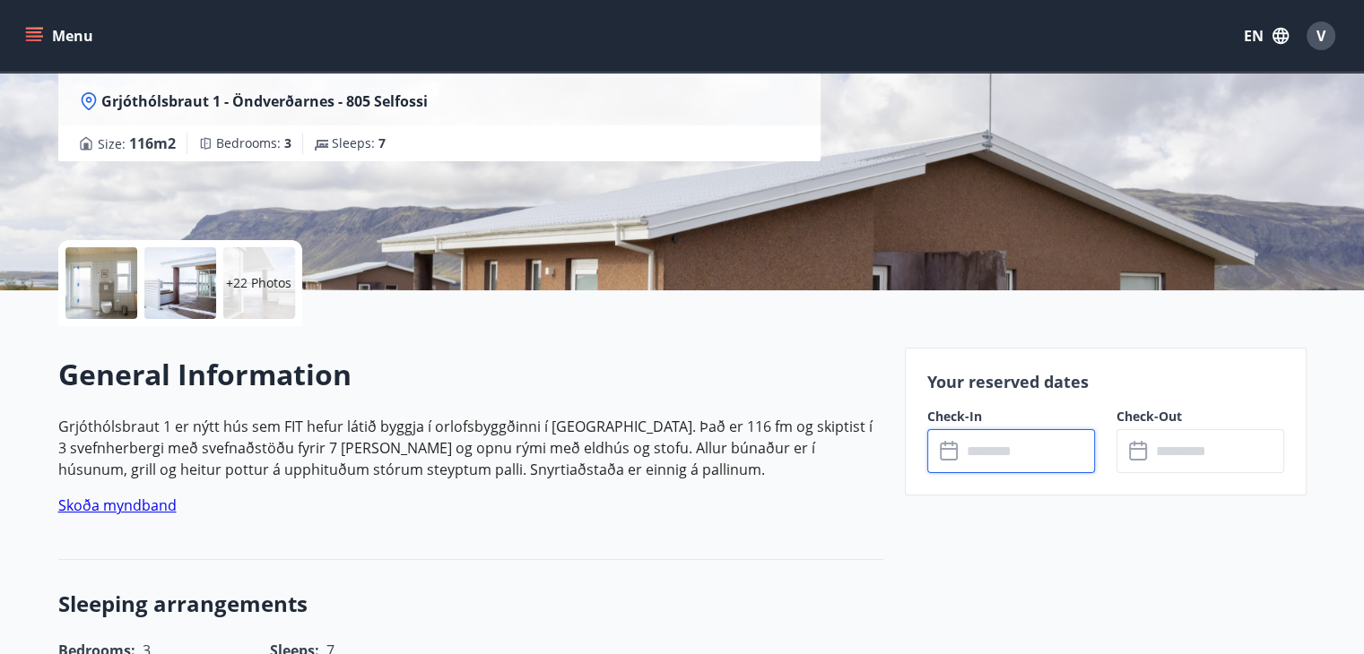
click at [979, 453] on input "text" at bounding box center [1028, 451] width 134 height 44
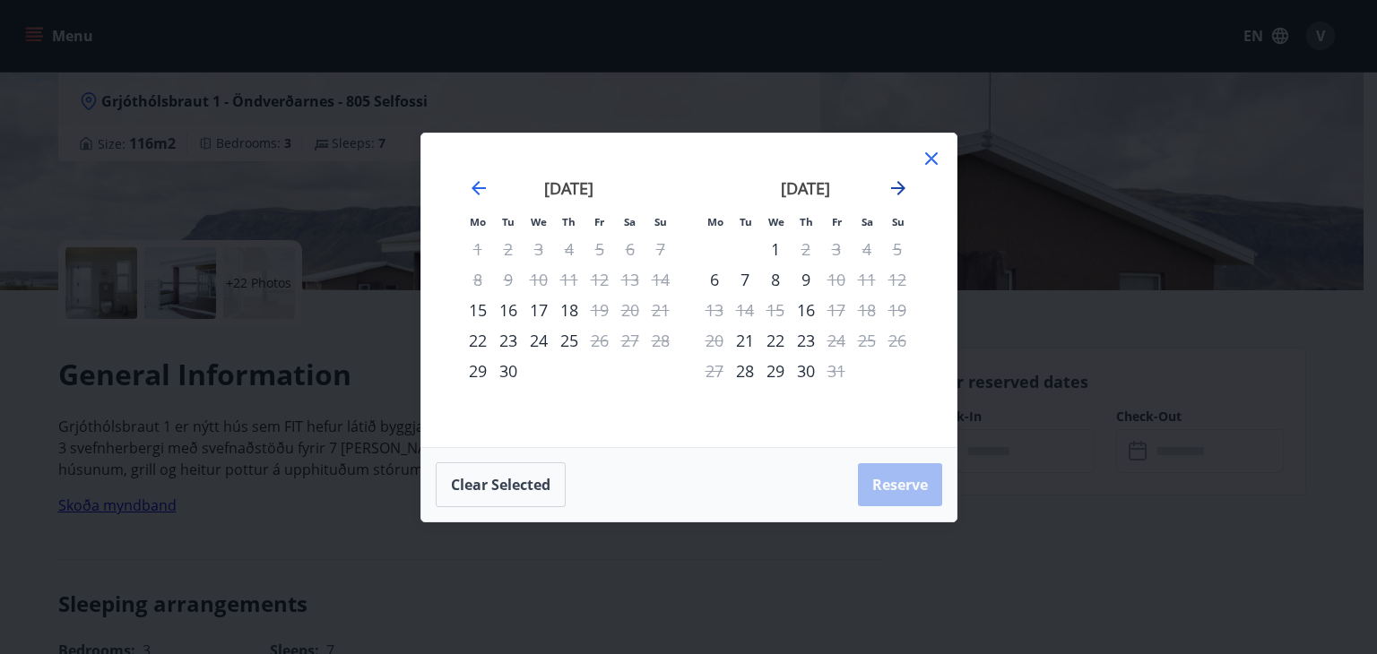
click at [896, 186] on icon "Move forward to switch to the next month." at bounding box center [899, 189] width 22 height 22
click at [936, 161] on icon at bounding box center [932, 159] width 22 height 22
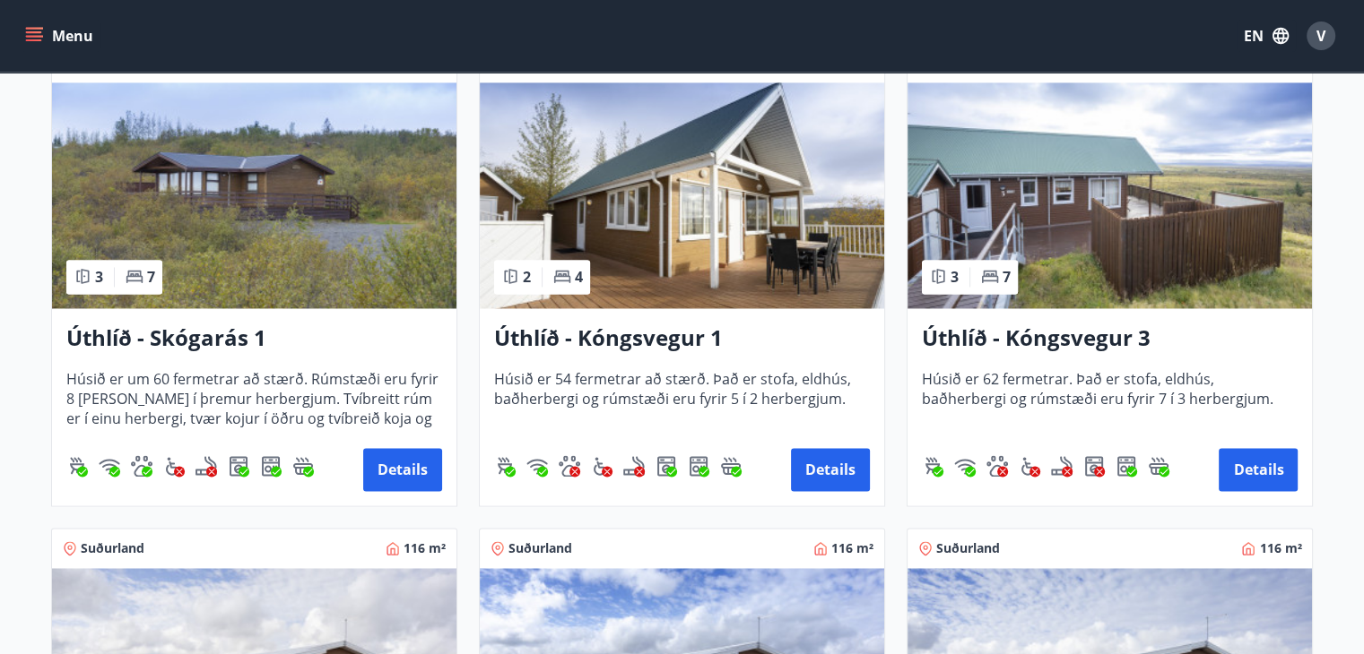
scroll to position [3209, 0]
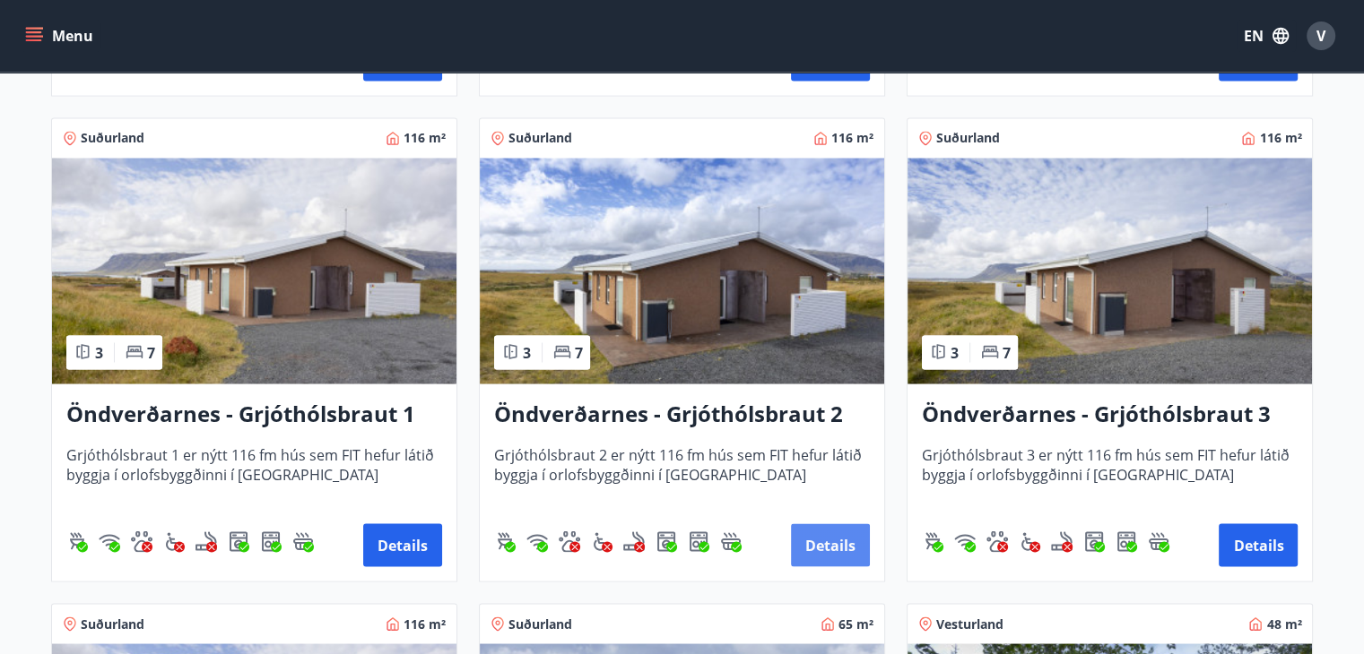
click at [821, 550] on button "Details" at bounding box center [830, 545] width 79 height 43
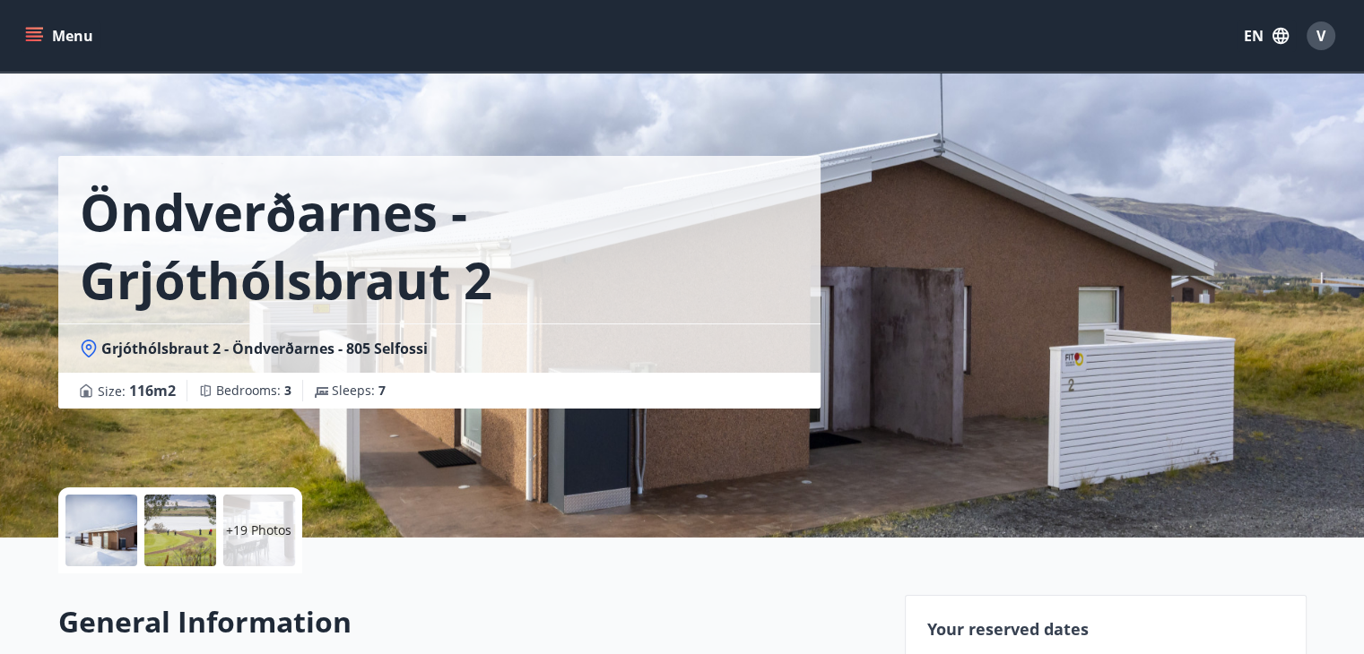
scroll to position [337, 0]
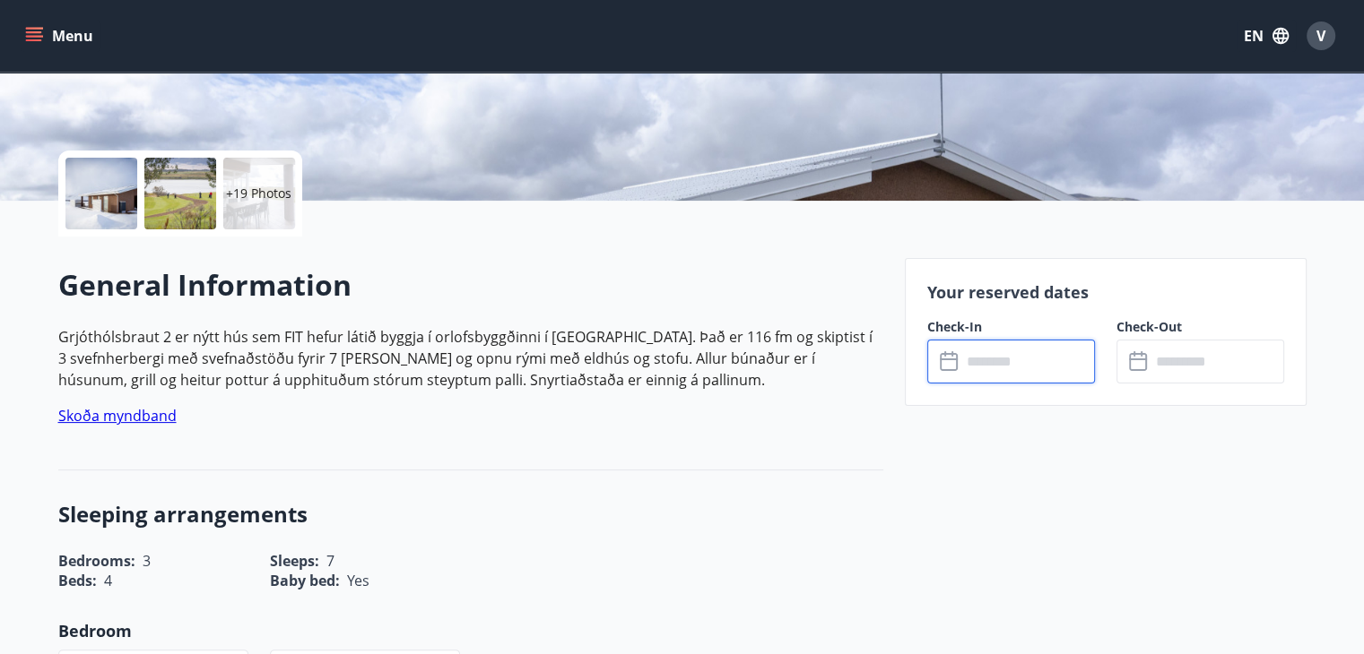
click at [989, 360] on input "text" at bounding box center [1028, 362] width 134 height 44
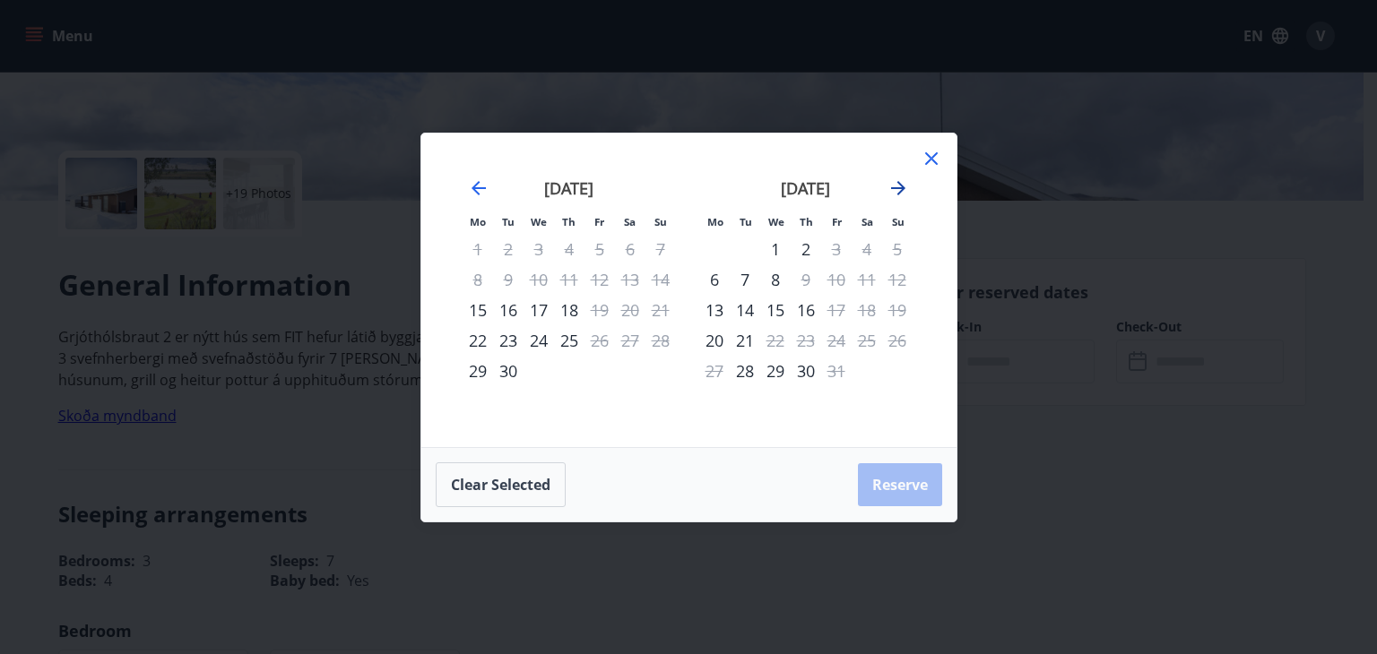
click at [897, 187] on icon "Move forward to switch to the next month." at bounding box center [898, 188] width 14 height 14
click at [929, 163] on icon at bounding box center [932, 159] width 22 height 22
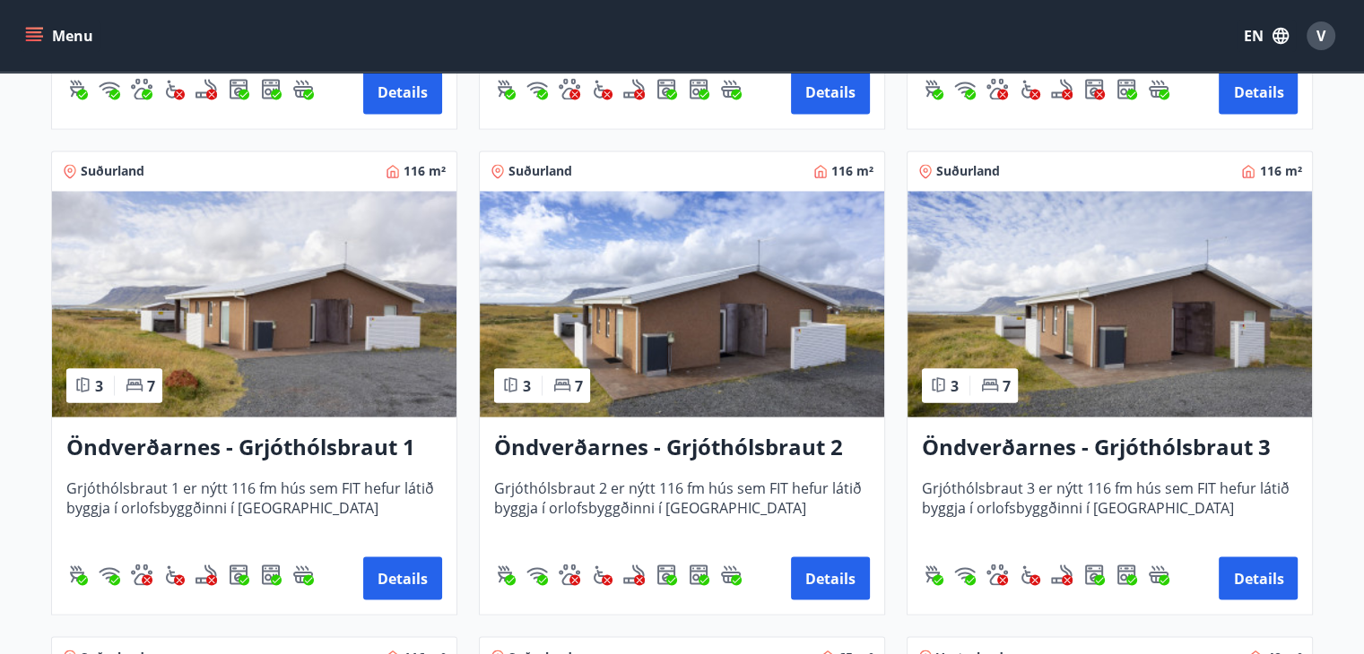
scroll to position [3199, 0]
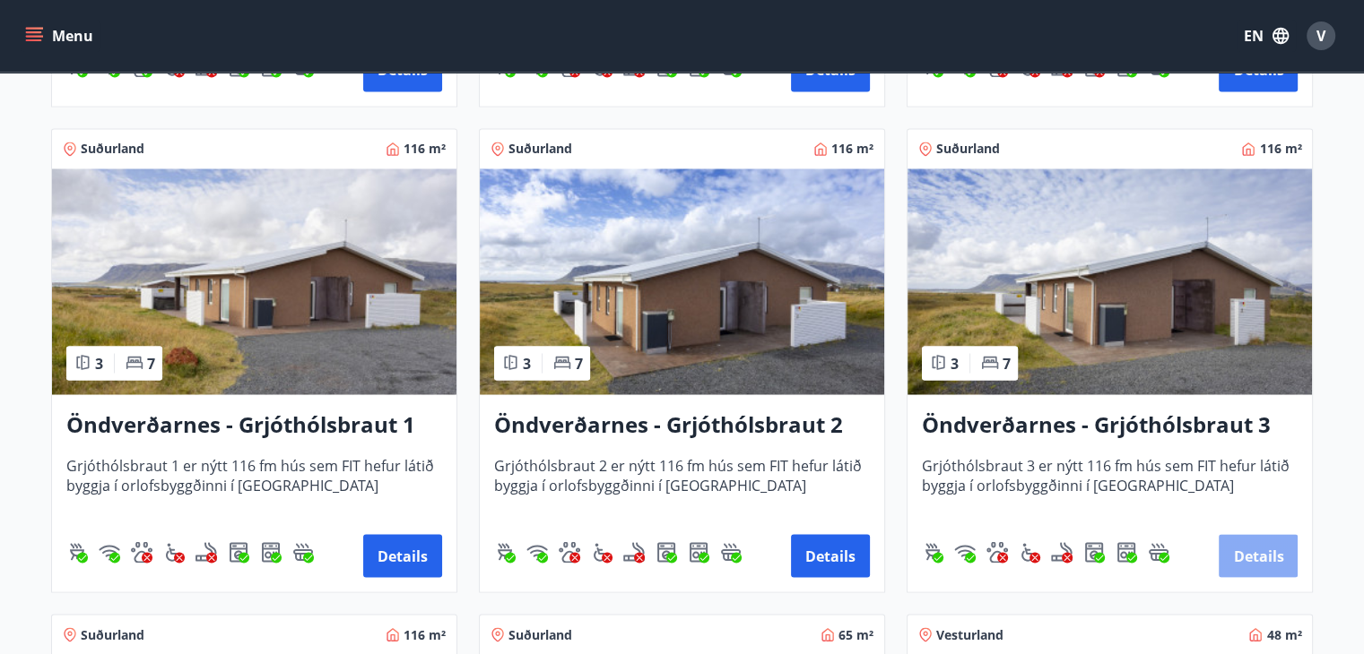
click at [1246, 559] on button "Details" at bounding box center [1257, 555] width 79 height 43
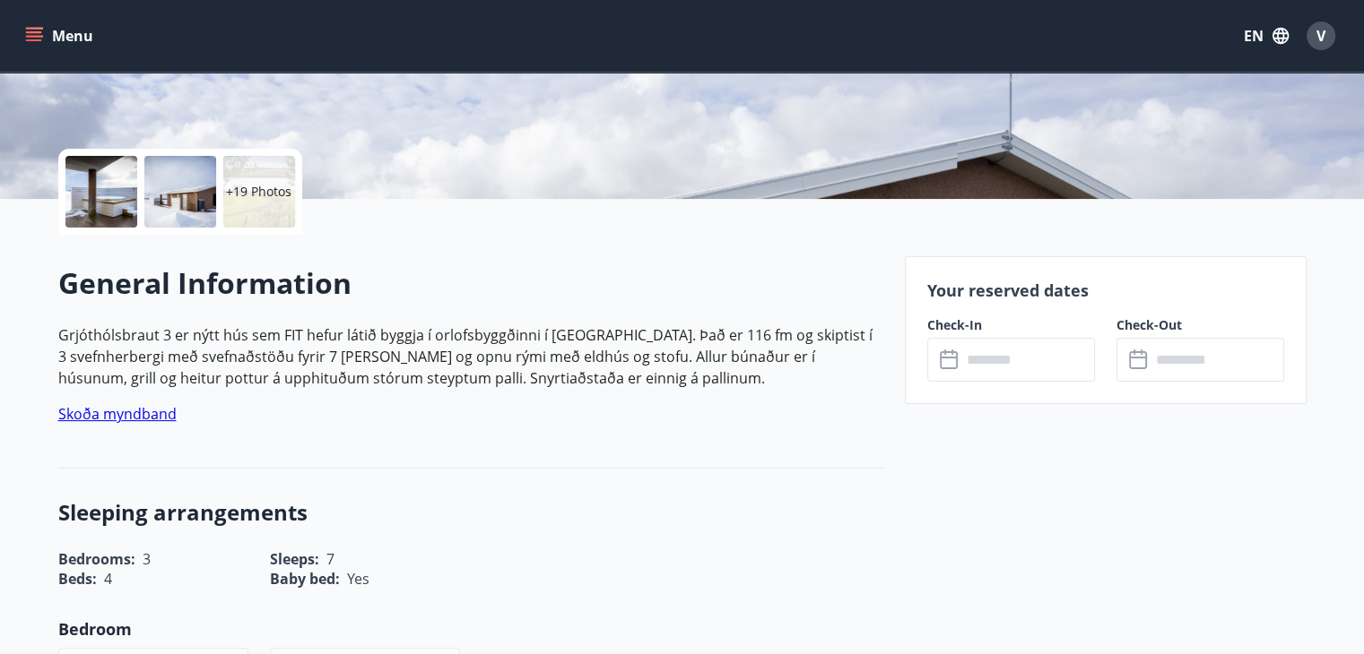
scroll to position [340, 0]
click at [972, 355] on input "text" at bounding box center [1028, 359] width 134 height 44
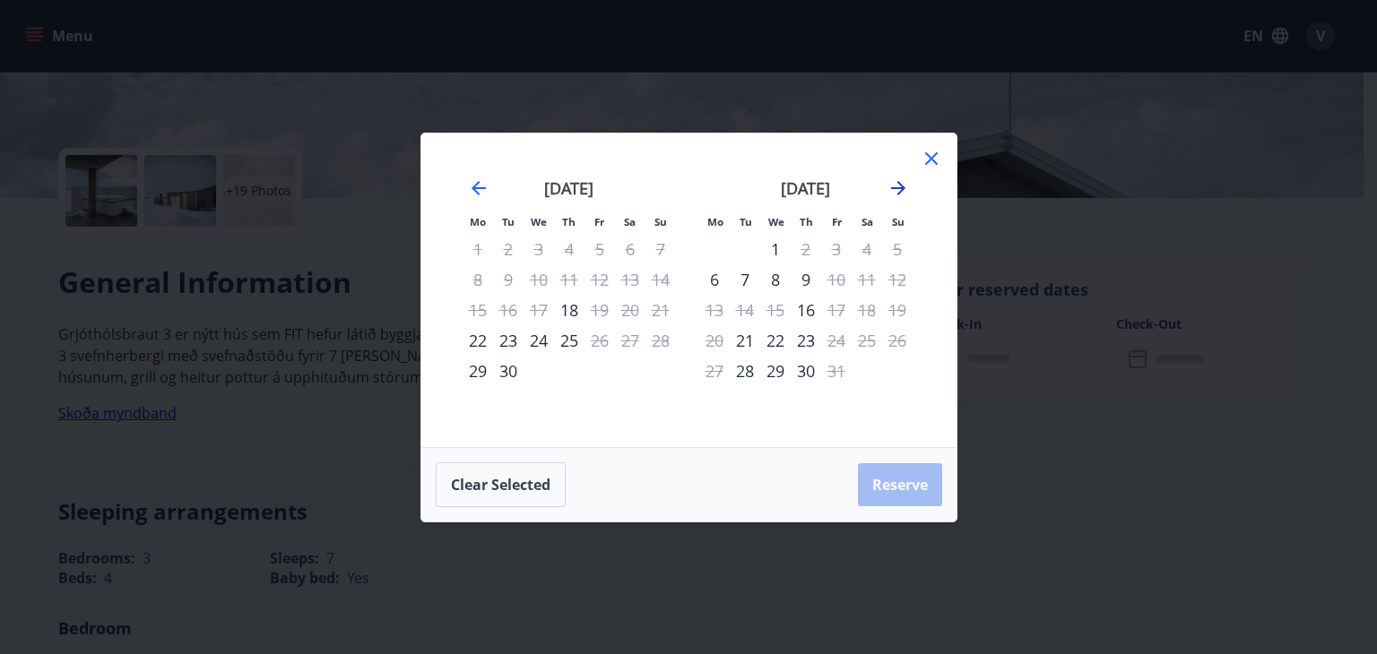
click at [900, 186] on icon "Move forward to switch to the next month." at bounding box center [899, 189] width 22 height 22
click at [896, 195] on icon "Move forward to switch to the next month." at bounding box center [899, 189] width 22 height 22
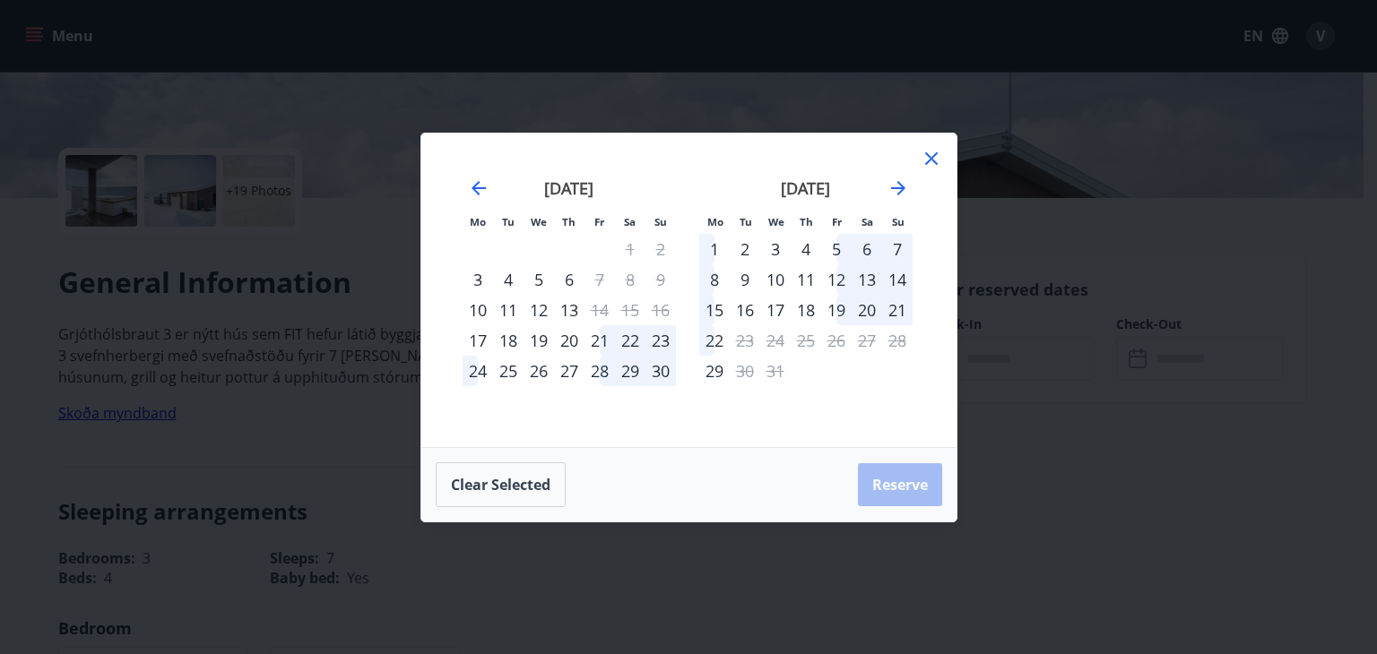
click at [936, 162] on icon at bounding box center [931, 158] width 13 height 13
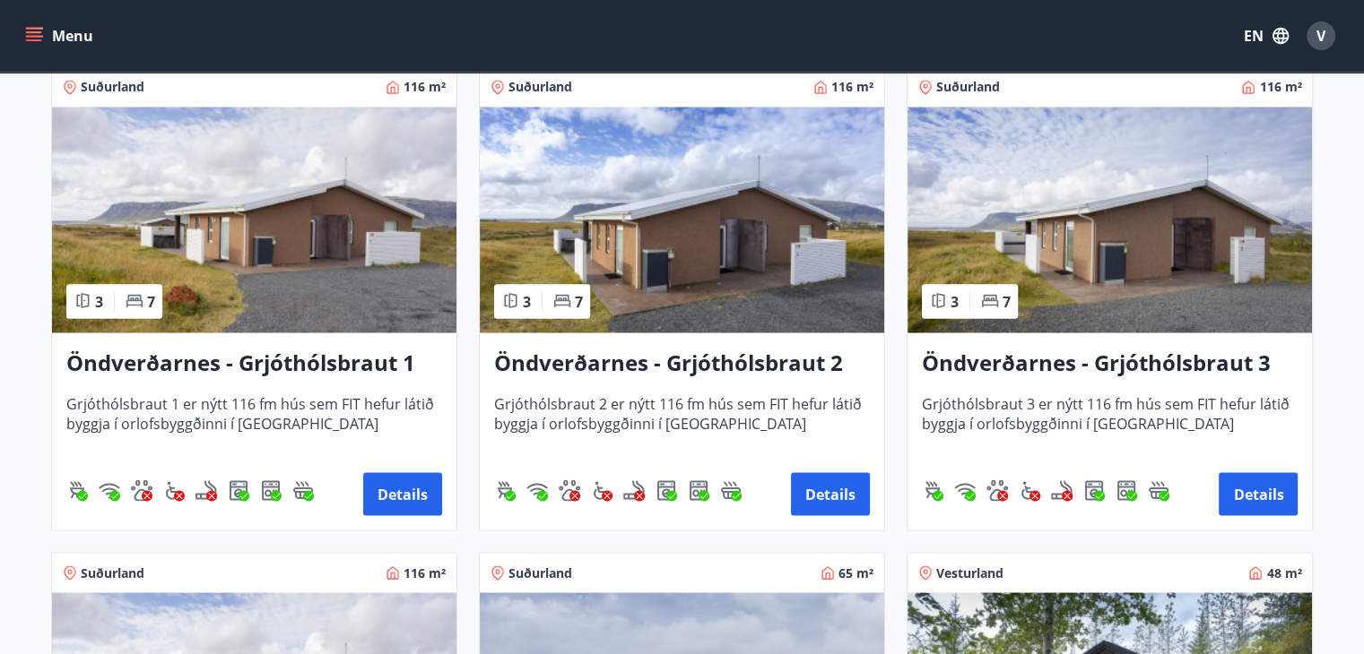
scroll to position [3282, 0]
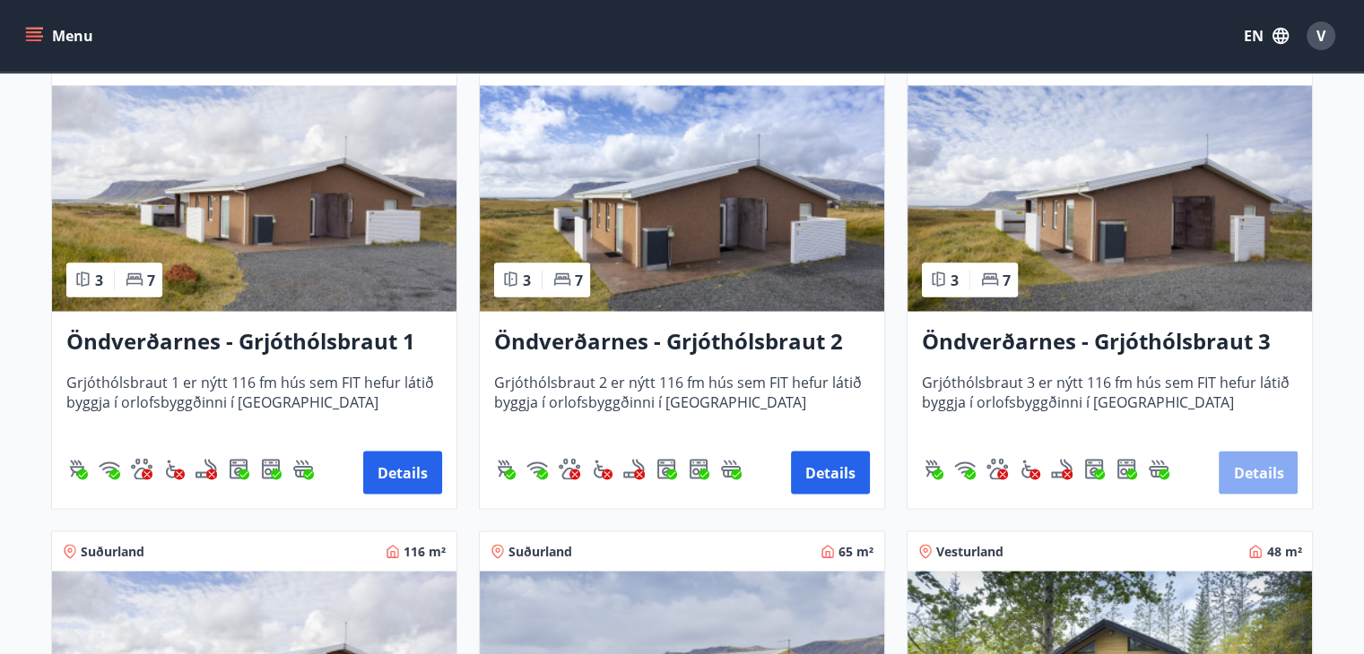
click at [1276, 472] on button "Details" at bounding box center [1257, 472] width 79 height 43
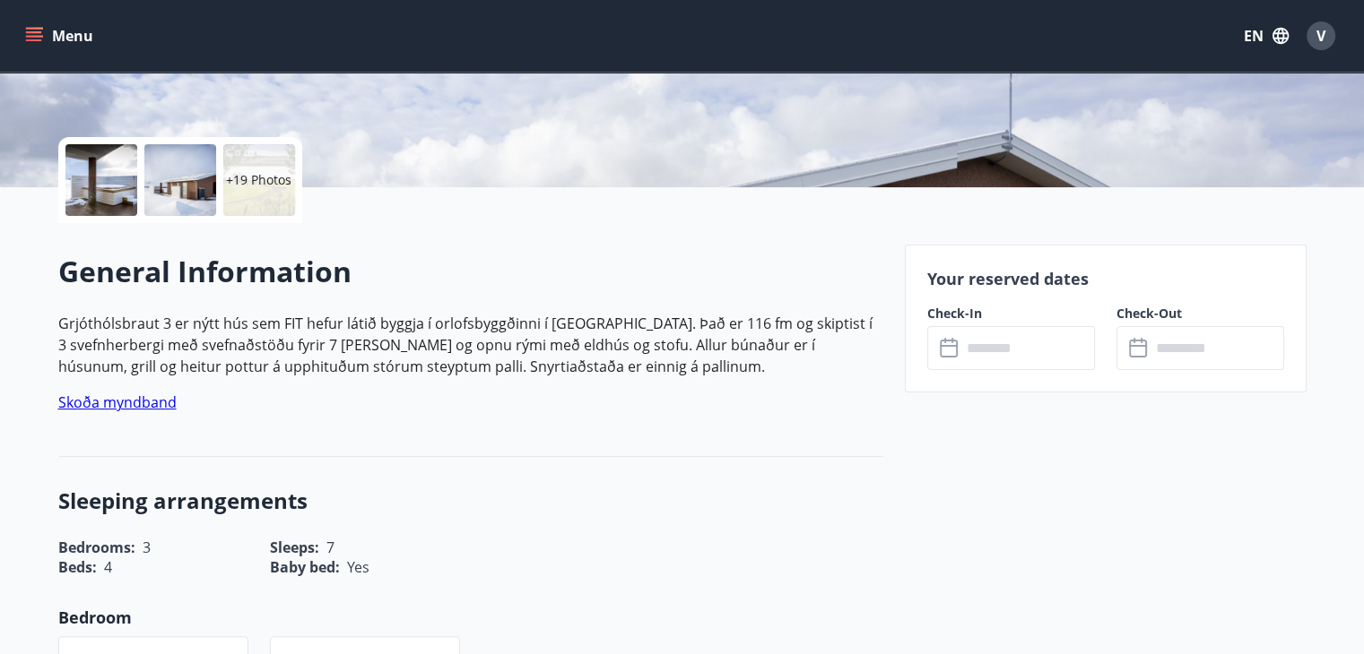
scroll to position [359, 0]
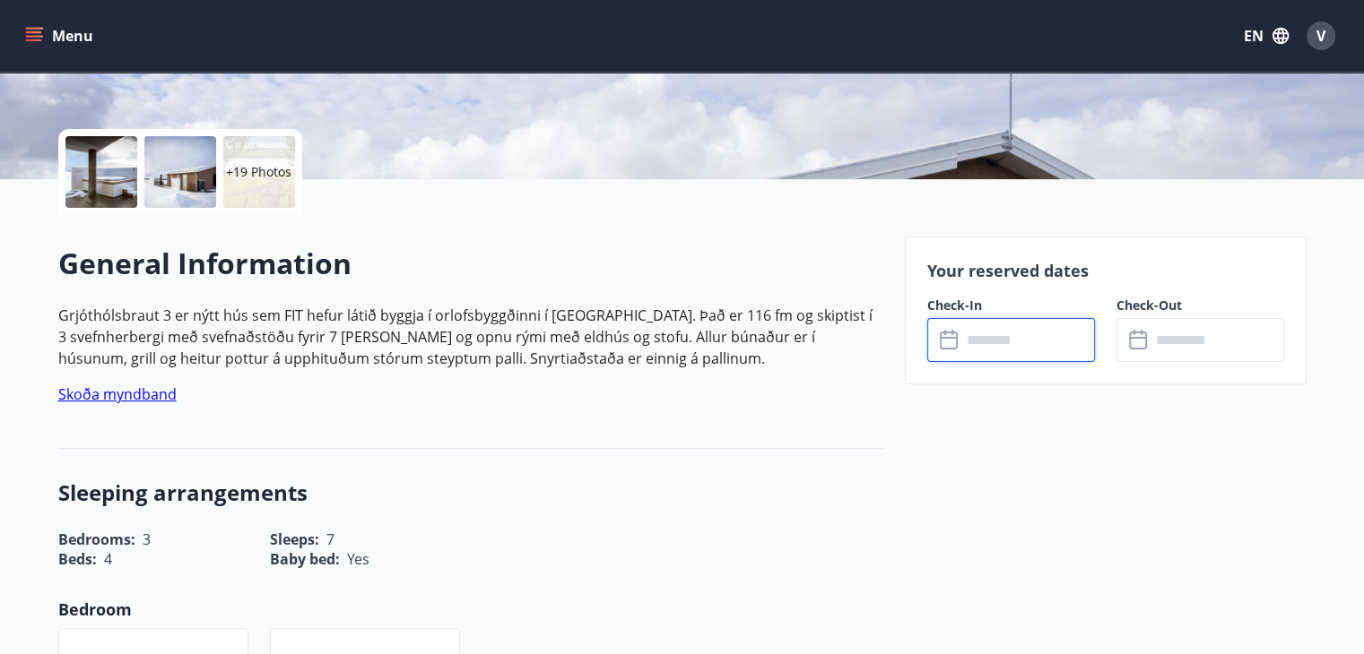
click at [980, 355] on input "text" at bounding box center [1028, 340] width 134 height 44
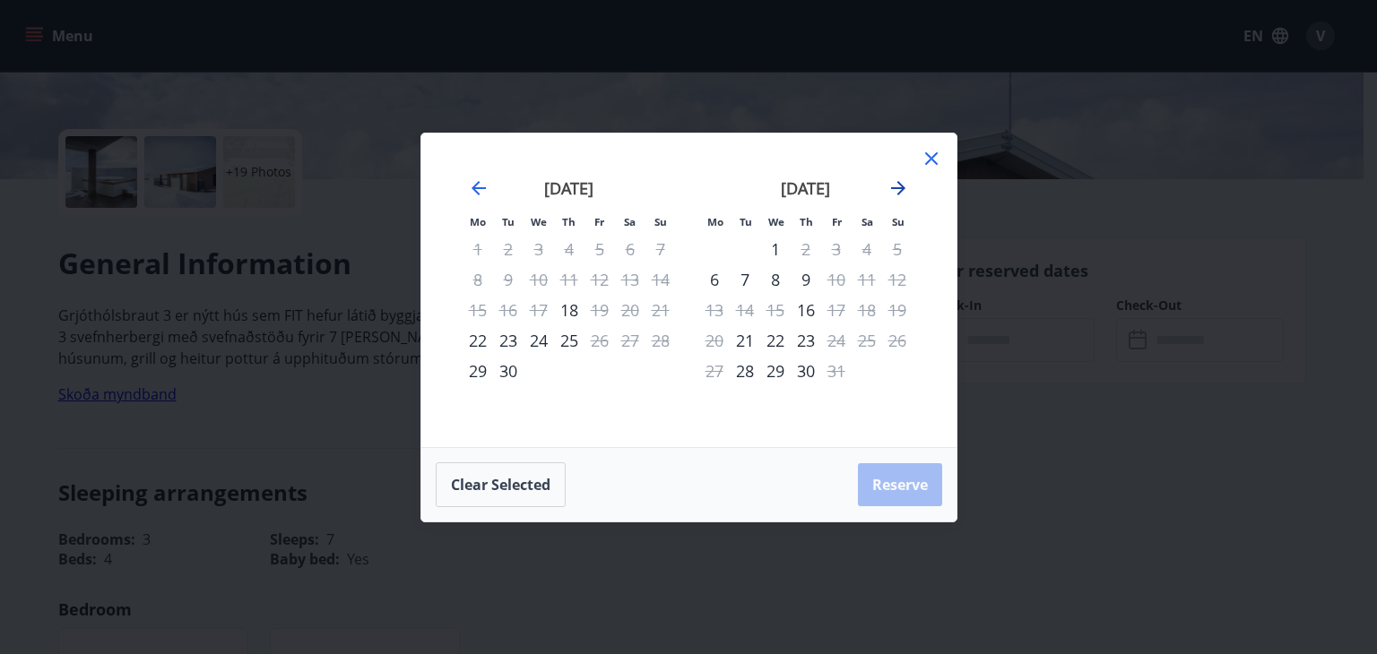
click at [898, 191] on icon "Move forward to switch to the next month." at bounding box center [899, 189] width 22 height 22
click at [932, 172] on div at bounding box center [932, 161] width 22 height 27
click at [936, 158] on icon at bounding box center [932, 159] width 22 height 22
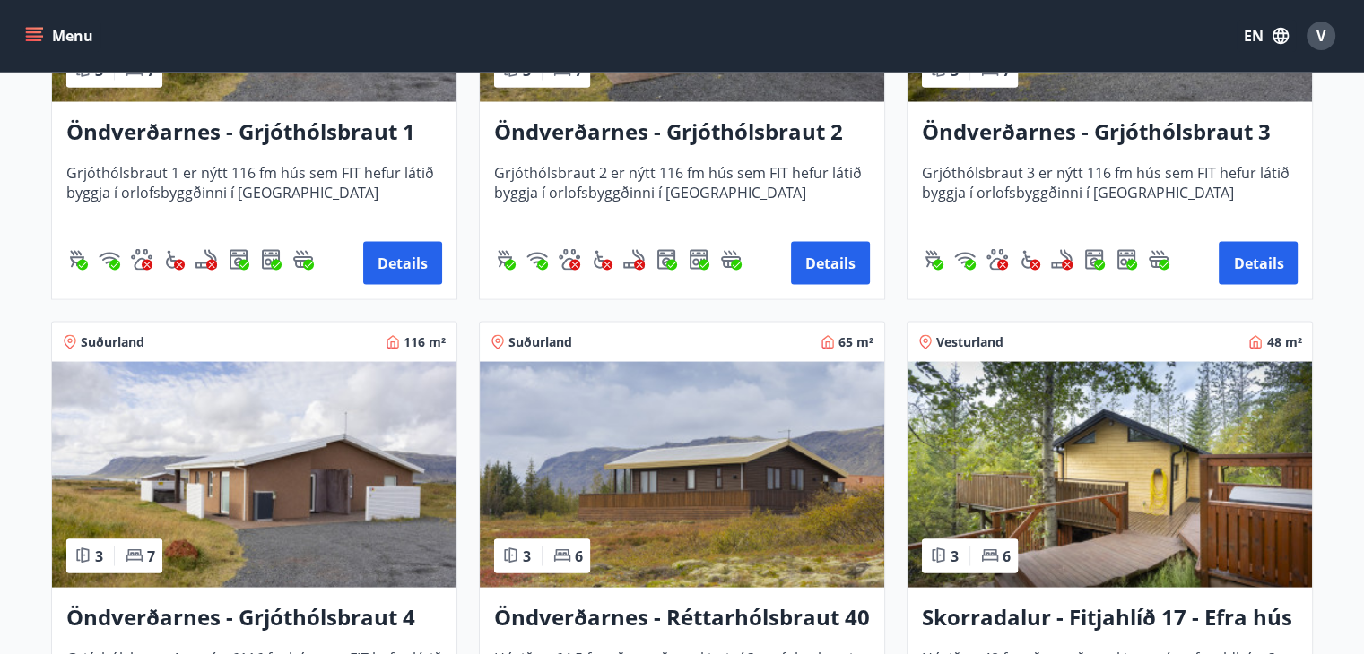
scroll to position [3493, 0]
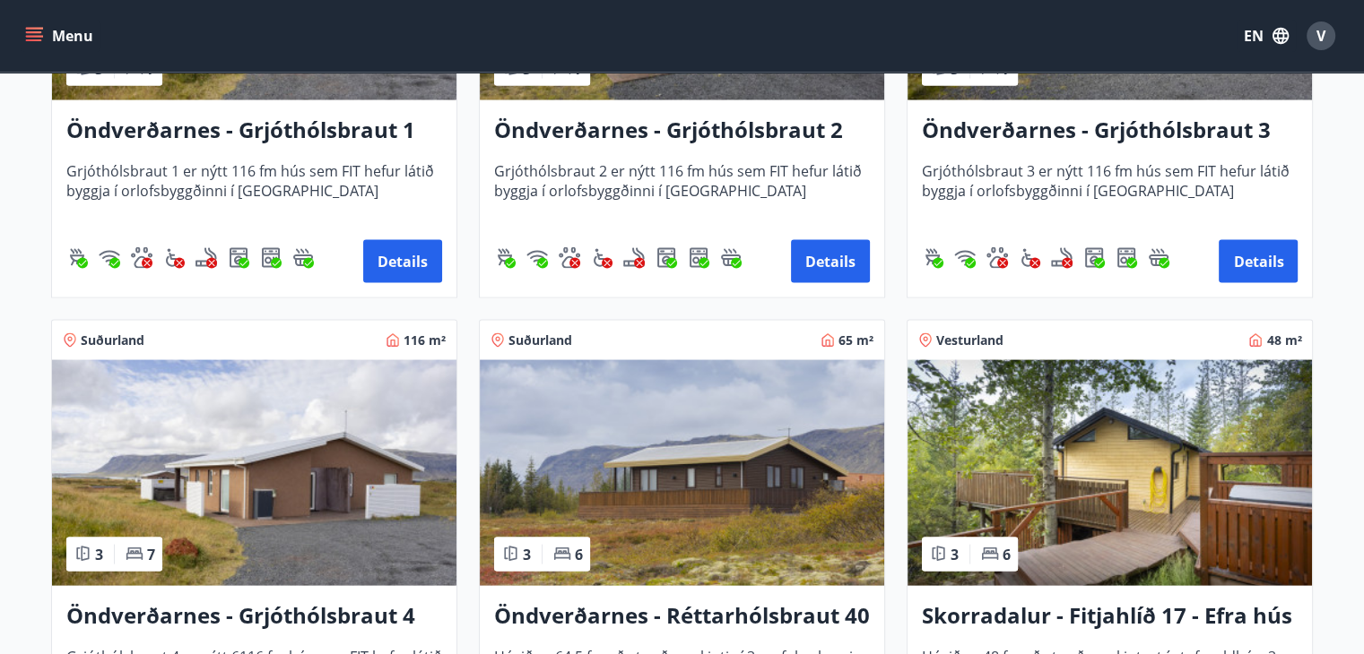
click at [236, 507] on img at bounding box center [254, 473] width 404 height 226
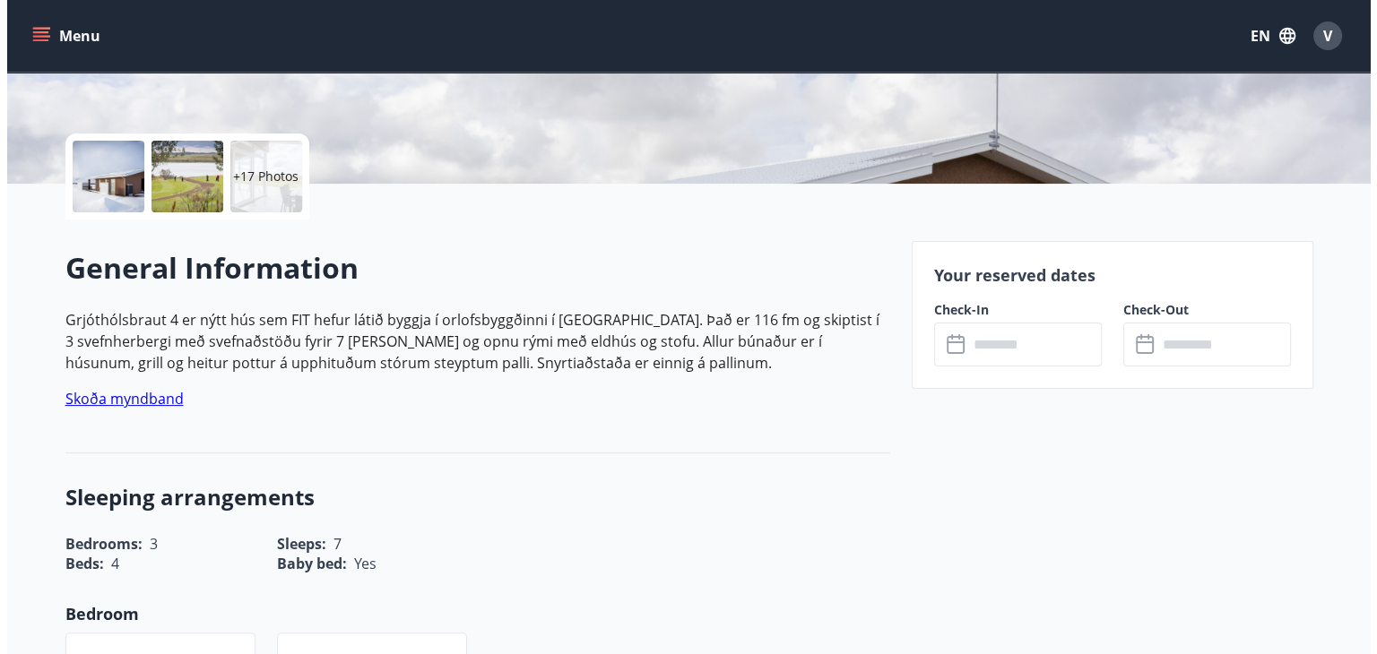
scroll to position [355, 0]
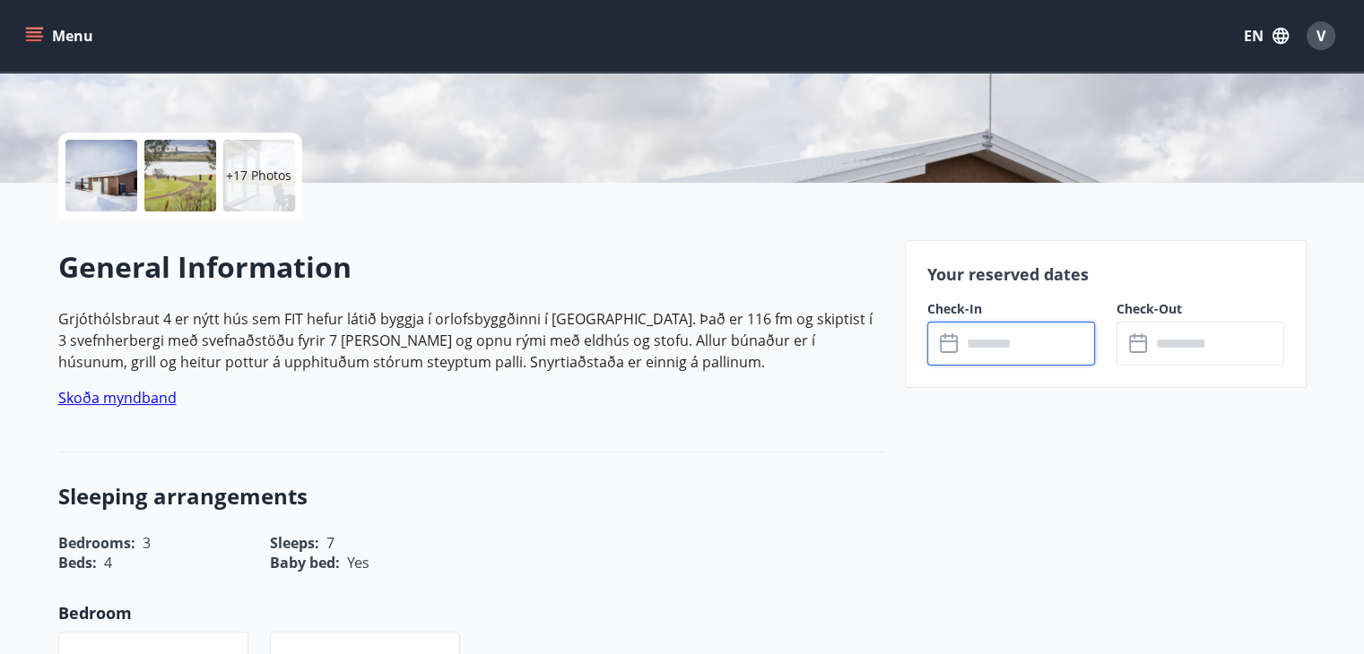
click at [1016, 328] on input "text" at bounding box center [1028, 344] width 134 height 44
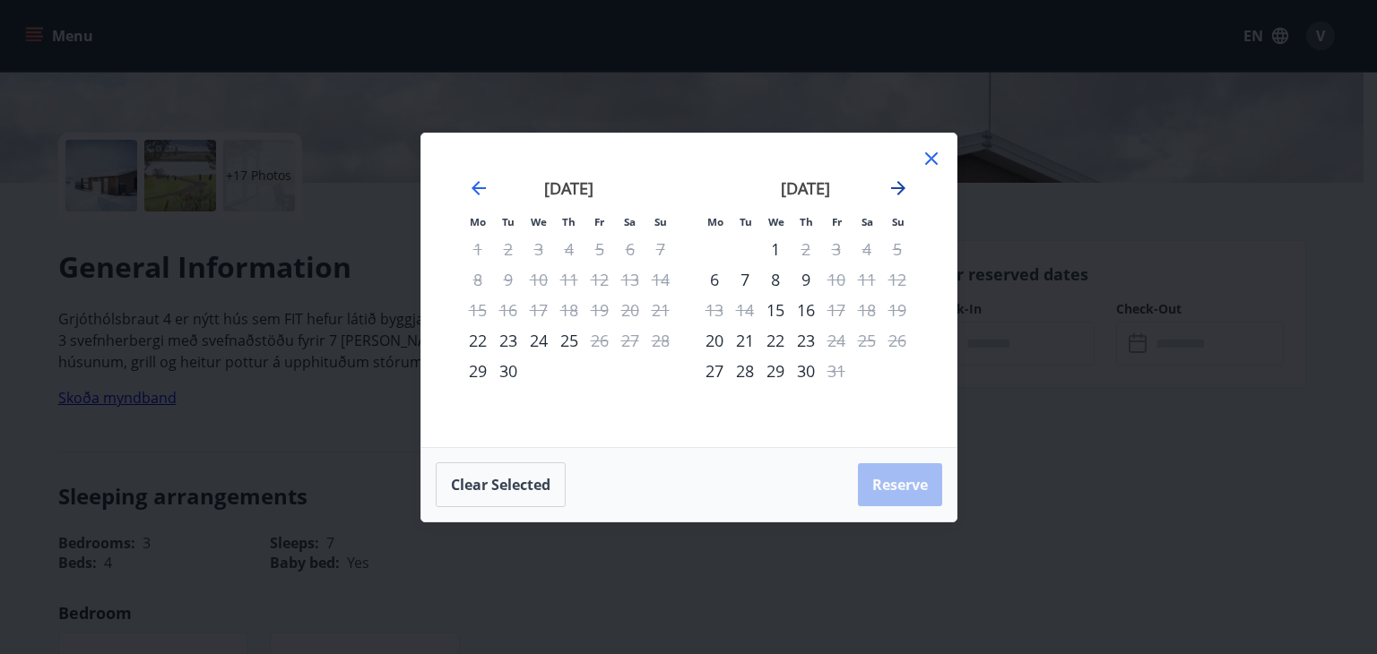
click at [902, 185] on icon "Move forward to switch to the next month." at bounding box center [899, 189] width 22 height 22
click at [940, 152] on icon at bounding box center [932, 159] width 22 height 22
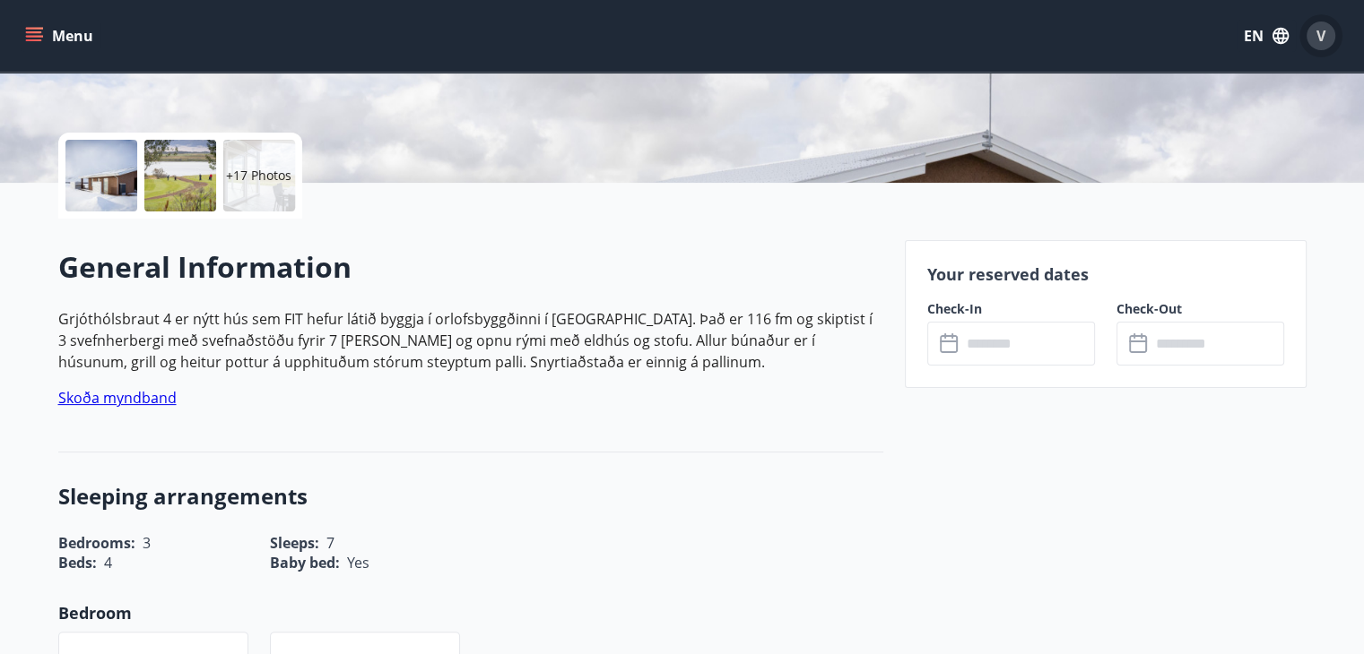
click at [1330, 33] on div "V" at bounding box center [1320, 36] width 29 height 29
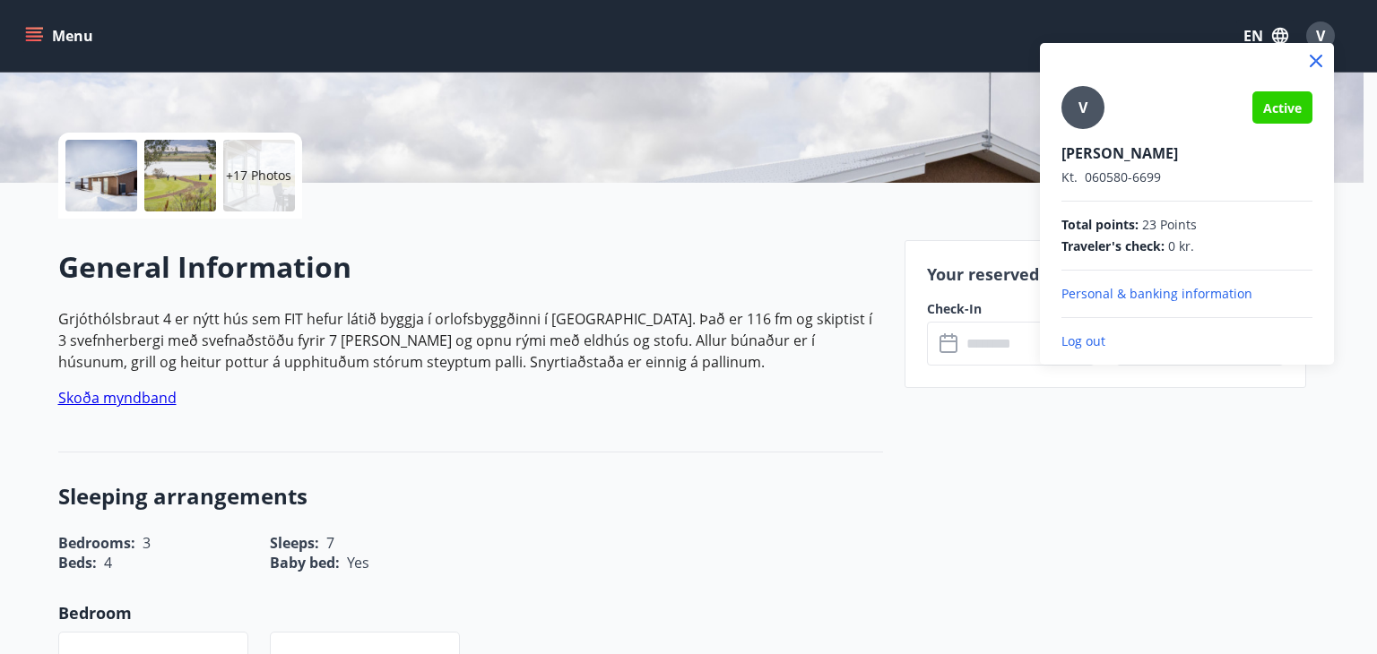
click at [1101, 348] on p "Log out" at bounding box center [1186, 342] width 251 height 18
